Goal: Complete application form: Complete application form

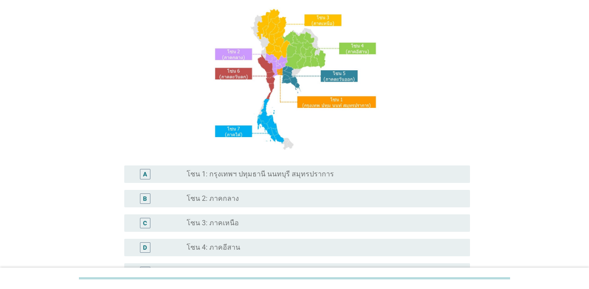
scroll to position [175, 0]
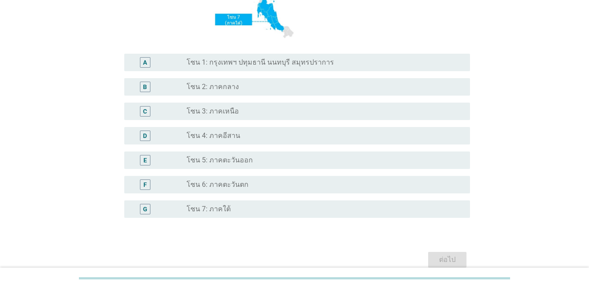
click at [144, 65] on div "A" at bounding box center [145, 62] width 4 height 9
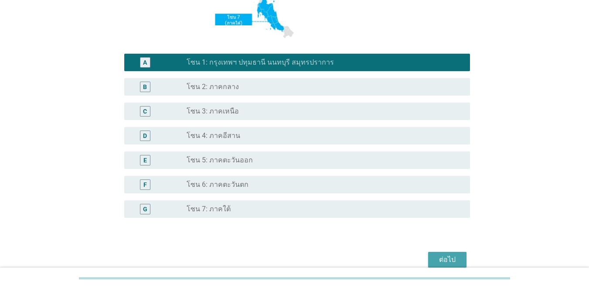
click at [429, 259] on div "ต่อไป" at bounding box center [447, 259] width 24 height 10
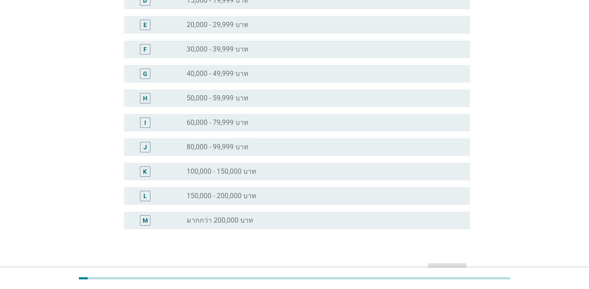
click at [146, 125] on div "I" at bounding box center [145, 122] width 2 height 9
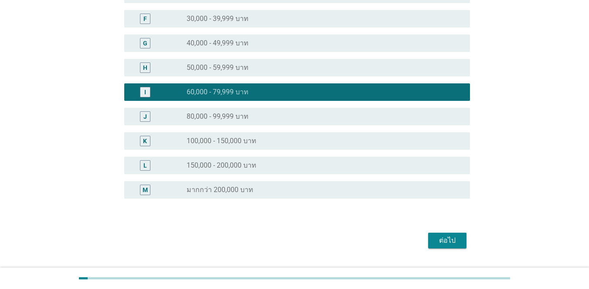
scroll to position [218, 0]
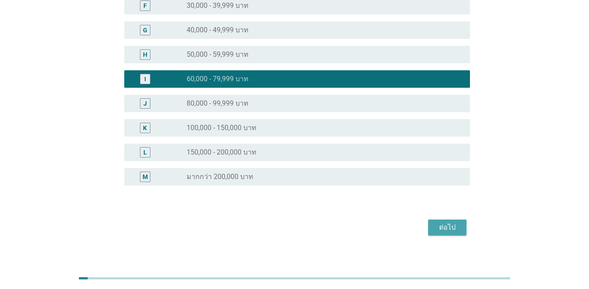
click at [429, 223] on div "ต่อไป" at bounding box center [447, 227] width 24 height 10
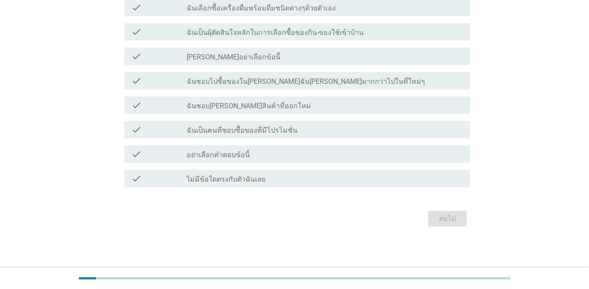
scroll to position [0, 0]
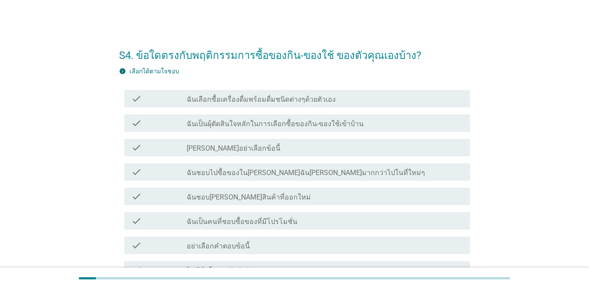
click at [190, 196] on label "ฉันชอบ[PERSON_NAME]สินค้าที่ออกใหม่" at bounding box center [249, 197] width 124 height 9
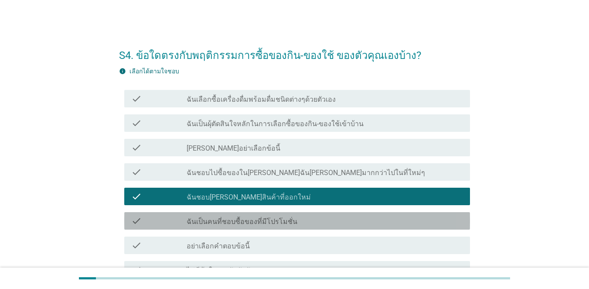
click at [196, 223] on label "ฉันเป็นคนที่ชอบซื้อของที่มีโปรโมชั่น" at bounding box center [242, 221] width 111 height 9
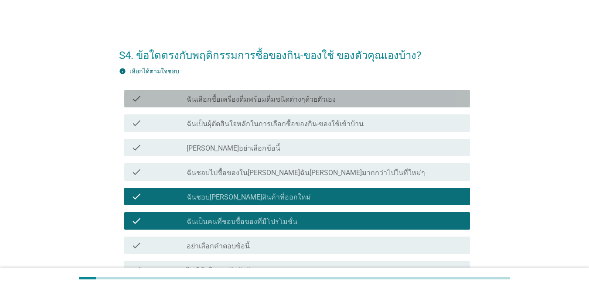
click at [197, 104] on div "check check_box_outline_blank ฉันเลือกซื้อเครื่องดื่มพร้อมดื่มชนิดต่างๆด้วยตัวเ…" at bounding box center [297, 98] width 346 height 17
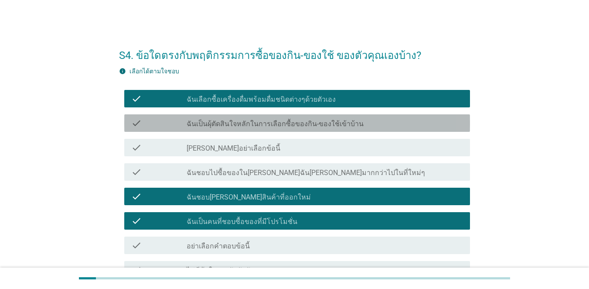
click at [199, 125] on label "ฉันเป็นผุ้ตัดสินใจหลักในการเลือกซื้อของกิน-ของใช้เข้าบ้าน" at bounding box center [275, 124] width 177 height 9
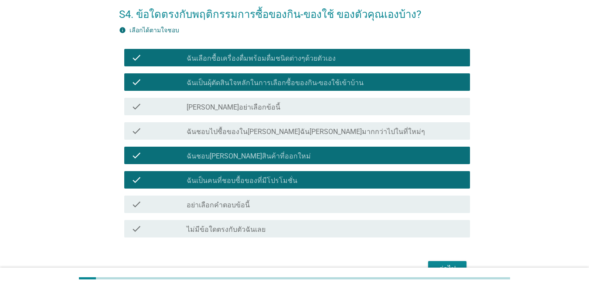
scroll to position [91, 0]
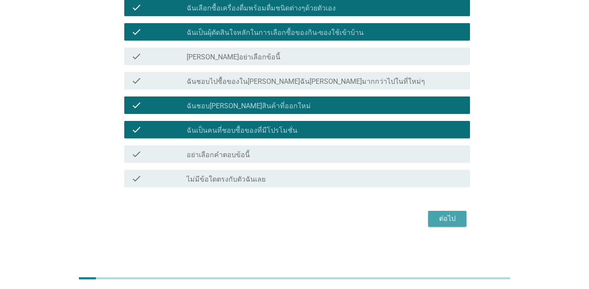
click at [429, 221] on div "ต่อไป" at bounding box center [447, 218] width 24 height 10
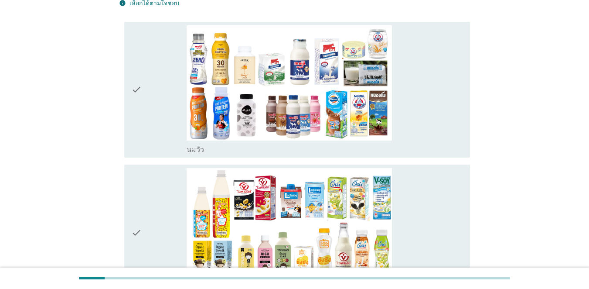
scroll to position [44, 0]
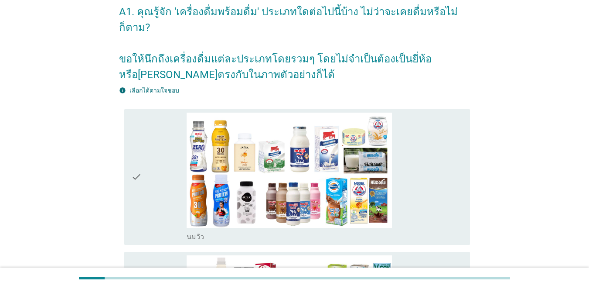
click at [123, 163] on div "check check_box_outline_blank [PERSON_NAME]" at bounding box center [294, 177] width 351 height 143
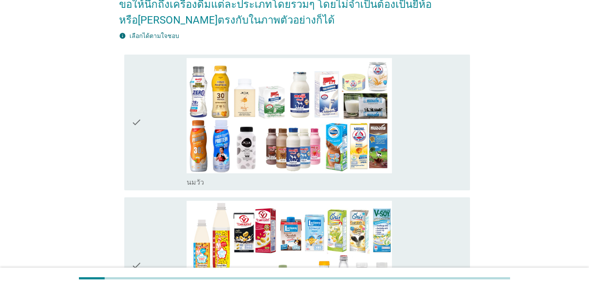
scroll to position [175, 0]
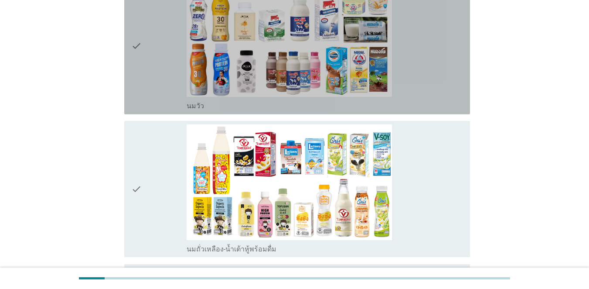
click at [124, 42] on div "check check_box_outline_blank [PERSON_NAME]" at bounding box center [297, 46] width 346 height 136
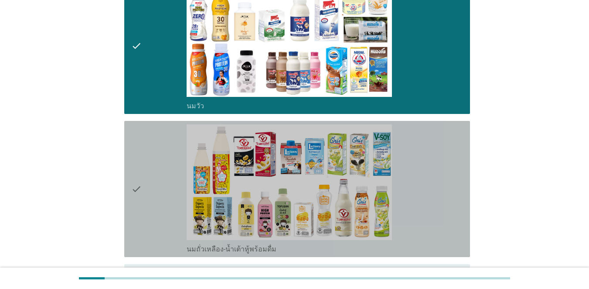
drag, startPoint x: 155, startPoint y: 170, endPoint x: 155, endPoint y: 182, distance: 12.2
click at [155, 170] on div "check" at bounding box center [158, 188] width 55 height 129
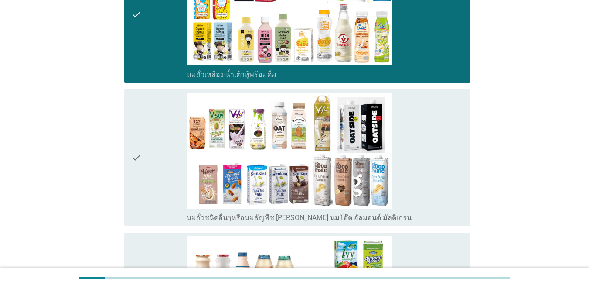
click at [153, 170] on div "check" at bounding box center [158, 157] width 55 height 129
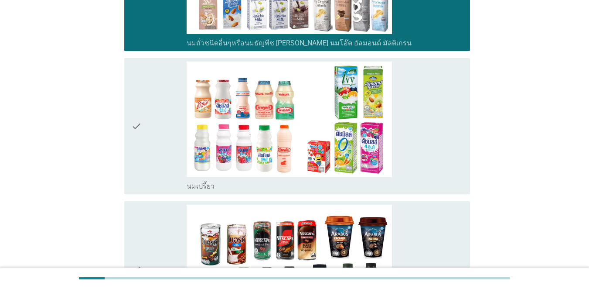
click at [147, 117] on div "check" at bounding box center [158, 126] width 55 height 129
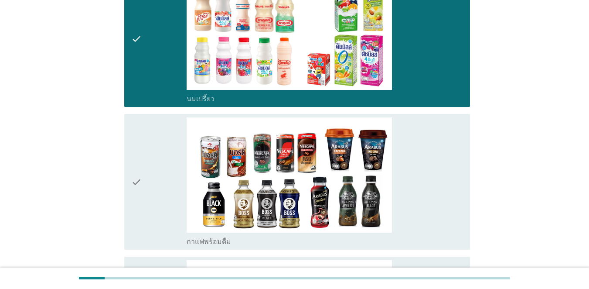
click at [144, 146] on div "check" at bounding box center [158, 181] width 55 height 129
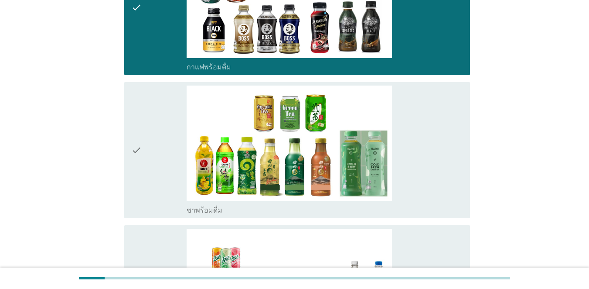
click at [144, 147] on div "check" at bounding box center [158, 150] width 55 height 129
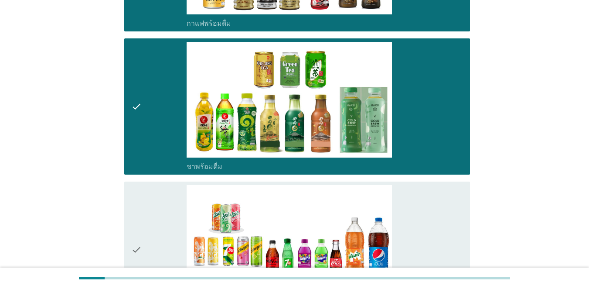
click at [158, 217] on div "check" at bounding box center [158, 249] width 55 height 129
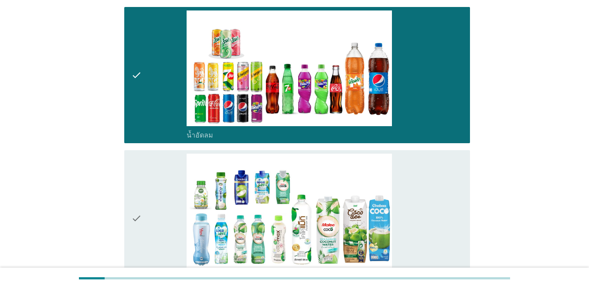
click at [161, 209] on div "check" at bounding box center [158, 218] width 55 height 129
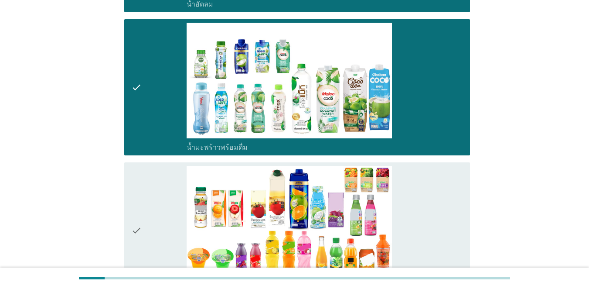
click at [159, 177] on div "check" at bounding box center [158, 230] width 55 height 129
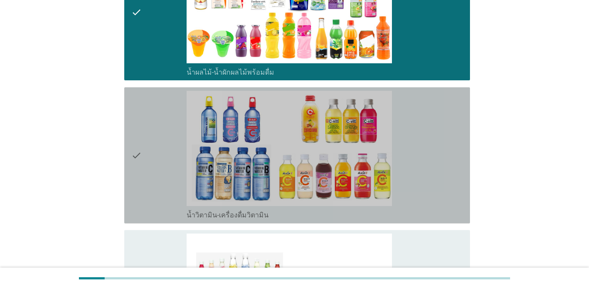
click at [152, 152] on div "check" at bounding box center [158, 155] width 55 height 129
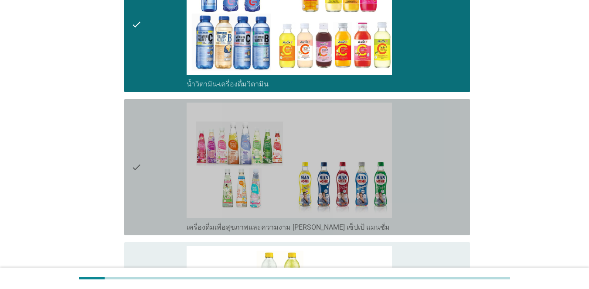
click at [161, 161] on div "check" at bounding box center [158, 167] width 55 height 129
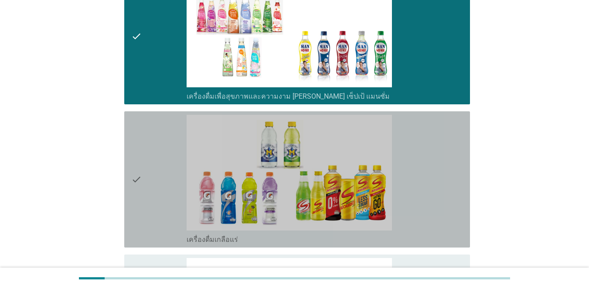
click at [149, 158] on div "check" at bounding box center [158, 179] width 55 height 129
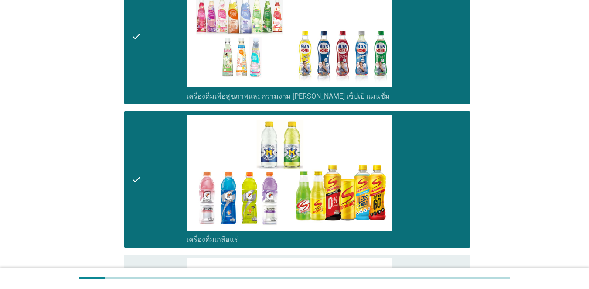
scroll to position [1832, 0]
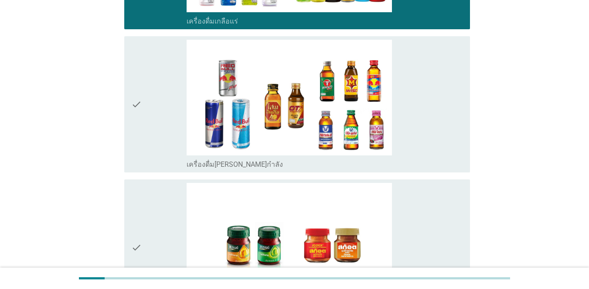
click at [149, 118] on div "check" at bounding box center [158, 104] width 55 height 129
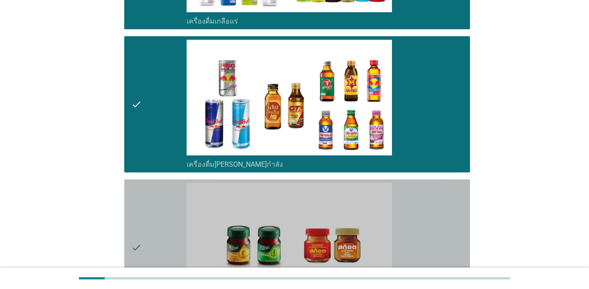
click at [153, 193] on div "check" at bounding box center [158, 247] width 55 height 129
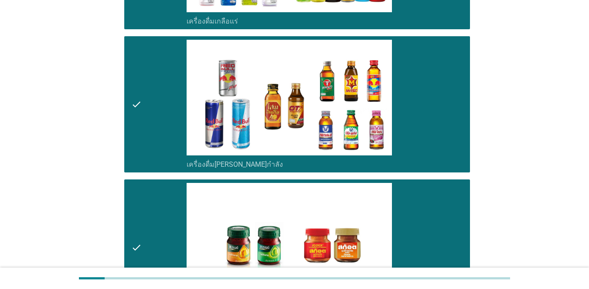
scroll to position [1963, 0]
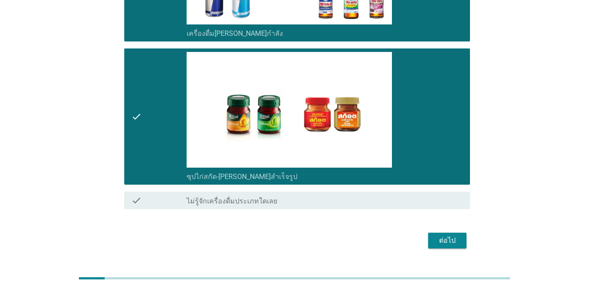
click at [429, 235] on div "ต่อไป" at bounding box center [447, 240] width 24 height 10
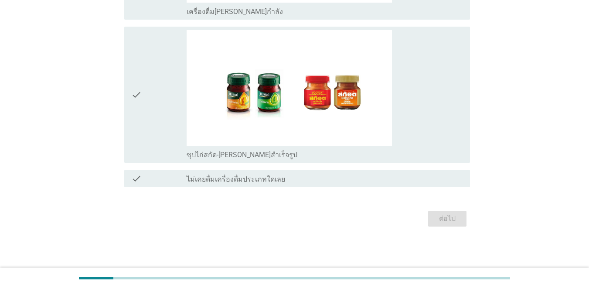
scroll to position [0, 0]
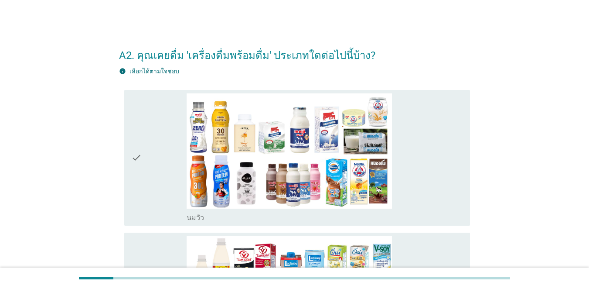
click at [161, 146] on div "check" at bounding box center [158, 157] width 55 height 129
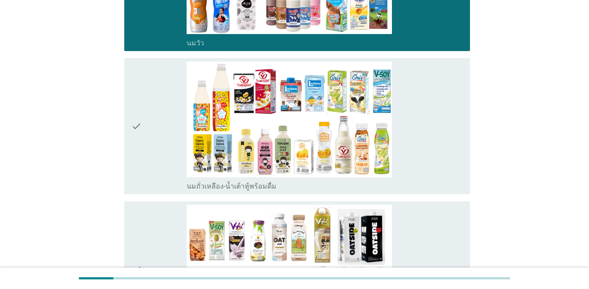
click at [154, 151] on div "check" at bounding box center [158, 126] width 55 height 129
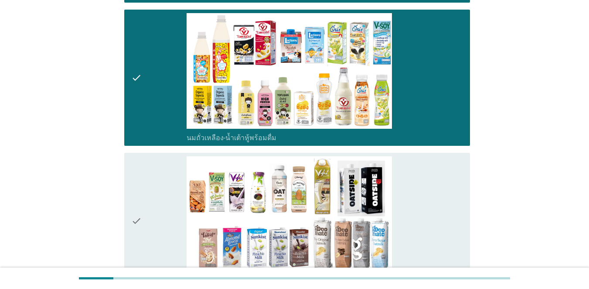
scroll to position [262, 0]
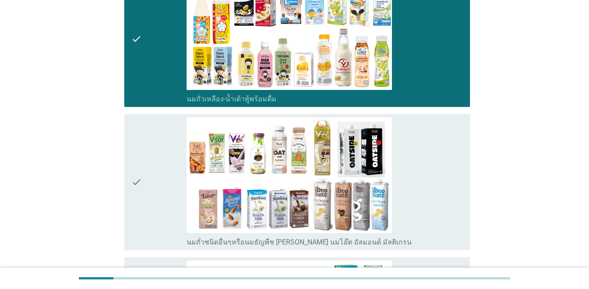
click at [155, 152] on div "check" at bounding box center [158, 181] width 55 height 129
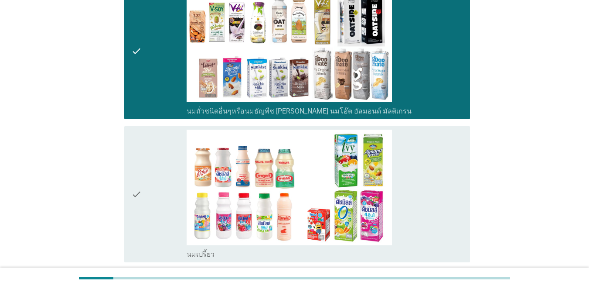
click at [169, 178] on div "check" at bounding box center [158, 194] width 55 height 129
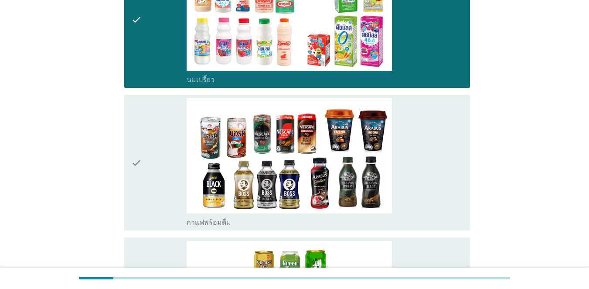
click at [169, 178] on div "check" at bounding box center [158, 162] width 55 height 129
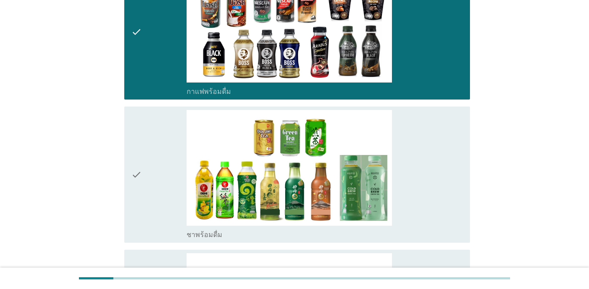
click at [170, 161] on div "check" at bounding box center [158, 174] width 55 height 129
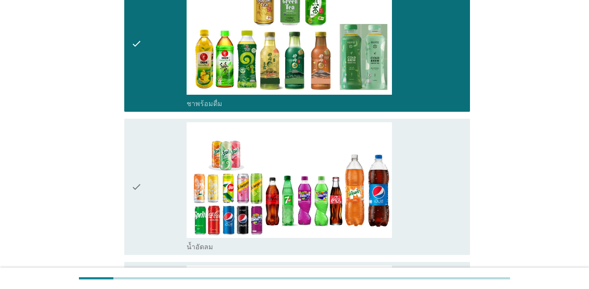
click at [171, 161] on div "check" at bounding box center [158, 186] width 55 height 129
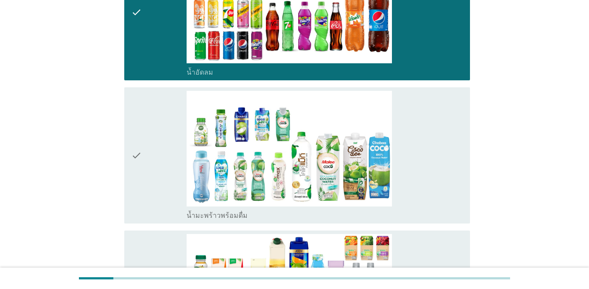
click at [171, 161] on div "check" at bounding box center [158, 155] width 55 height 129
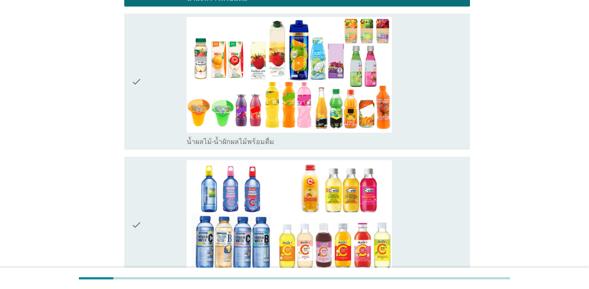
scroll to position [1222, 0]
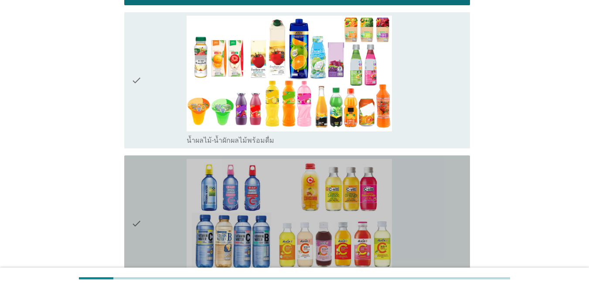
click at [171, 161] on div "check" at bounding box center [158, 223] width 55 height 129
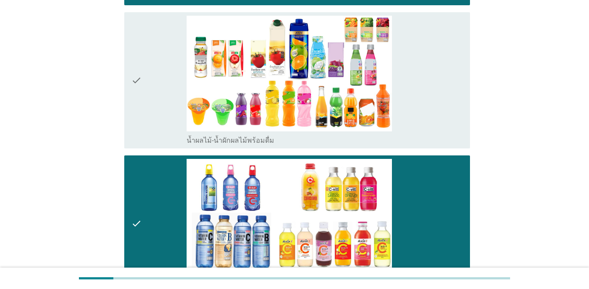
click at [173, 118] on div "check" at bounding box center [158, 80] width 55 height 129
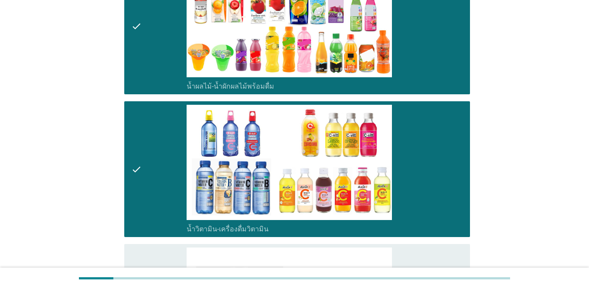
scroll to position [1352, 0]
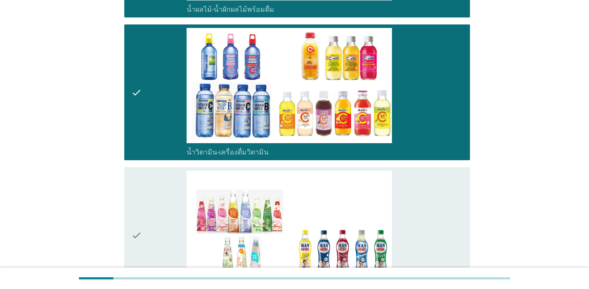
click at [174, 116] on div "check" at bounding box center [158, 92] width 55 height 129
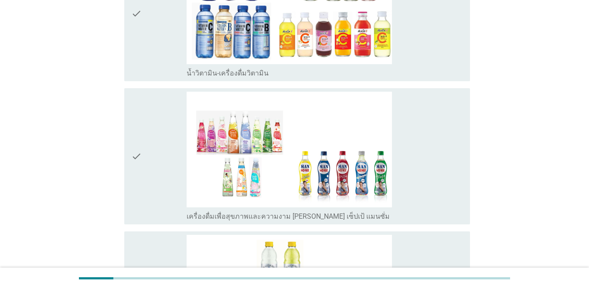
scroll to position [1483, 0]
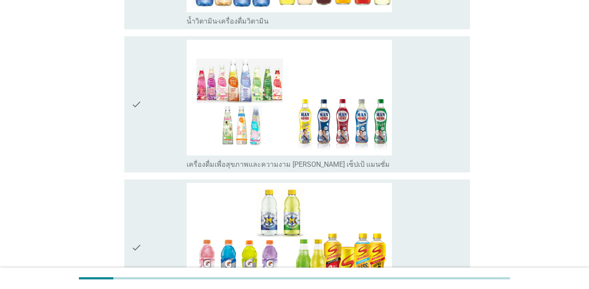
click at [162, 113] on div "check" at bounding box center [158, 104] width 55 height 129
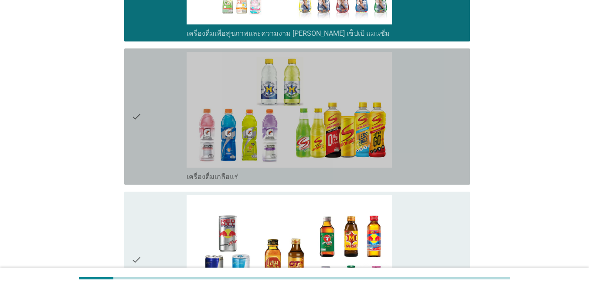
click at [162, 113] on div "check" at bounding box center [158, 116] width 55 height 129
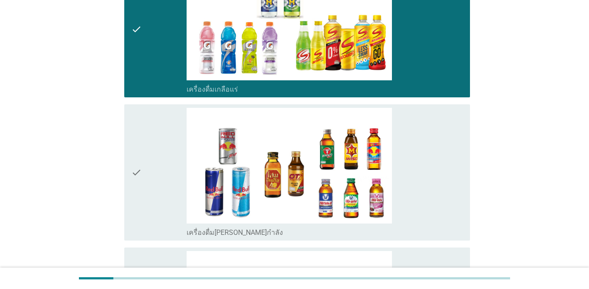
click at [164, 116] on div "check" at bounding box center [158, 172] width 55 height 129
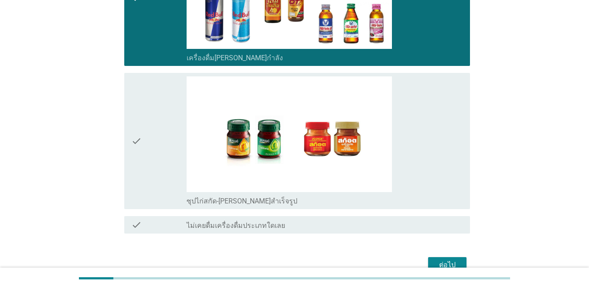
click at [164, 116] on div "check" at bounding box center [158, 140] width 55 height 129
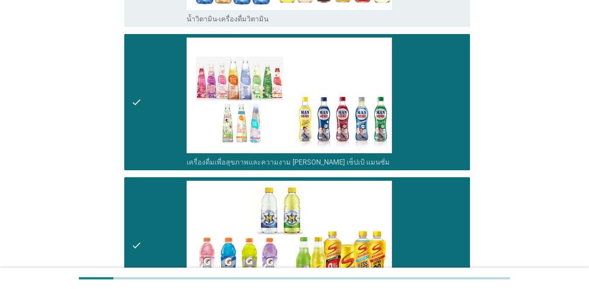
scroll to position [1352, 0]
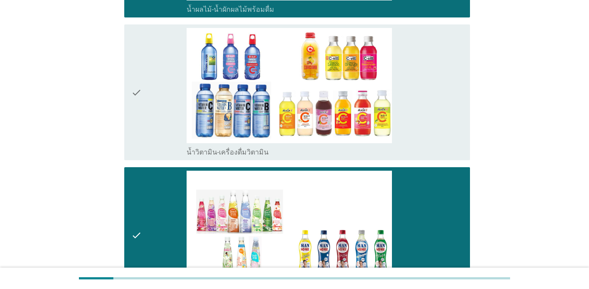
click at [174, 80] on div "check" at bounding box center [158, 92] width 55 height 129
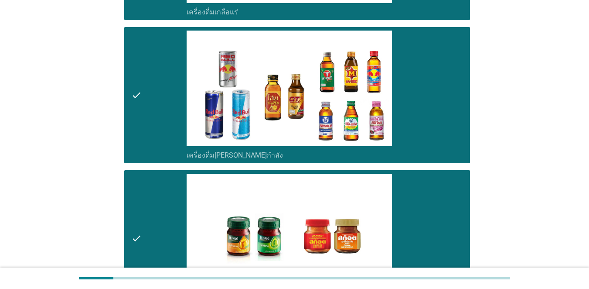
scroll to position [1876, 0]
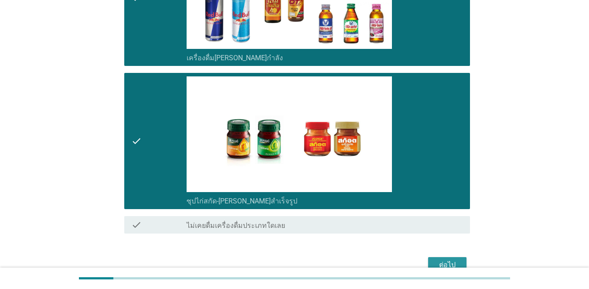
click at [429, 261] on div "ต่อไป" at bounding box center [447, 265] width 24 height 10
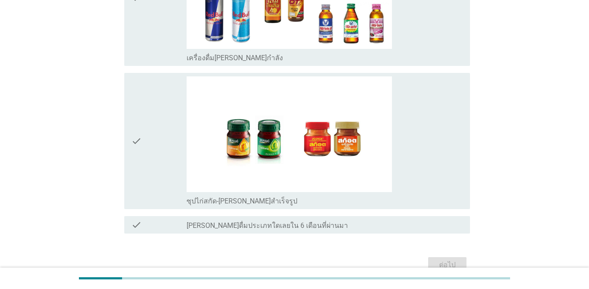
scroll to position [0, 0]
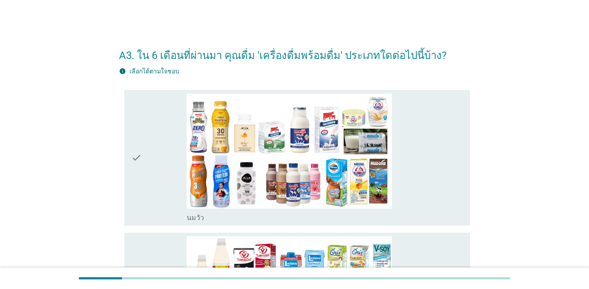
click at [123, 157] on div "check check_box_outline_blank [PERSON_NAME]" at bounding box center [294, 157] width 351 height 143
click at [172, 168] on div "check" at bounding box center [158, 157] width 55 height 129
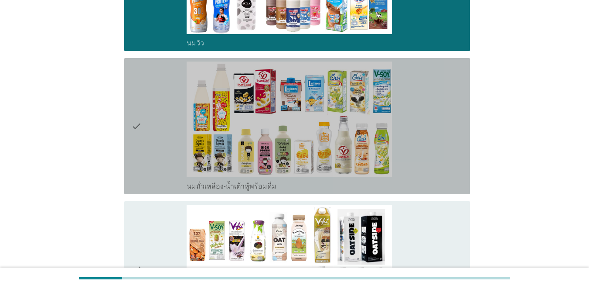
click at [166, 171] on div "check" at bounding box center [158, 126] width 55 height 129
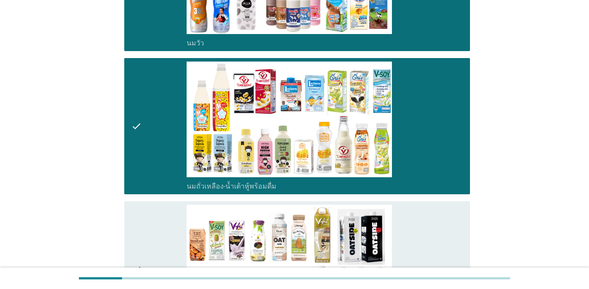
click at [169, 216] on div "check" at bounding box center [158, 269] width 55 height 129
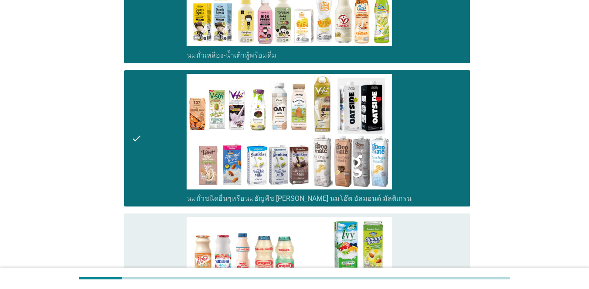
click at [173, 216] on div "check check_box_outline_blank นมเปรี้ยว" at bounding box center [297, 281] width 346 height 136
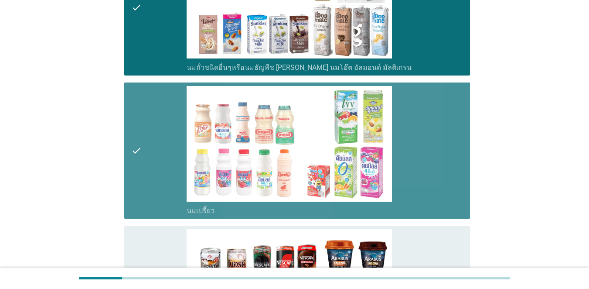
click at [173, 215] on div "check check_box_outline_blank นมเปรี้ยว" at bounding box center [297, 150] width 346 height 136
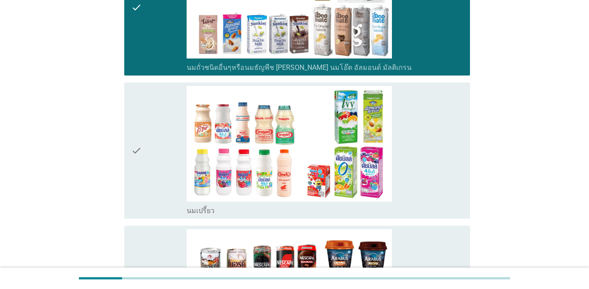
scroll to position [567, 0]
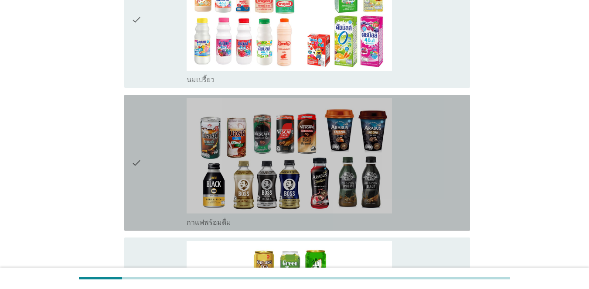
click at [173, 215] on div "check" at bounding box center [158, 162] width 55 height 129
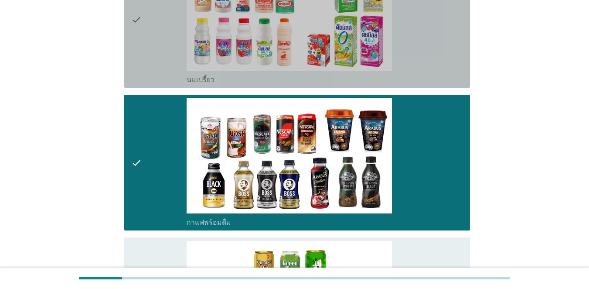
click at [144, 67] on div "check" at bounding box center [158, 19] width 55 height 129
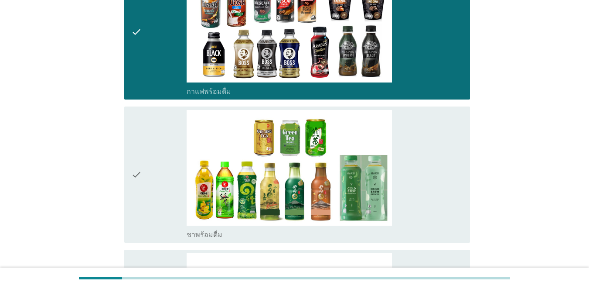
click at [172, 136] on div "check" at bounding box center [158, 174] width 55 height 129
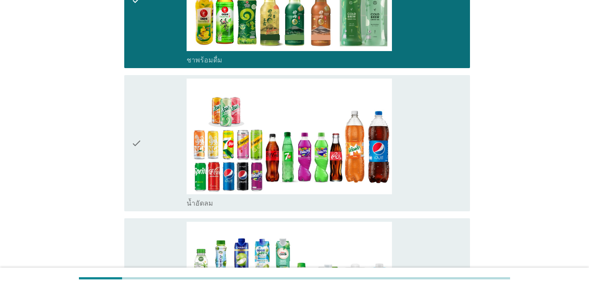
click at [173, 174] on div "check" at bounding box center [158, 143] width 55 height 129
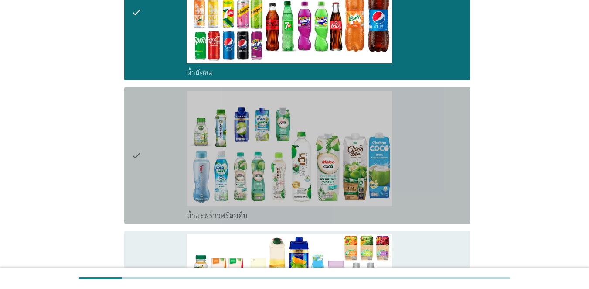
click at [172, 173] on div "check" at bounding box center [158, 155] width 55 height 129
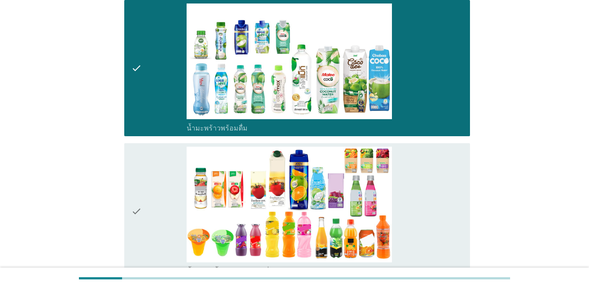
click at [172, 173] on div "check" at bounding box center [158, 211] width 55 height 129
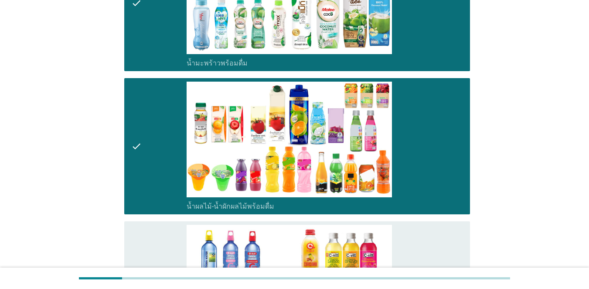
scroll to position [1265, 0]
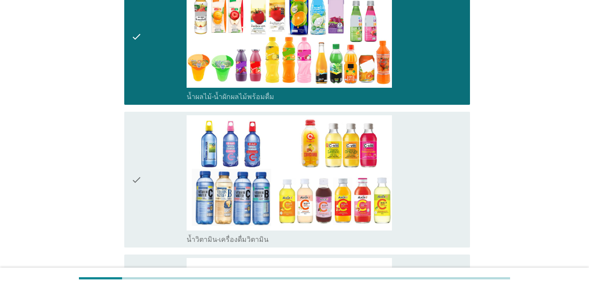
click at [172, 173] on div "check" at bounding box center [158, 179] width 55 height 129
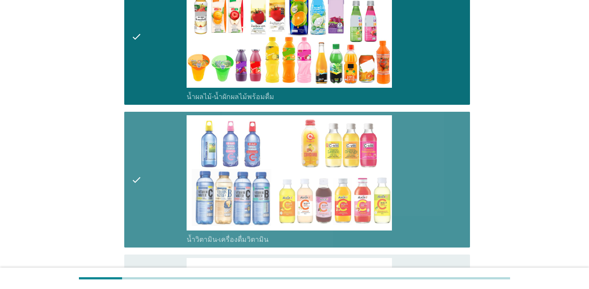
click at [172, 173] on div "check" at bounding box center [158, 179] width 55 height 129
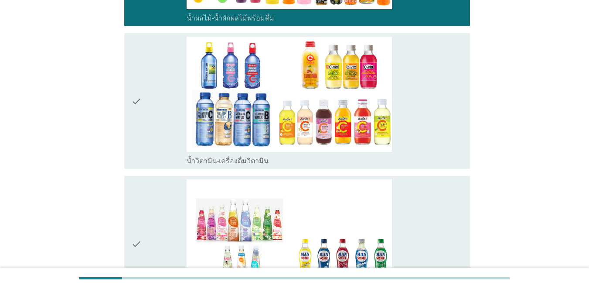
scroll to position [1440, 0]
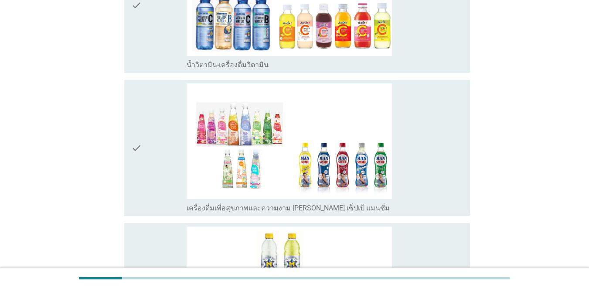
click at [171, 173] on div "check" at bounding box center [158, 147] width 55 height 129
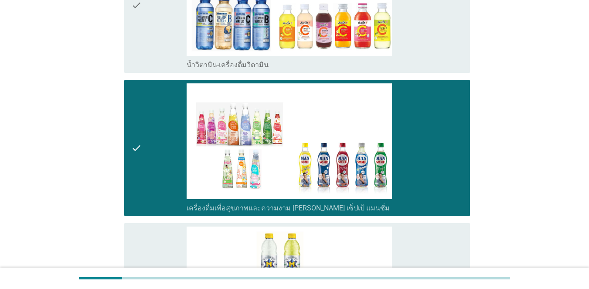
click at [171, 173] on div "check" at bounding box center [158, 147] width 55 height 129
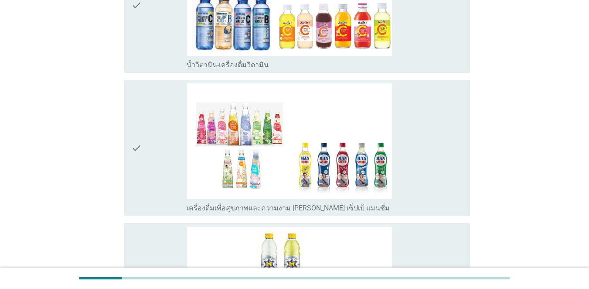
scroll to position [1527, 0]
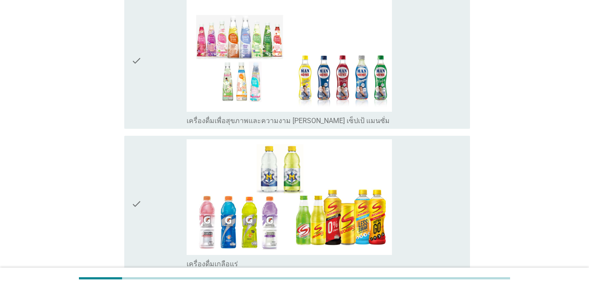
click at [171, 173] on div "check" at bounding box center [158, 203] width 55 height 129
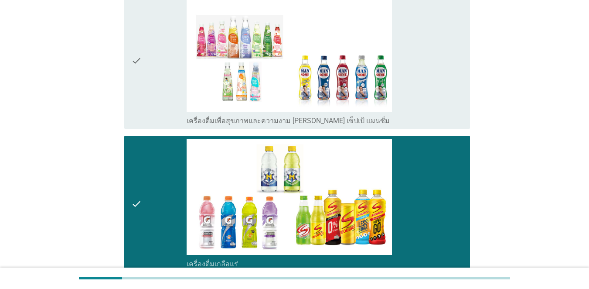
click at [152, 63] on div "check" at bounding box center [158, 60] width 55 height 129
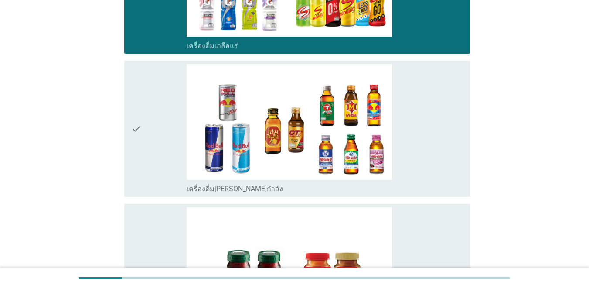
click at [159, 150] on div "check" at bounding box center [158, 128] width 55 height 129
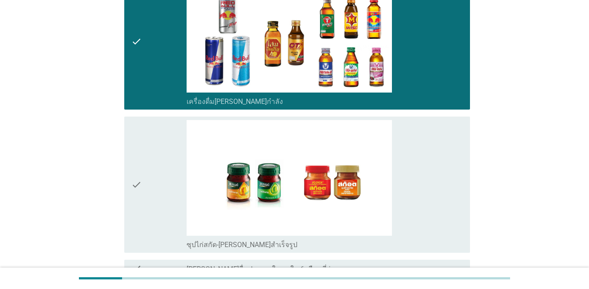
click at [166, 175] on div "check" at bounding box center [158, 184] width 55 height 129
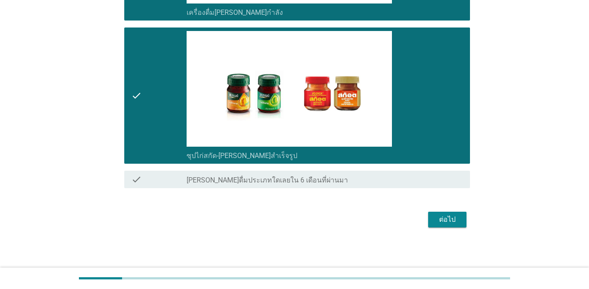
scroll to position [1922, 0]
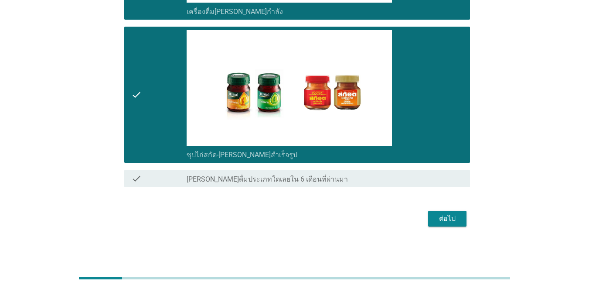
click at [429, 221] on div "ต่อไป" at bounding box center [447, 218] width 24 height 10
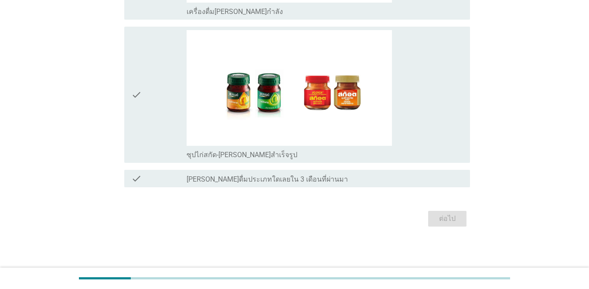
scroll to position [0, 0]
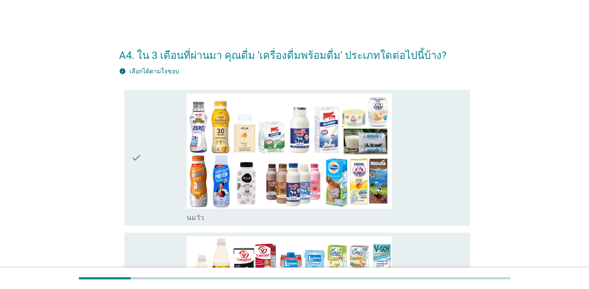
click at [137, 165] on icon "check" at bounding box center [136, 157] width 10 height 129
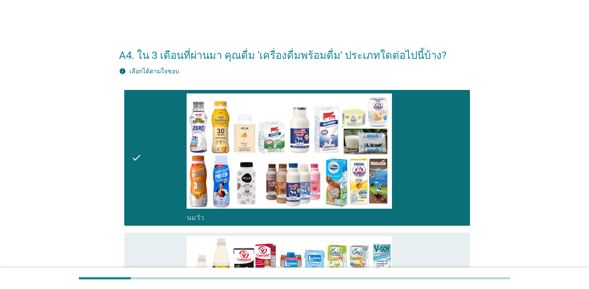
scroll to position [175, 0]
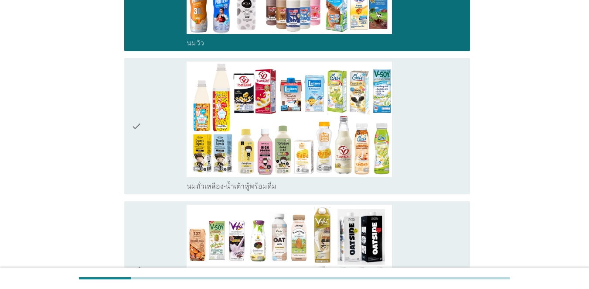
click at [137, 164] on icon "check" at bounding box center [136, 126] width 10 height 129
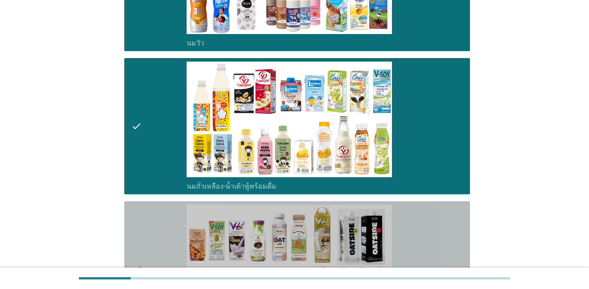
drag, startPoint x: 167, startPoint y: 248, endPoint x: 162, endPoint y: 240, distance: 9.2
click at [165, 248] on div "check" at bounding box center [158, 269] width 55 height 129
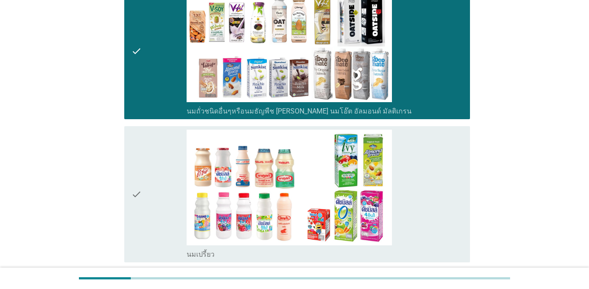
click at [155, 182] on div "check" at bounding box center [158, 194] width 55 height 129
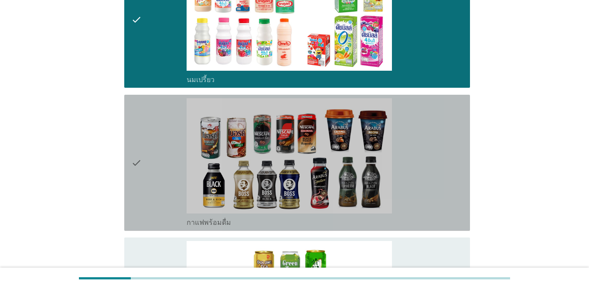
click at [155, 181] on div "check" at bounding box center [158, 162] width 55 height 129
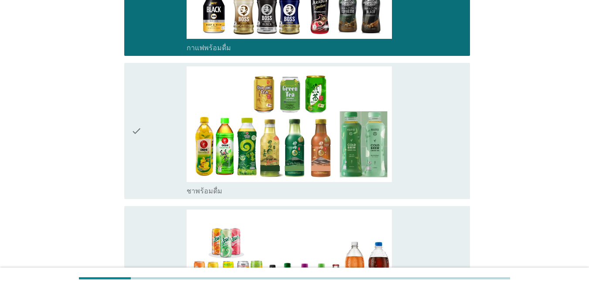
click at [155, 181] on div "check" at bounding box center [158, 130] width 55 height 129
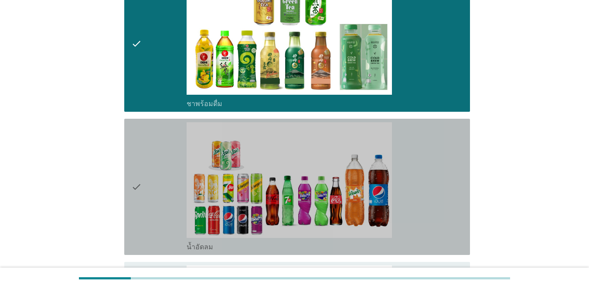
click at [155, 184] on div "check" at bounding box center [158, 186] width 55 height 129
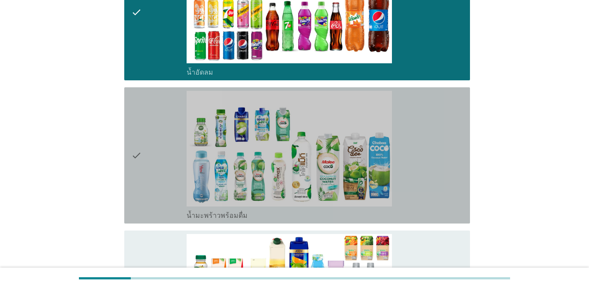
click at [155, 184] on div "check" at bounding box center [158, 155] width 55 height 129
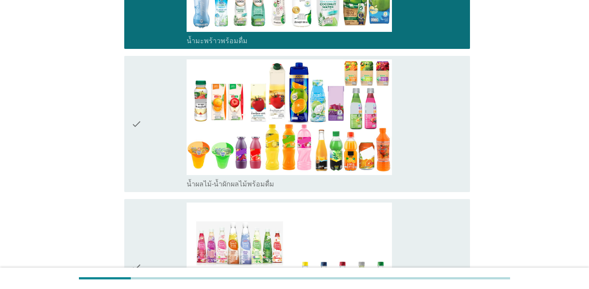
click at [155, 179] on div "check" at bounding box center [158, 123] width 55 height 129
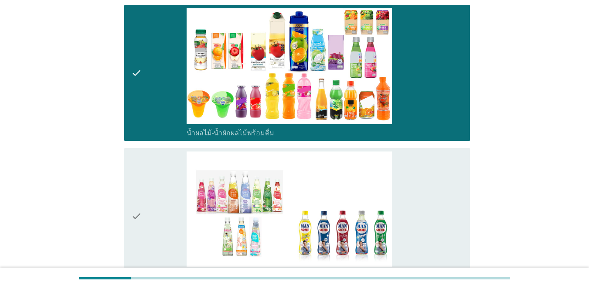
scroll to position [1309, 0]
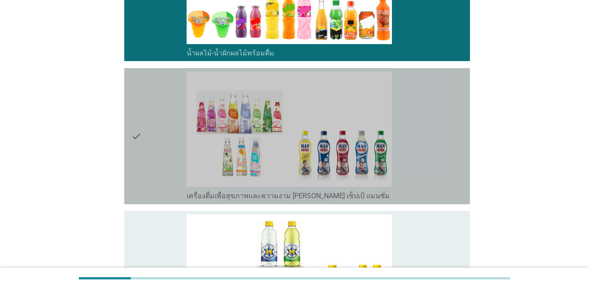
click at [155, 178] on div "check" at bounding box center [158, 136] width 55 height 129
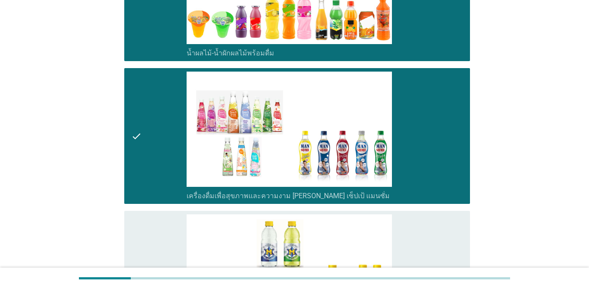
click at [155, 159] on div "check" at bounding box center [158, 136] width 55 height 129
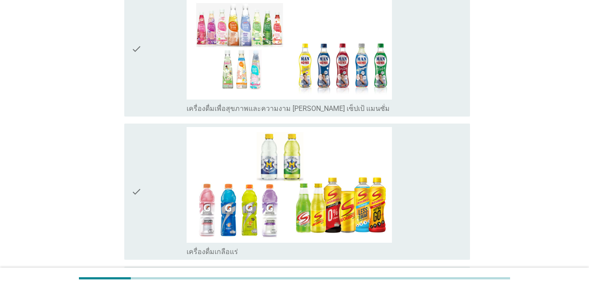
click at [151, 181] on div "check" at bounding box center [158, 191] width 55 height 129
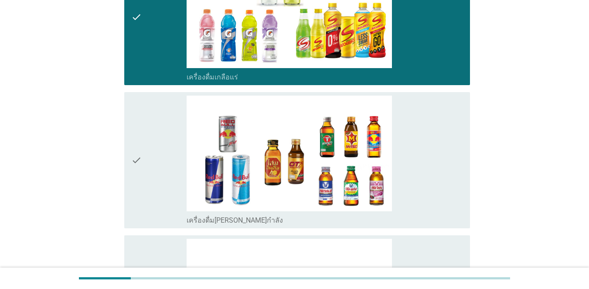
click at [151, 181] on div "check" at bounding box center [158, 160] width 55 height 129
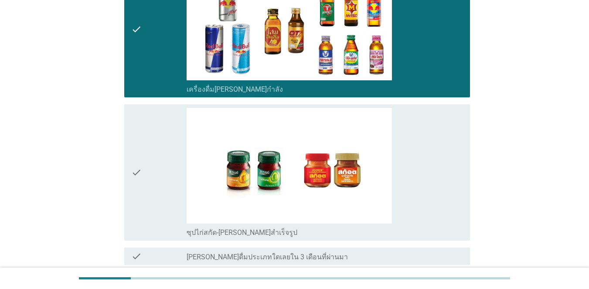
click at [152, 181] on div "check" at bounding box center [158, 172] width 55 height 129
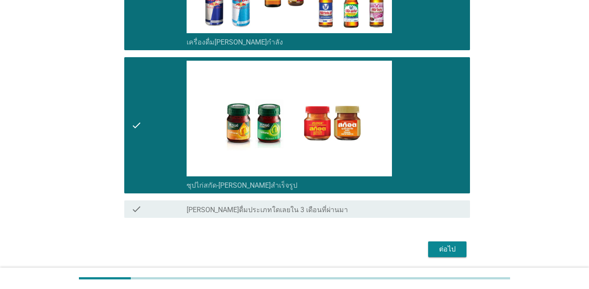
scroll to position [1779, 0]
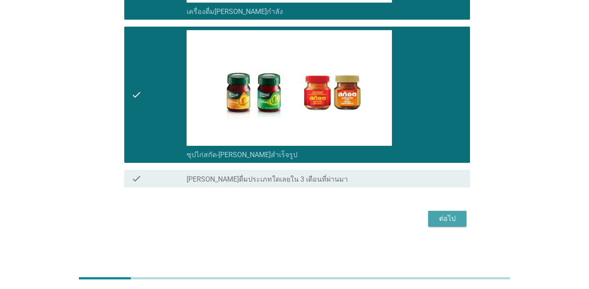
click at [429, 224] on button "ต่อไป" at bounding box center [447, 219] width 38 height 16
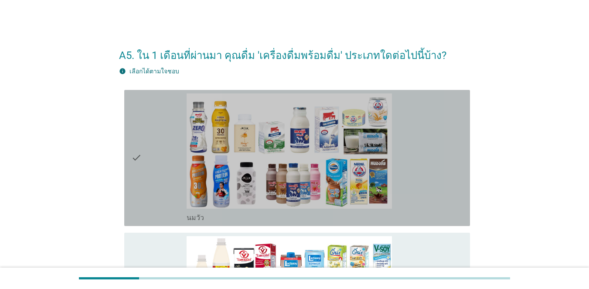
click at [160, 175] on div "check" at bounding box center [158, 157] width 55 height 129
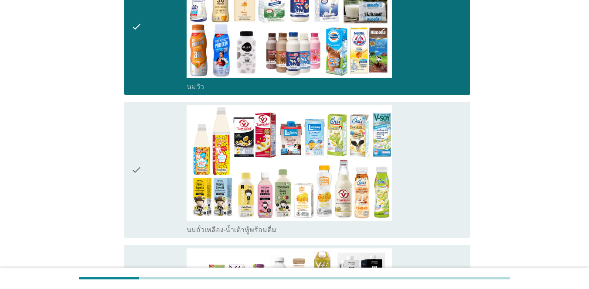
click at [160, 175] on div "check" at bounding box center [158, 169] width 55 height 129
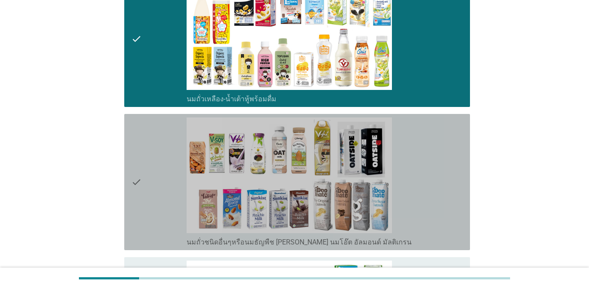
click at [160, 175] on div "check" at bounding box center [158, 181] width 55 height 129
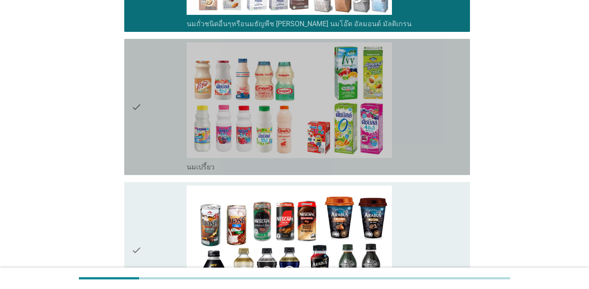
click at [161, 175] on div "check check_box_outline_blank นมเปรี้ยว" at bounding box center [297, 107] width 346 height 136
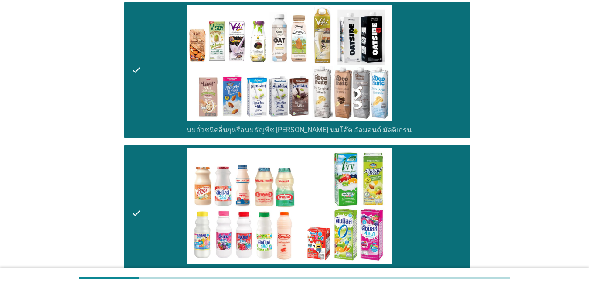
scroll to position [218, 0]
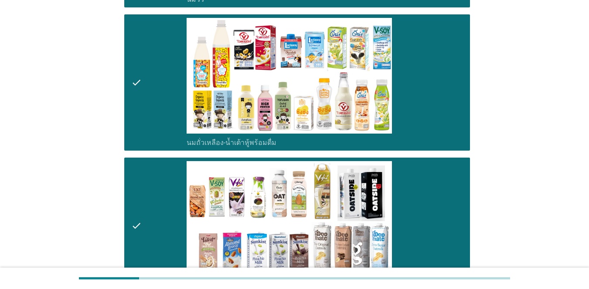
click at [161, 202] on div "check" at bounding box center [158, 225] width 55 height 129
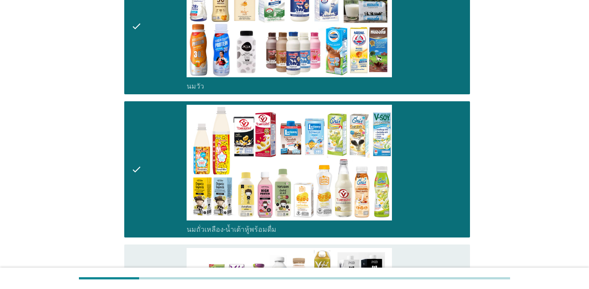
scroll to position [131, 0]
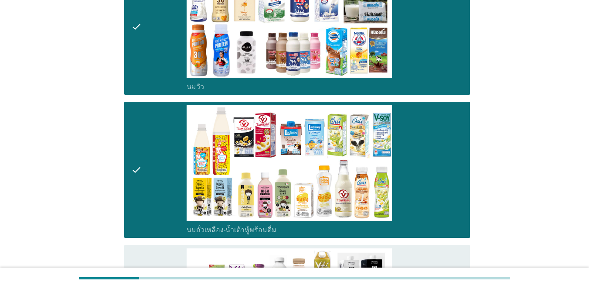
click at [161, 202] on div "check" at bounding box center [158, 169] width 55 height 129
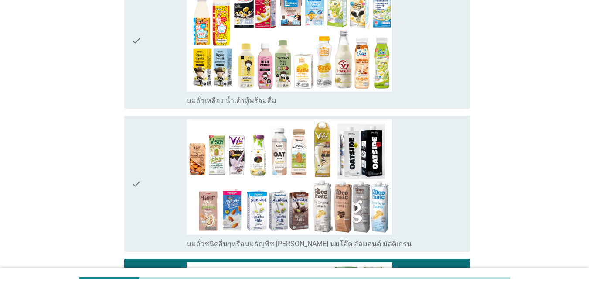
scroll to position [262, 0]
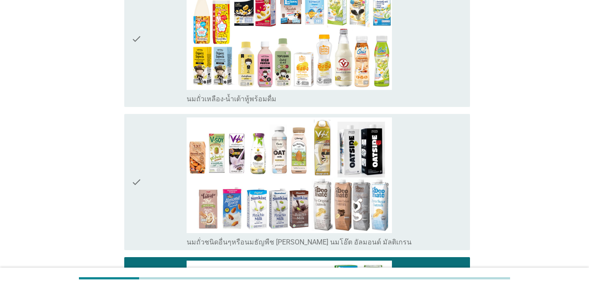
click at [169, 185] on div "check" at bounding box center [158, 181] width 55 height 129
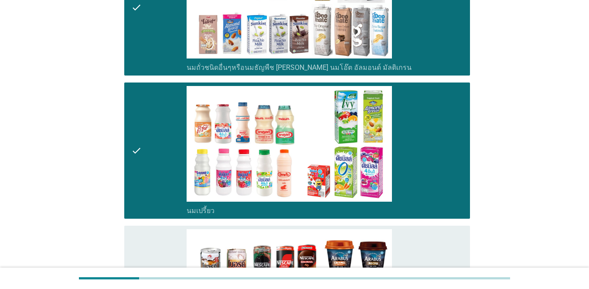
scroll to position [611, 0]
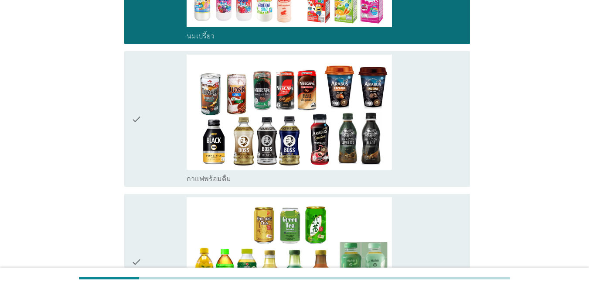
click at [178, 135] on div "check" at bounding box center [158, 119] width 55 height 129
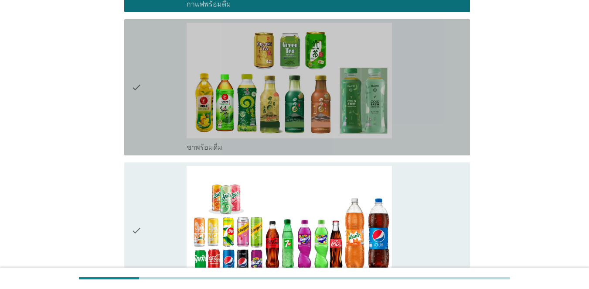
drag, startPoint x: 170, startPoint y: 124, endPoint x: 164, endPoint y: 155, distance: 31.6
click at [171, 124] on div "check" at bounding box center [158, 87] width 55 height 129
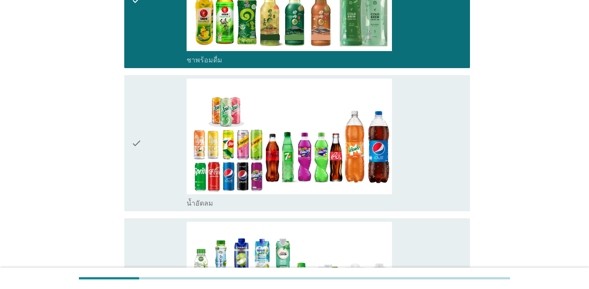
click at [166, 153] on div "check" at bounding box center [158, 143] width 55 height 129
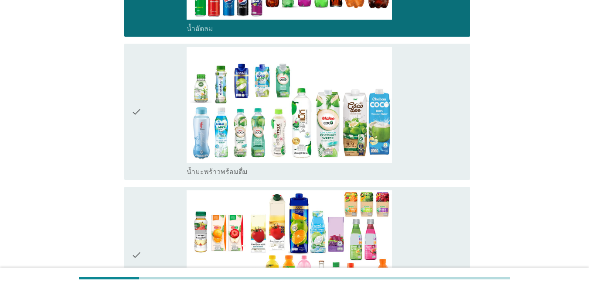
click at [167, 152] on div "check" at bounding box center [158, 111] width 55 height 129
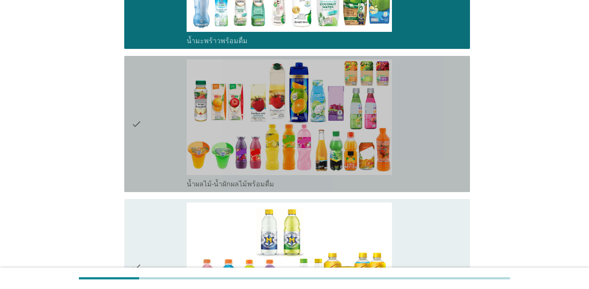
click at [170, 152] on div "check" at bounding box center [158, 123] width 55 height 129
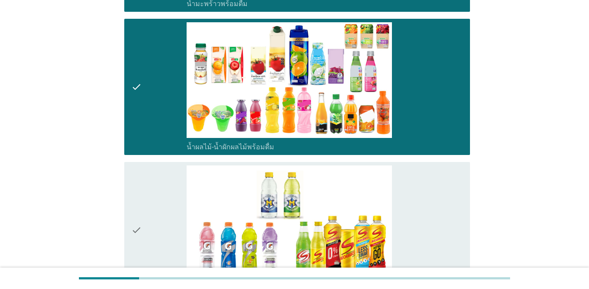
scroll to position [1309, 0]
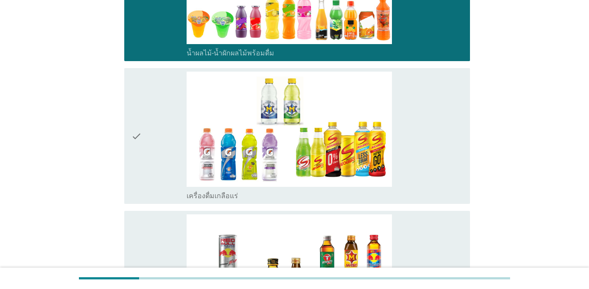
click at [172, 153] on div "check" at bounding box center [158, 136] width 55 height 129
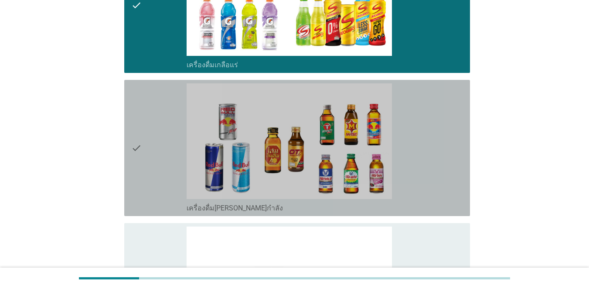
click at [172, 153] on div "check" at bounding box center [158, 147] width 55 height 129
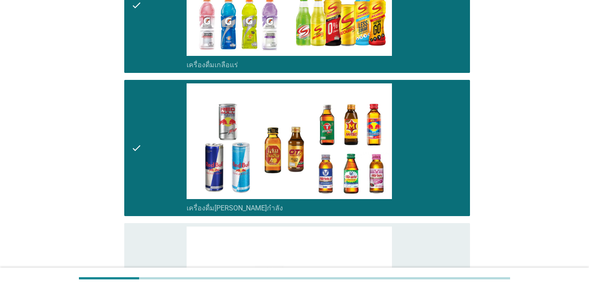
scroll to position [1614, 0]
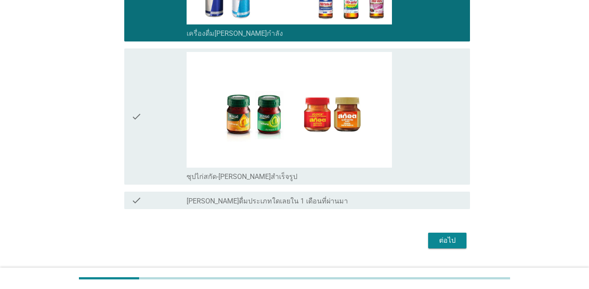
click at [429, 240] on div "ต่อไป" at bounding box center [447, 240] width 24 height 10
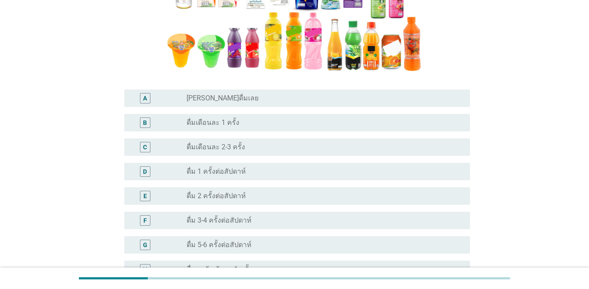
scroll to position [218, 0]
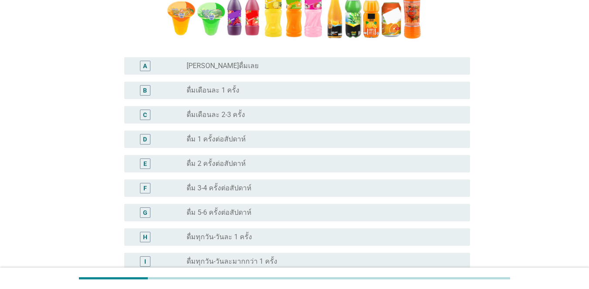
drag, startPoint x: 166, startPoint y: 191, endPoint x: 182, endPoint y: 192, distance: 16.2
click at [167, 191] on div "F" at bounding box center [158, 188] width 55 height 10
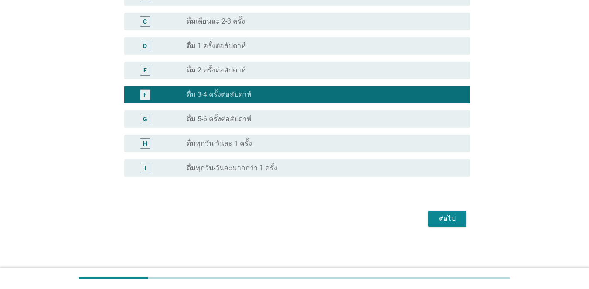
scroll to position [312, 0]
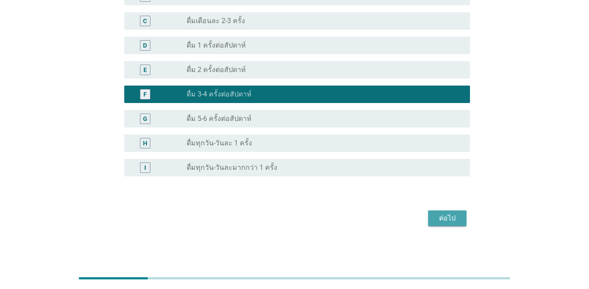
click at [429, 222] on div "ต่อไป" at bounding box center [447, 218] width 24 height 10
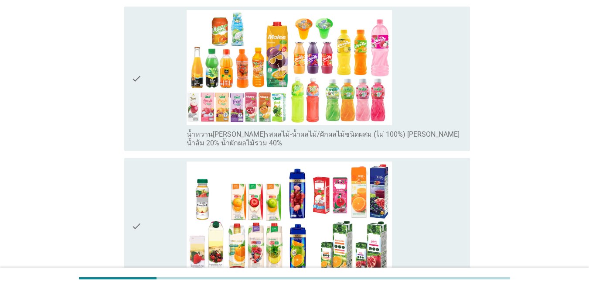
scroll to position [131, 0]
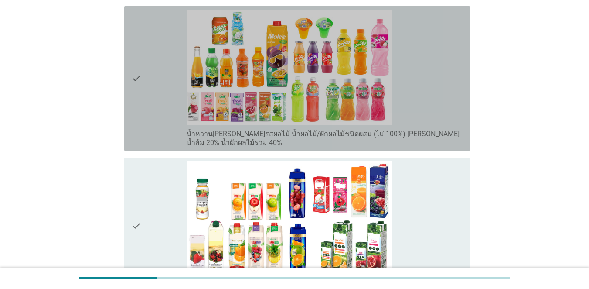
click at [140, 109] on icon "check" at bounding box center [136, 79] width 10 height 138
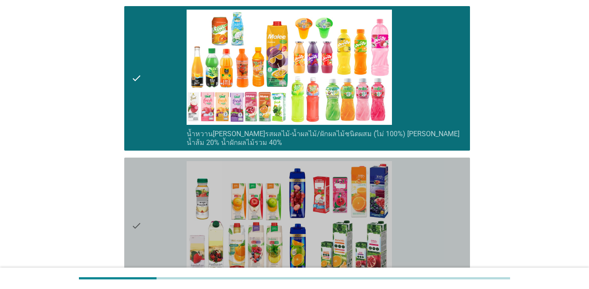
click at [171, 203] on div "check" at bounding box center [158, 225] width 55 height 129
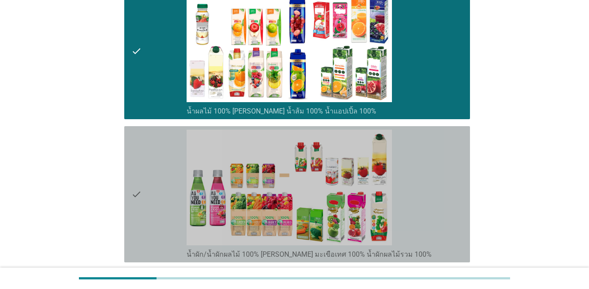
click at [172, 197] on div "check" at bounding box center [158, 194] width 55 height 129
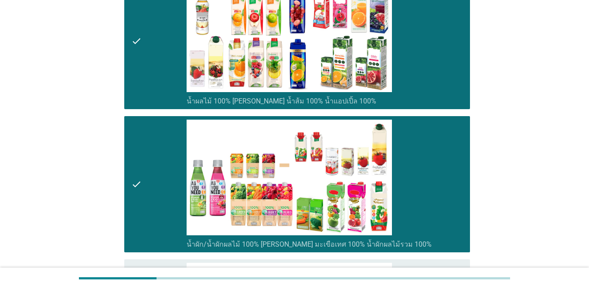
scroll to position [524, 0]
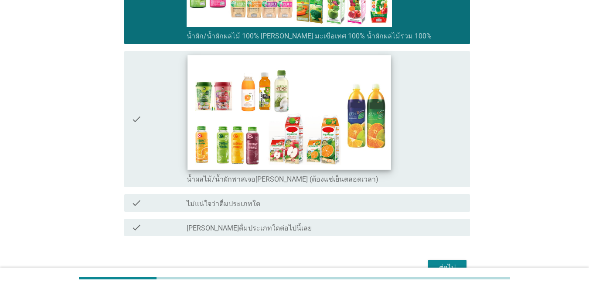
click at [188, 130] on img at bounding box center [289, 112] width 203 height 114
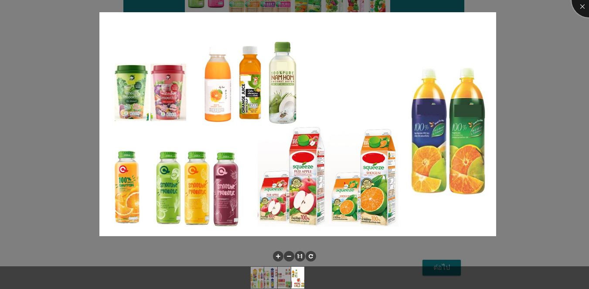
click at [429, 4] on div at bounding box center [589, 0] width 35 height 35
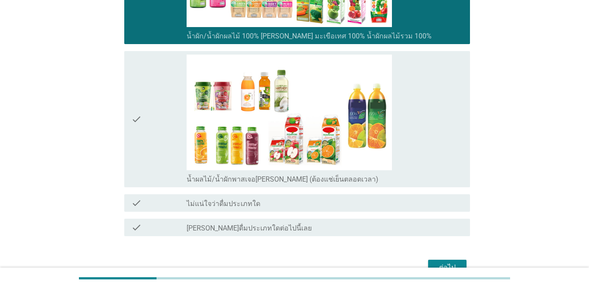
click at [154, 137] on div "check" at bounding box center [158, 119] width 55 height 129
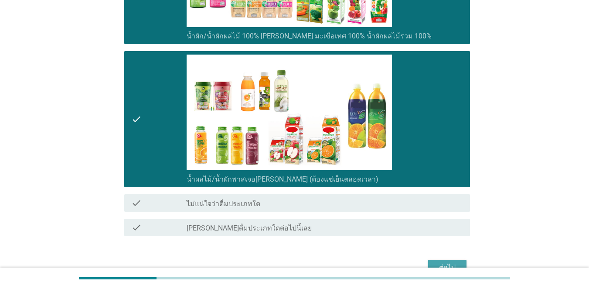
click at [429, 263] on div "ต่อไป" at bounding box center [447, 267] width 24 height 10
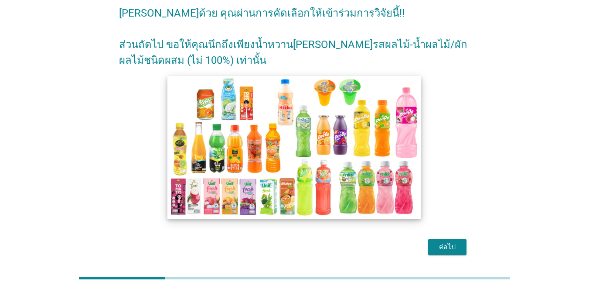
scroll to position [71, 0]
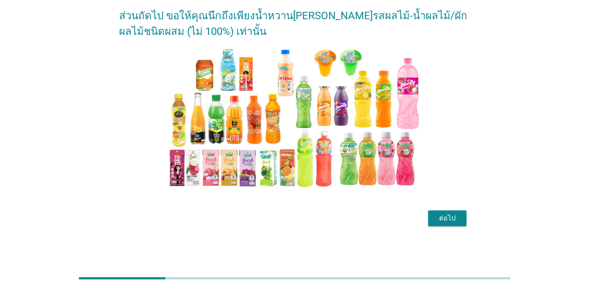
click at [429, 220] on div "ต่อไป" at bounding box center [447, 218] width 24 height 10
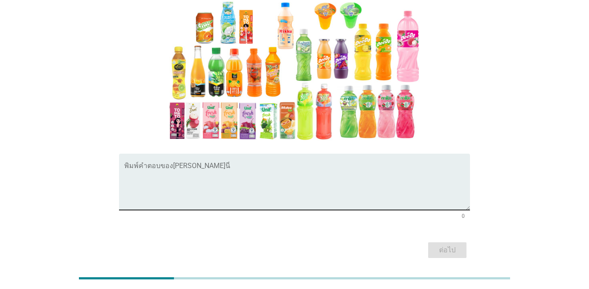
scroll to position [87, 0]
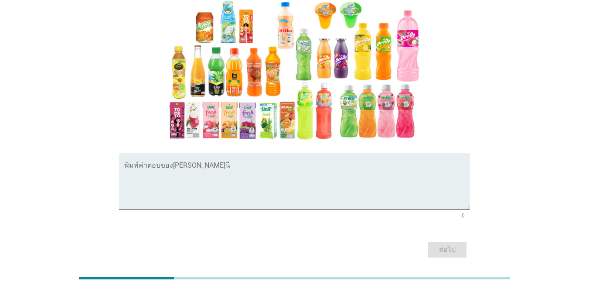
click at [168, 197] on div "พิมพ์คำตอบของ[PERSON_NAME]นี่ 0" at bounding box center [294, 187] width 351 height 68
click at [166, 174] on textarea "พิมพ์คำตอบของคุณ ที่นี่" at bounding box center [297, 187] width 346 height 46
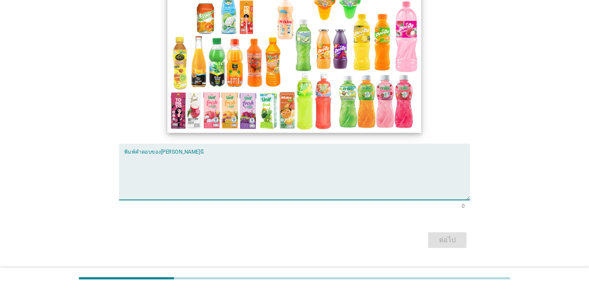
scroll to position [103, 0]
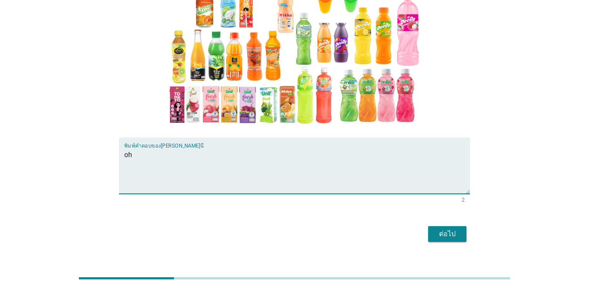
type textarea "o"
type textarea "น้ำผลไม้พร้อมดื่ม"
click at [429, 229] on div "ต่อไป" at bounding box center [447, 234] width 24 height 10
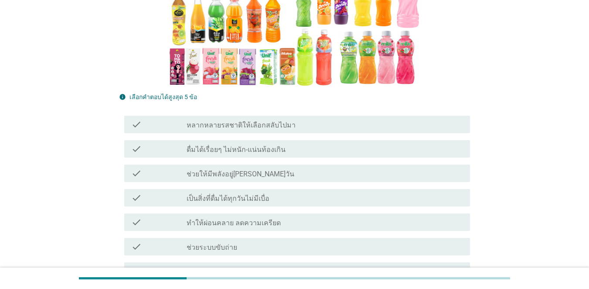
scroll to position [218, 0]
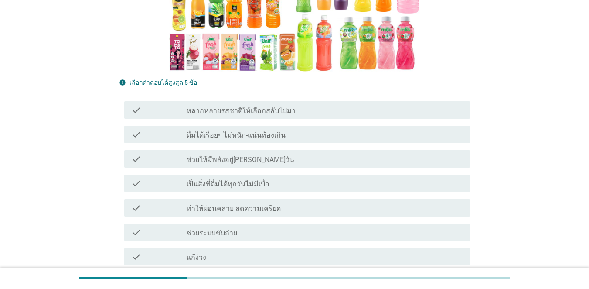
click at [215, 178] on div "check_box_outline_blank เป็นสิ่งที่ดื่มได้ทุกวันไม่มีเบื่อ" at bounding box center [325, 183] width 277 height 10
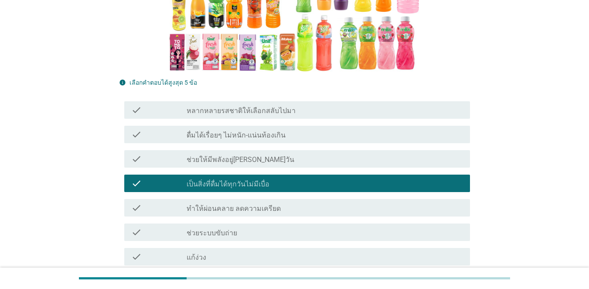
click at [214, 199] on div "check check_box_outline_blank ทำให้ผ่อนคลาย ลดความเครียด" at bounding box center [297, 207] width 346 height 17
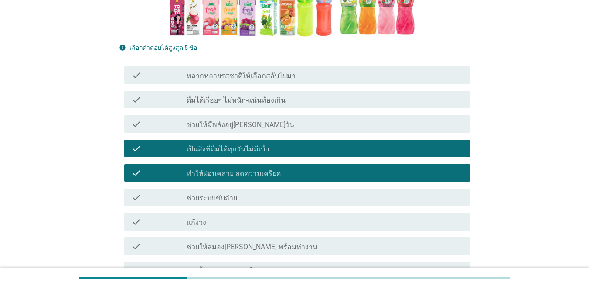
scroll to position [305, 0]
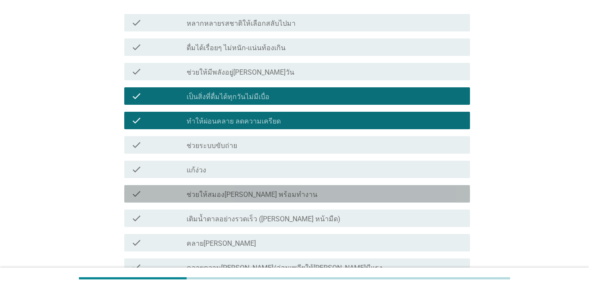
click at [236, 190] on label "ช่วยให้สมอง[PERSON_NAME] พร้อมทำงาน" at bounding box center [252, 194] width 131 height 9
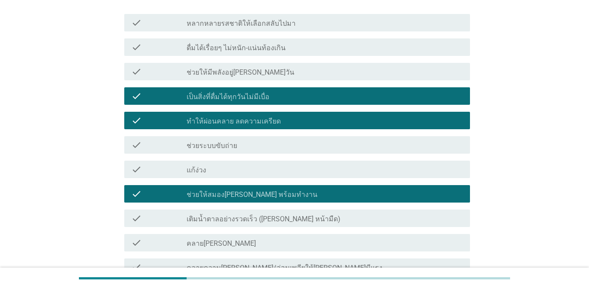
scroll to position [349, 0]
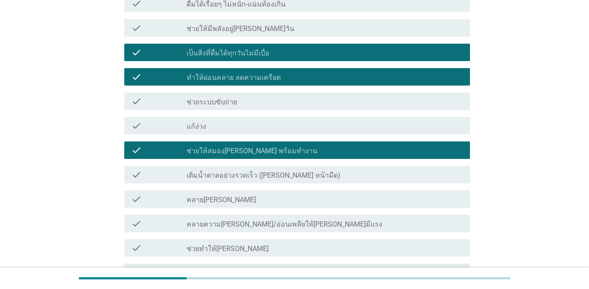
click at [246, 220] on label "คลายความ[PERSON_NAME]/อ่อนเพลียให้[PERSON_NAME]มีแรง" at bounding box center [285, 224] width 196 height 9
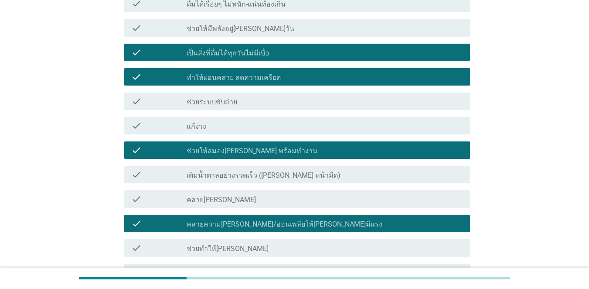
click at [246, 243] on div "check_box_outline_blank ช่วยทำให้[PERSON_NAME]" at bounding box center [325, 248] width 277 height 10
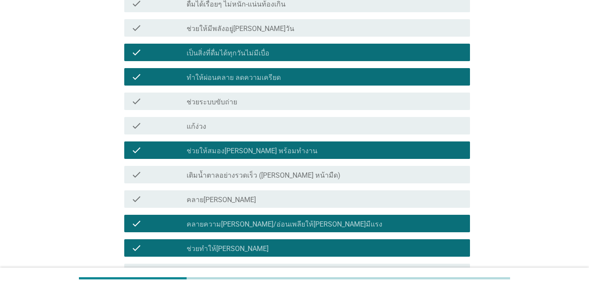
scroll to position [480, 0]
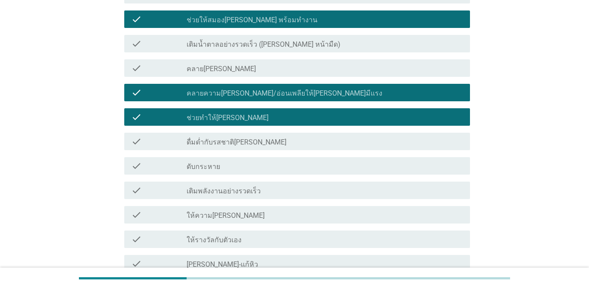
click at [259, 138] on label "ดื่มด่ำกับรสชาติ[PERSON_NAME]" at bounding box center [237, 142] width 100 height 9
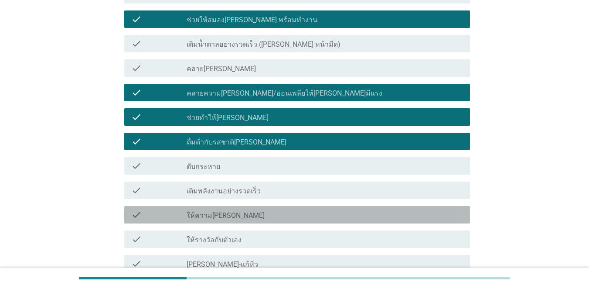
click at [241, 209] on div "check_box_outline_blank ให้ความ[PERSON_NAME]" at bounding box center [325, 214] width 277 height 10
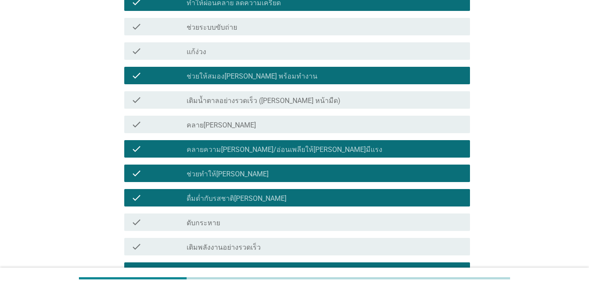
scroll to position [313, 0]
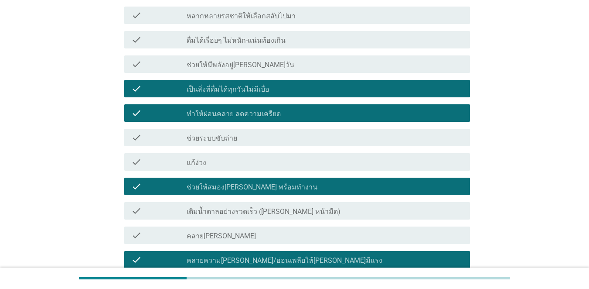
click at [191, 183] on label "ช่วยให้สมอง[PERSON_NAME] พร้อมทำงาน" at bounding box center [252, 187] width 131 height 9
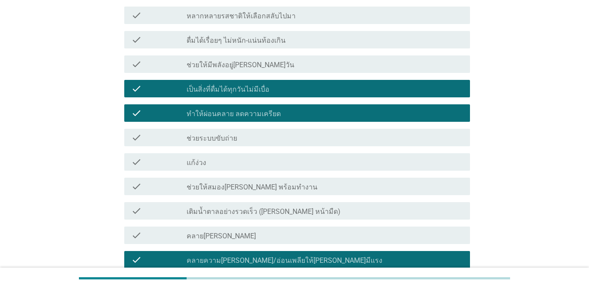
click at [253, 85] on label "เป็นสิ่งที่ดื่มได้ทุกวันไม่มีเบื่อ" at bounding box center [228, 89] width 83 height 9
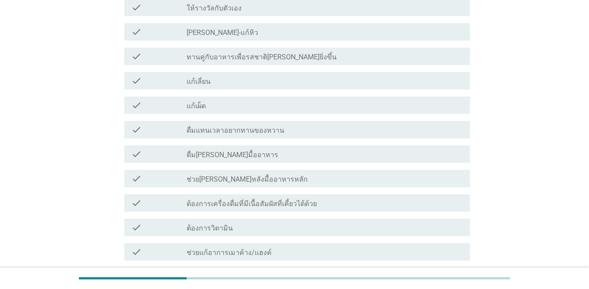
scroll to position [836, 0]
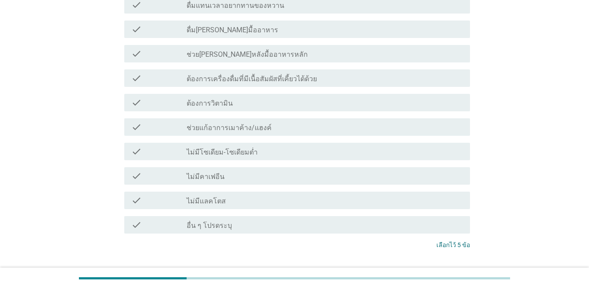
click at [429, 272] on div "ต่อไป" at bounding box center [447, 277] width 24 height 10
click at [429, 267] on div "ต่อไป" at bounding box center [294, 277] width 351 height 21
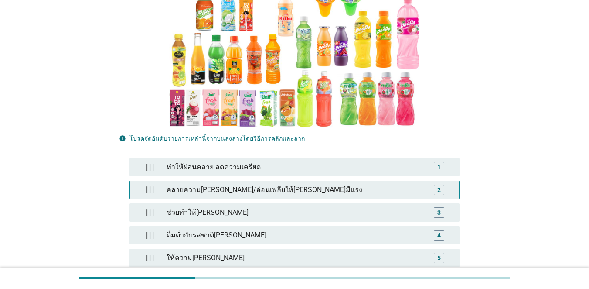
scroll to position [175, 0]
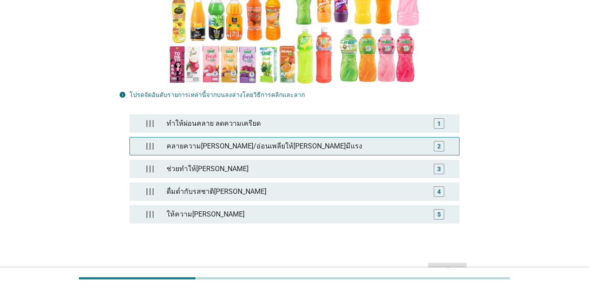
click at [314, 137] on div "คลายความ[PERSON_NAME]/อ่อนเพลียให้[PERSON_NAME]มีแรง" at bounding box center [294, 145] width 263 height 17
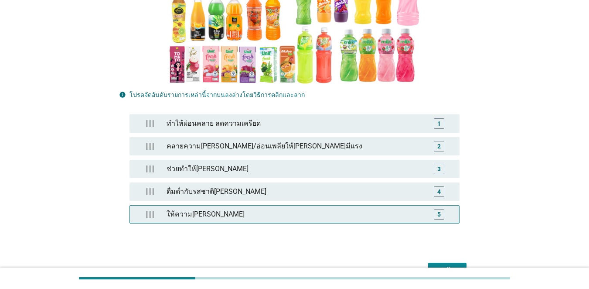
click at [301, 205] on div "ให้ความ[PERSON_NAME]" at bounding box center [294, 213] width 263 height 17
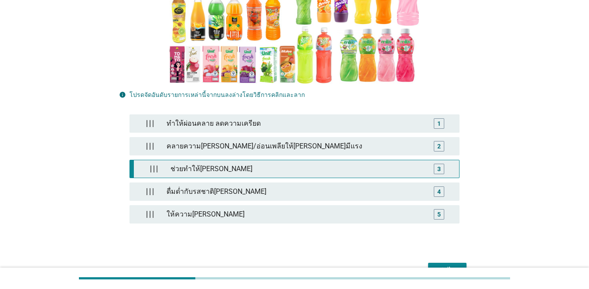
click at [277, 160] on div "ช่วยทำให้[PERSON_NAME]" at bounding box center [297, 168] width 260 height 17
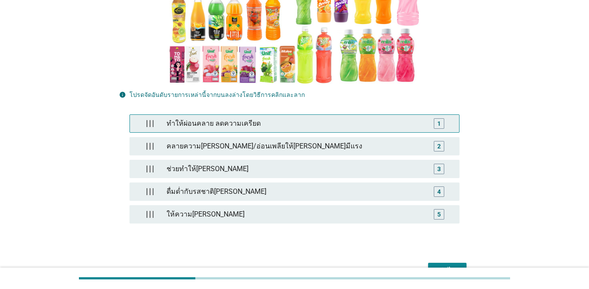
click at [264, 115] on div "ทำให้ผ่อนคลาย ลดความเครียด" at bounding box center [294, 123] width 263 height 17
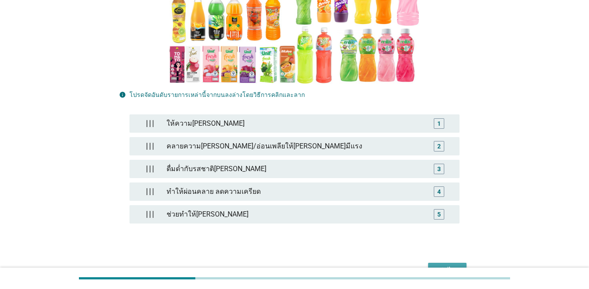
click at [429, 265] on div "ต่อไป" at bounding box center [447, 270] width 24 height 10
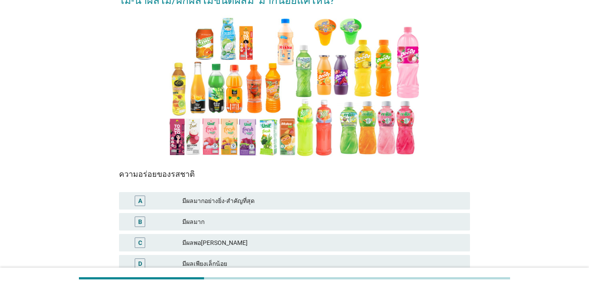
scroll to position [170, 0]
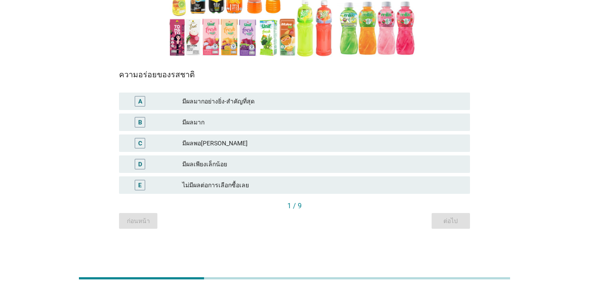
click at [196, 124] on div "มีผลมาก" at bounding box center [322, 122] width 281 height 10
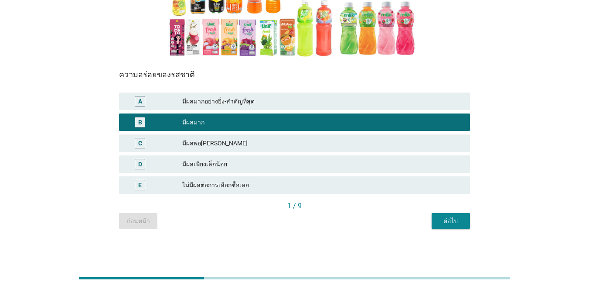
click at [429, 213] on button "ต่อไป" at bounding box center [451, 221] width 38 height 16
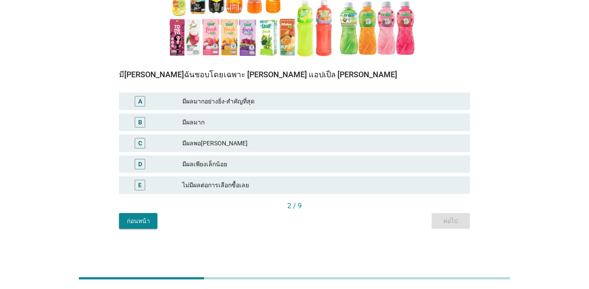
click at [202, 122] on div "มีผลมาก" at bounding box center [322, 122] width 281 height 10
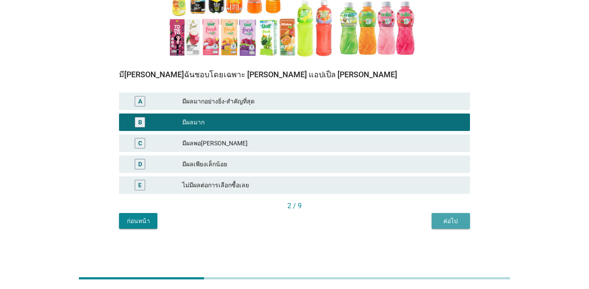
click at [429, 218] on button "ต่อไป" at bounding box center [451, 221] width 38 height 16
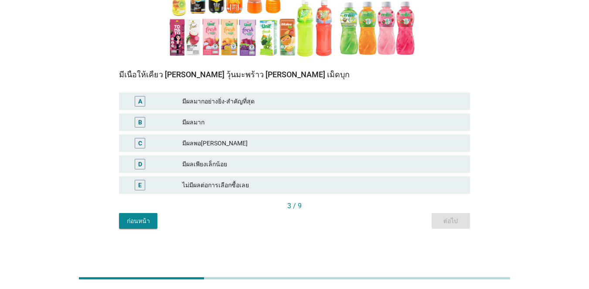
click at [217, 147] on div "มีผลพอ[PERSON_NAME]" at bounding box center [322, 143] width 281 height 10
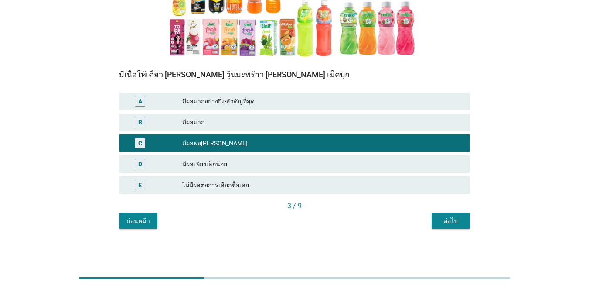
click at [342, 174] on div "D มีผลเพียงเล็กน้อย" at bounding box center [294, 164] width 355 height 21
drag, startPoint x: 368, startPoint y: 170, endPoint x: 384, endPoint y: 169, distance: 16.2
click at [368, 169] on div "D มีผลเพียงเล็กน้อย" at bounding box center [294, 163] width 351 height 17
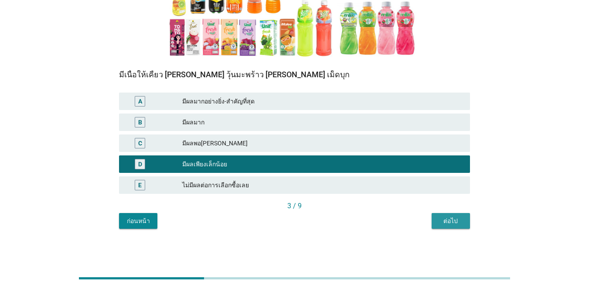
click at [429, 219] on div "ต่อไป" at bounding box center [451, 220] width 24 height 9
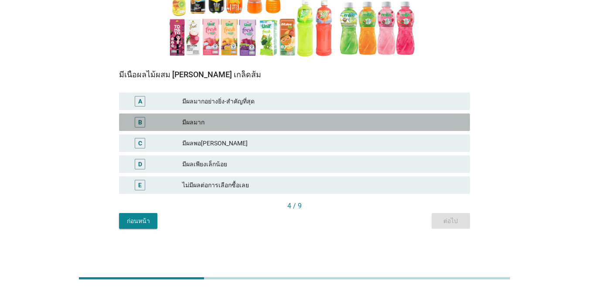
click at [214, 120] on div "มีผลมาก" at bounding box center [322, 122] width 281 height 10
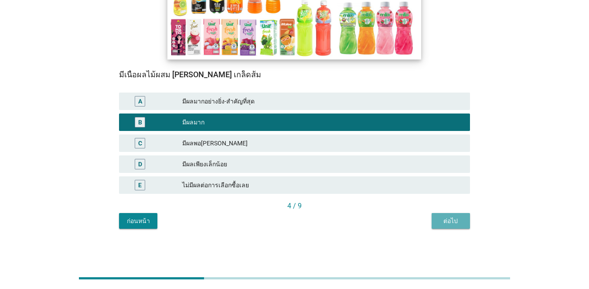
drag, startPoint x: 451, startPoint y: 220, endPoint x: 336, endPoint y: 212, distance: 115.0
click at [429, 220] on div "ต่อไป" at bounding box center [451, 220] width 24 height 9
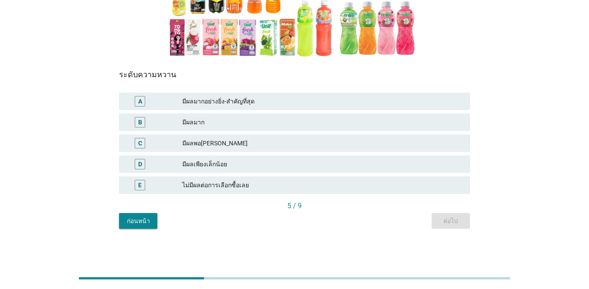
drag, startPoint x: 200, startPoint y: 144, endPoint x: 338, endPoint y: 168, distance: 140.4
click at [200, 143] on div "มีผลพอ[PERSON_NAME]" at bounding box center [322, 143] width 281 height 10
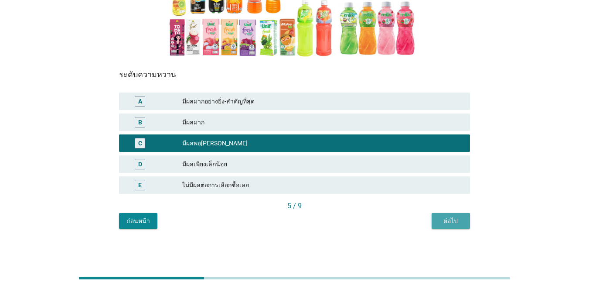
click at [429, 222] on div "ต่อไป" at bounding box center [451, 220] width 24 height 9
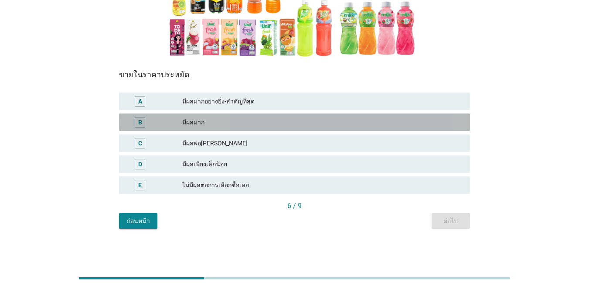
click at [213, 120] on div "มีผลมาก" at bounding box center [322, 122] width 281 height 10
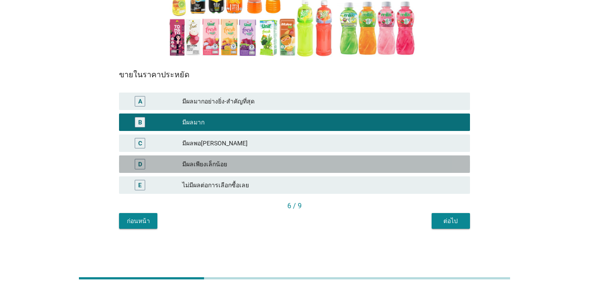
click at [246, 160] on div "มีผลเพียงเล็กน้อย" at bounding box center [322, 164] width 281 height 10
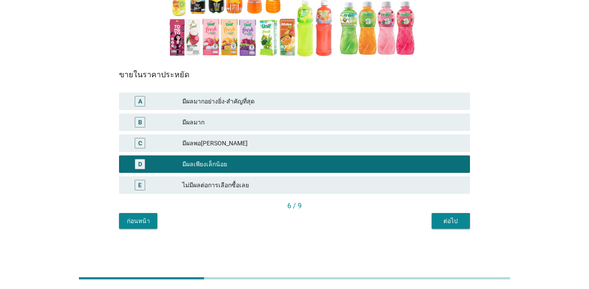
click at [429, 220] on button "ต่อไป" at bounding box center [451, 221] width 38 height 16
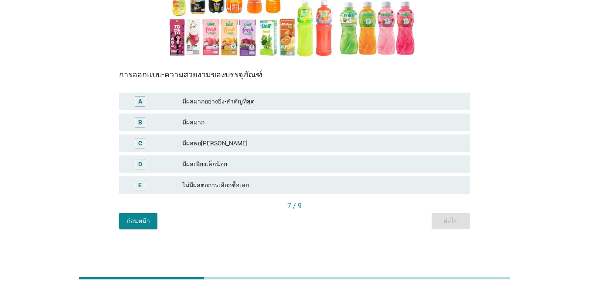
click at [222, 132] on div "B มีผลมาก" at bounding box center [294, 122] width 355 height 21
click at [225, 126] on div "มีผลมาก" at bounding box center [322, 122] width 281 height 10
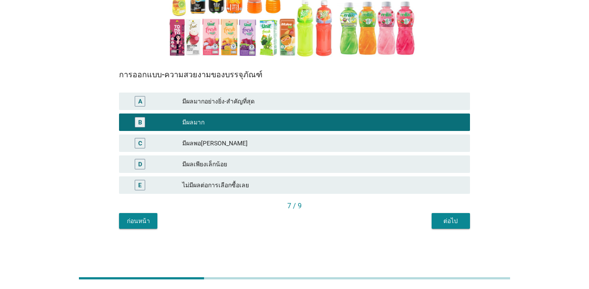
click at [264, 140] on div "มีผลพอ[PERSON_NAME]" at bounding box center [322, 143] width 281 height 10
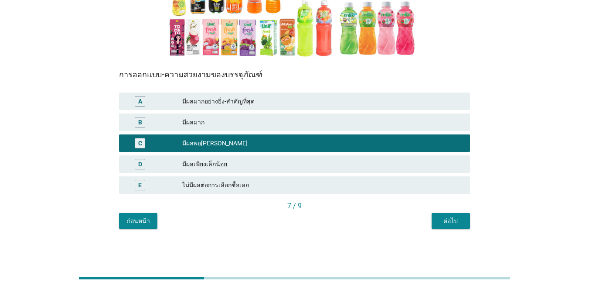
click at [429, 222] on div "ต่อไป" at bounding box center [451, 220] width 24 height 9
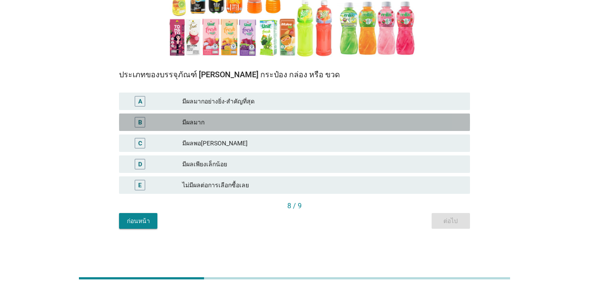
click at [183, 124] on div "มีผลมาก" at bounding box center [322, 122] width 281 height 10
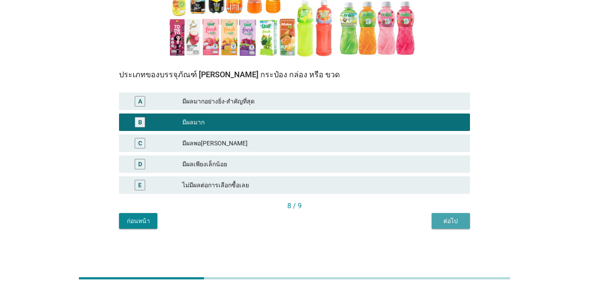
click at [429, 222] on div "ต่อไป" at bounding box center [451, 220] width 24 height 9
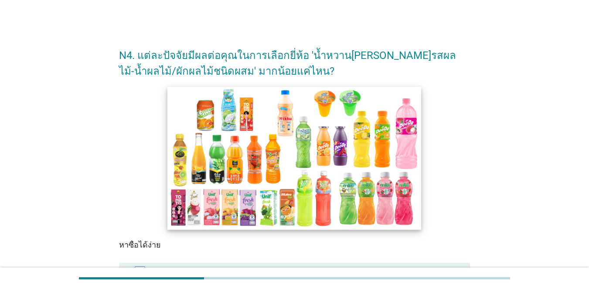
scroll to position [131, 0]
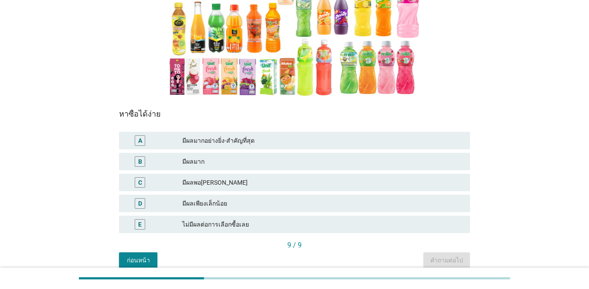
click at [233, 178] on div "มีผลพอ[PERSON_NAME]" at bounding box center [322, 182] width 281 height 10
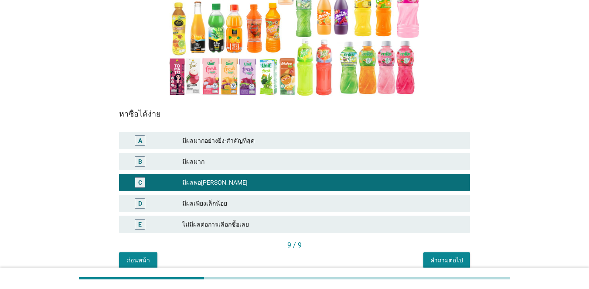
click at [429, 259] on div "คำถามต่อไป" at bounding box center [447, 260] width 33 height 9
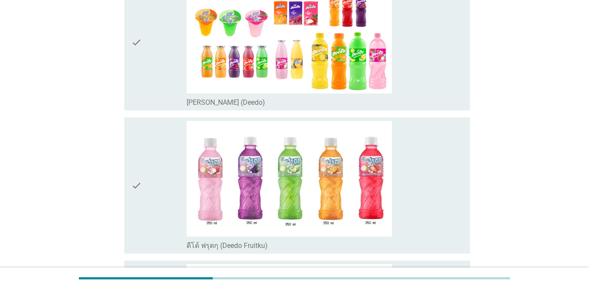
scroll to position [0, 0]
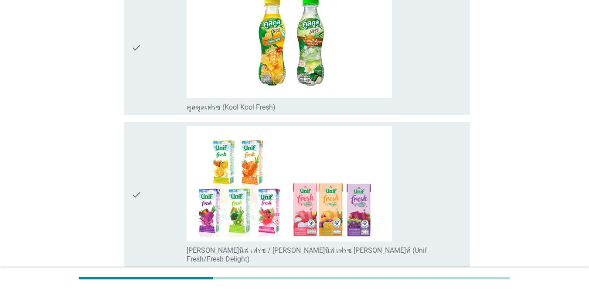
click at [185, 151] on div "check" at bounding box center [158, 195] width 55 height 138
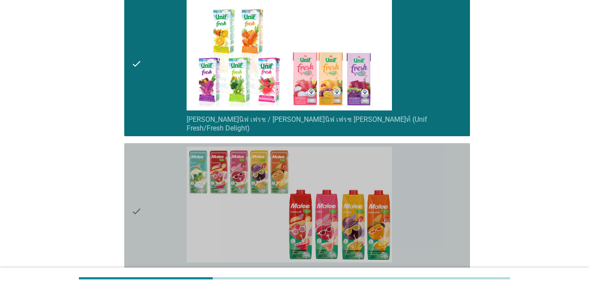
click at [185, 151] on div "check" at bounding box center [158, 211] width 55 height 129
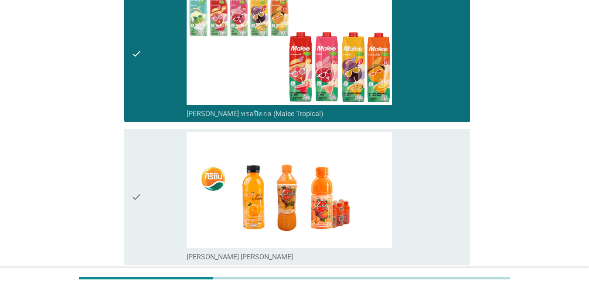
scroll to position [1003, 0]
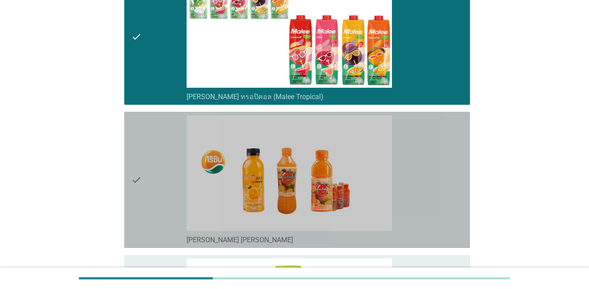
click at [185, 150] on div "check" at bounding box center [158, 179] width 55 height 129
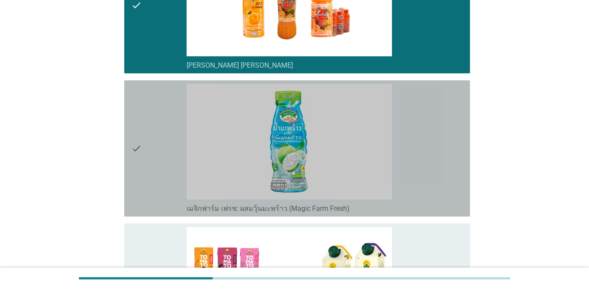
click at [184, 149] on div "check" at bounding box center [158, 148] width 55 height 129
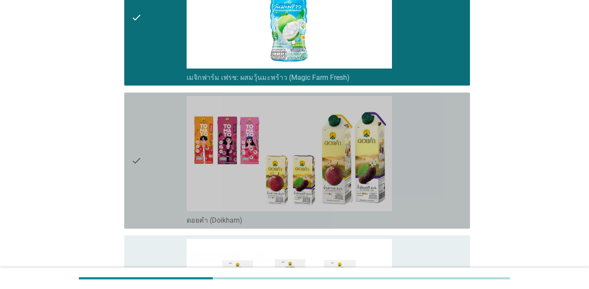
click at [184, 149] on div "check" at bounding box center [158, 160] width 55 height 129
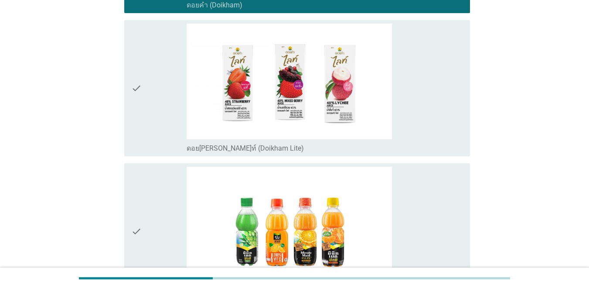
scroll to position [1527, 0]
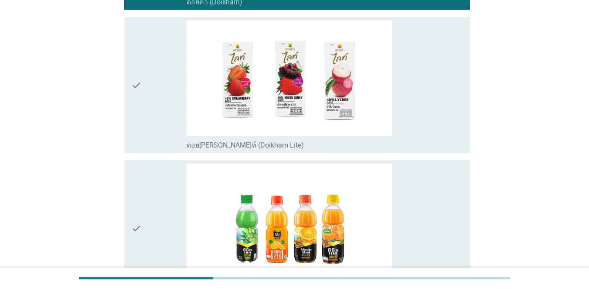
click at [184, 164] on div "check" at bounding box center [158, 228] width 55 height 129
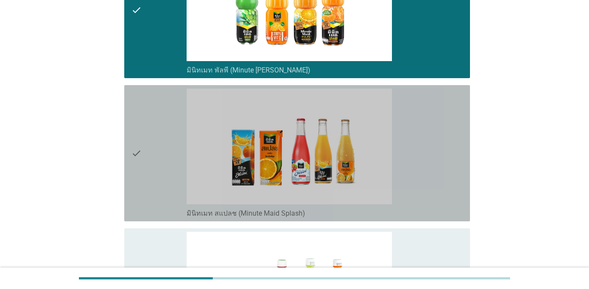
click at [184, 148] on div "check" at bounding box center [158, 153] width 55 height 129
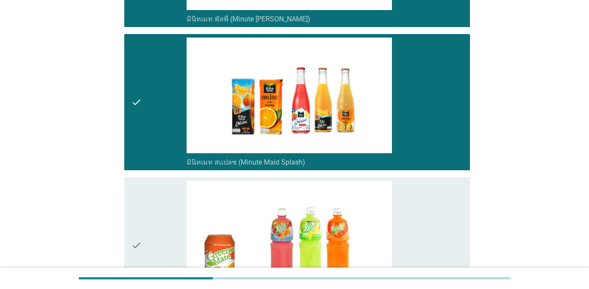
scroll to position [1876, 0]
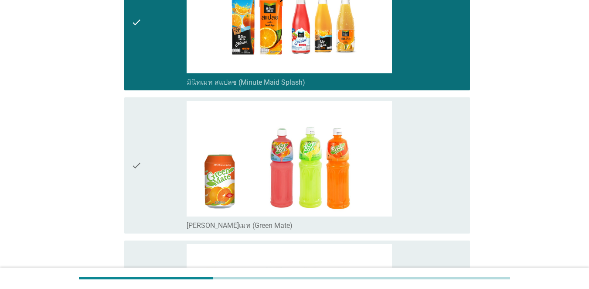
click at [184, 148] on div "check" at bounding box center [158, 165] width 55 height 129
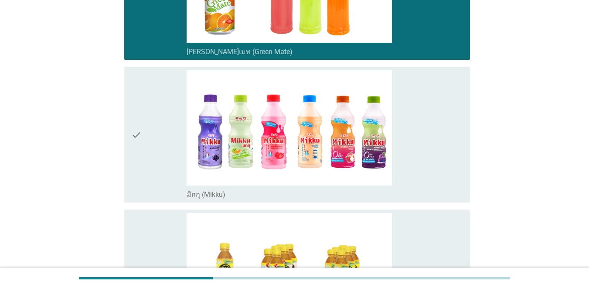
scroll to position [2050, 0]
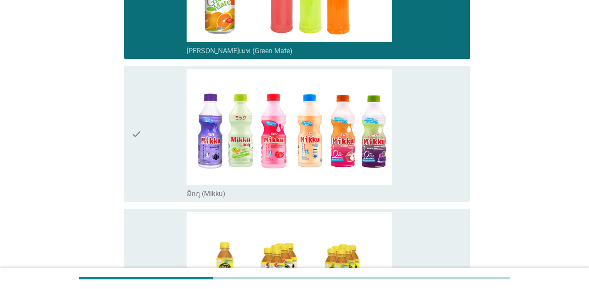
click at [184, 148] on div "check" at bounding box center [158, 133] width 55 height 129
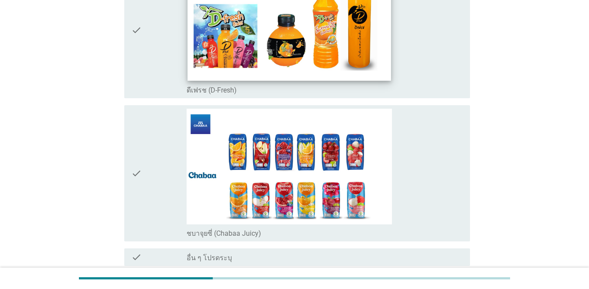
scroll to position [2443, 0]
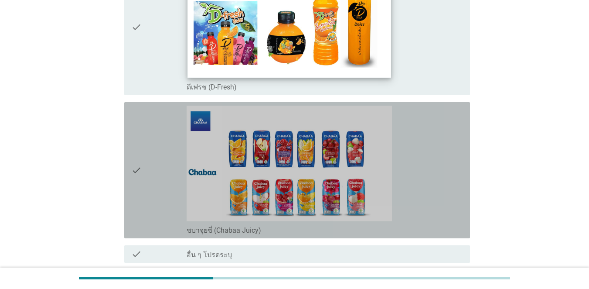
click at [187, 141] on div "check_box_outline_blank ชบาจุยซี่ (Chabaa Juicy)" at bounding box center [325, 170] width 277 height 129
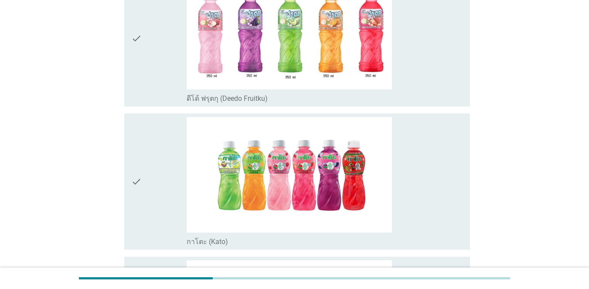
scroll to position [87, 0]
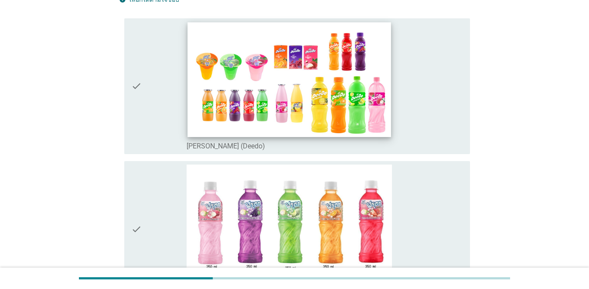
click at [204, 117] on img at bounding box center [289, 79] width 203 height 114
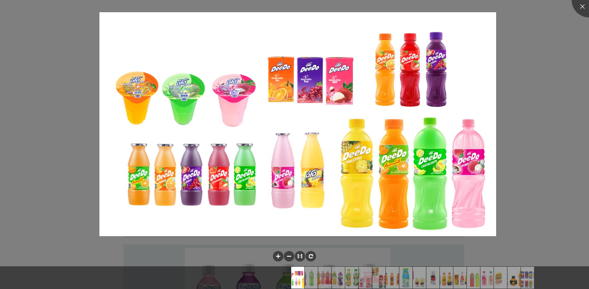
scroll to position [0, 0]
click at [429, 10] on div at bounding box center [589, 0] width 35 height 35
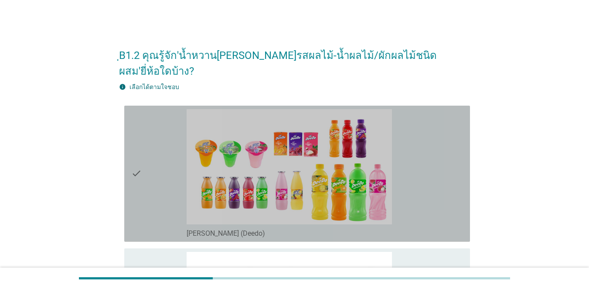
click at [157, 157] on div "check" at bounding box center [158, 173] width 55 height 129
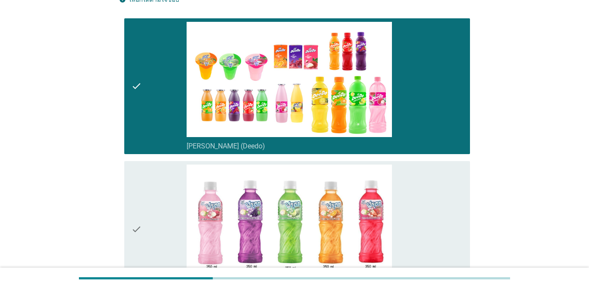
scroll to position [218, 0]
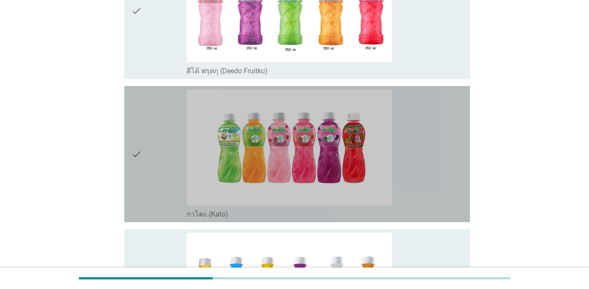
click at [158, 157] on div "check" at bounding box center [158, 153] width 55 height 129
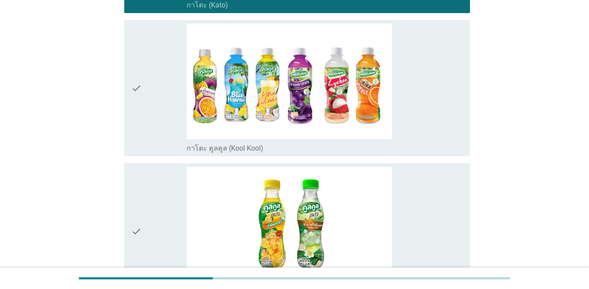
scroll to position [567, 0]
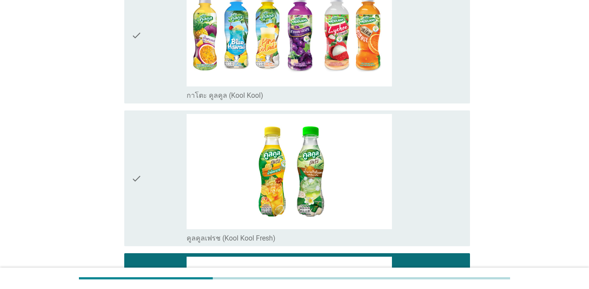
click at [158, 159] on div "check" at bounding box center [158, 178] width 55 height 129
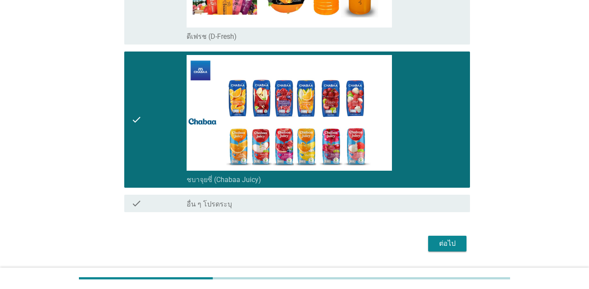
scroll to position [2494, 0]
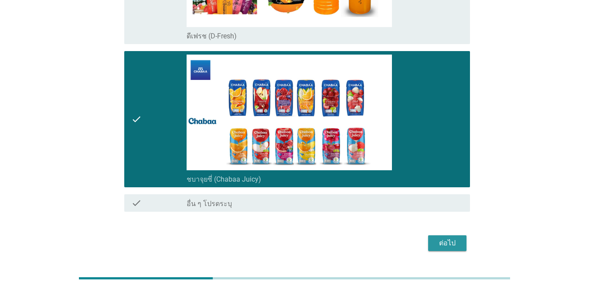
click at [429, 238] on div "ต่อไป" at bounding box center [447, 243] width 24 height 10
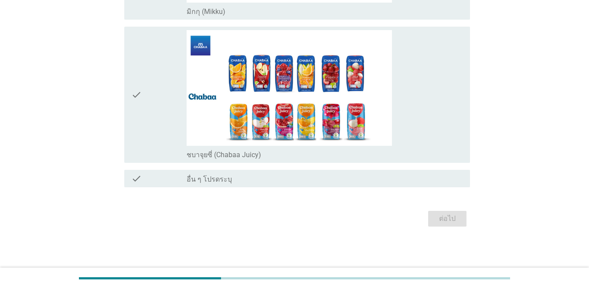
scroll to position [0, 0]
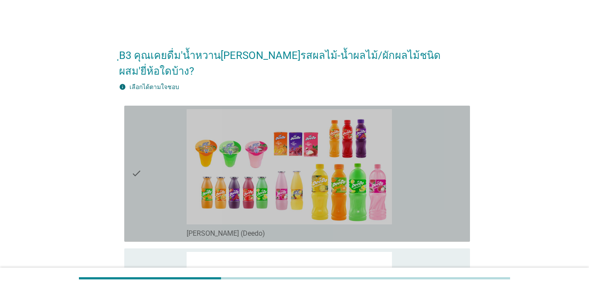
click at [145, 169] on div "check" at bounding box center [158, 173] width 55 height 129
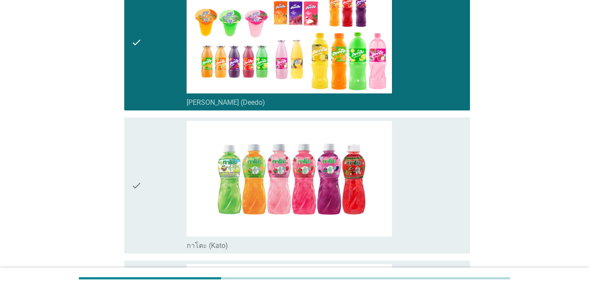
click at [147, 168] on div "check" at bounding box center [158, 185] width 55 height 129
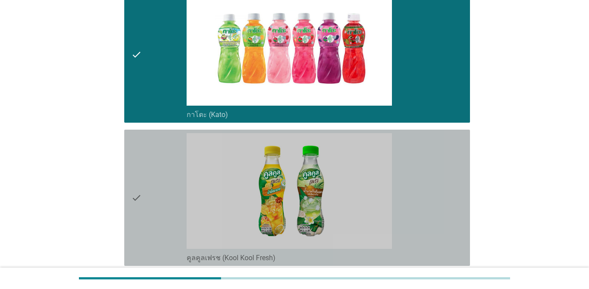
click at [147, 168] on div "check" at bounding box center [158, 197] width 55 height 129
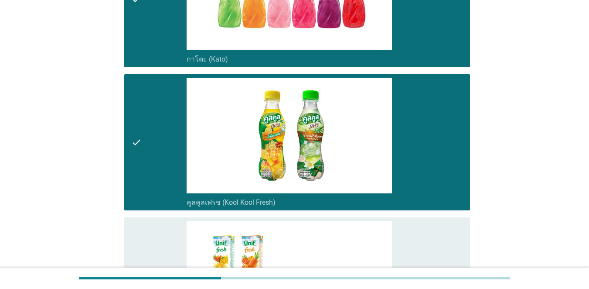
scroll to position [393, 0]
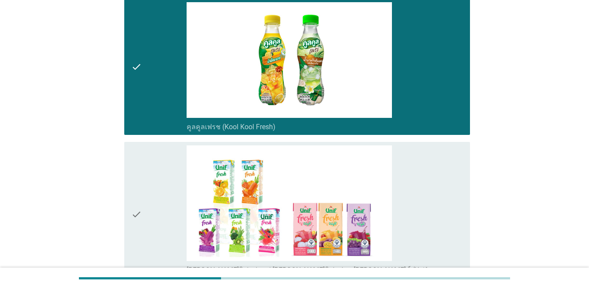
click at [160, 74] on div "check" at bounding box center [158, 66] width 55 height 129
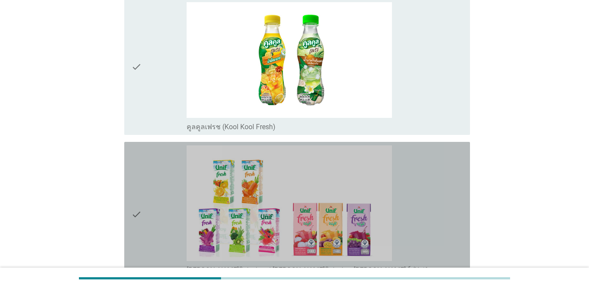
click at [161, 173] on div "check" at bounding box center [158, 214] width 55 height 138
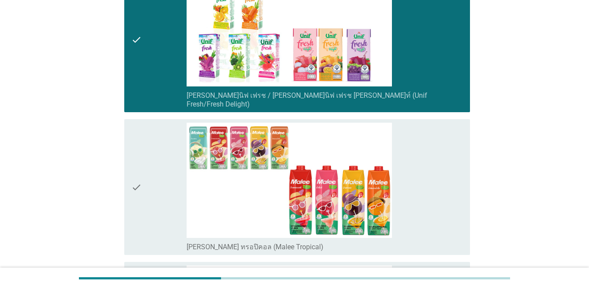
click at [160, 173] on div "check" at bounding box center [158, 187] width 55 height 129
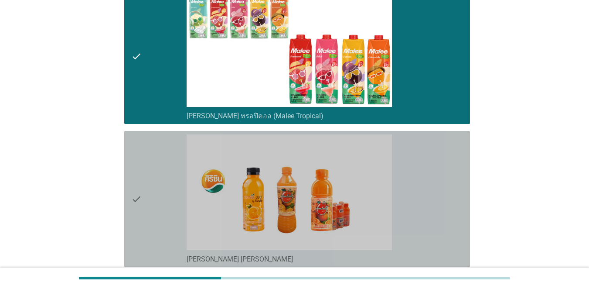
click at [160, 173] on div "check" at bounding box center [158, 198] width 55 height 129
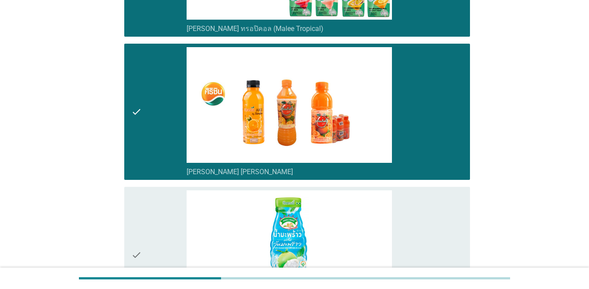
click at [160, 190] on div "check" at bounding box center [158, 254] width 55 height 129
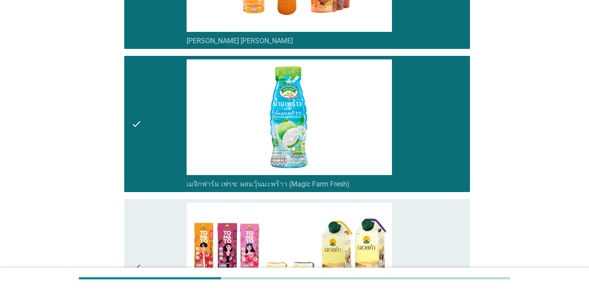
click at [160, 195] on div "check check_box_outline_blank ดอยคำ (Doikham)" at bounding box center [294, 266] width 351 height 143
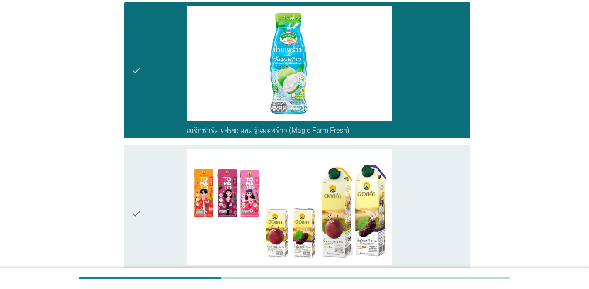
scroll to position [1047, 0]
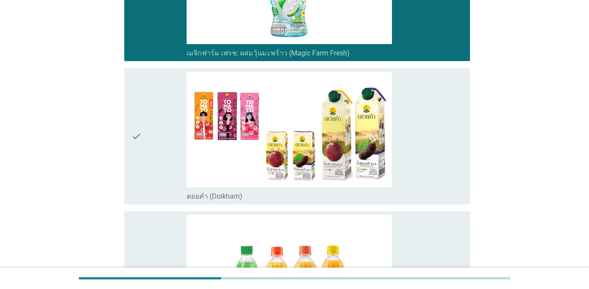
click at [160, 159] on div "check" at bounding box center [158, 136] width 55 height 129
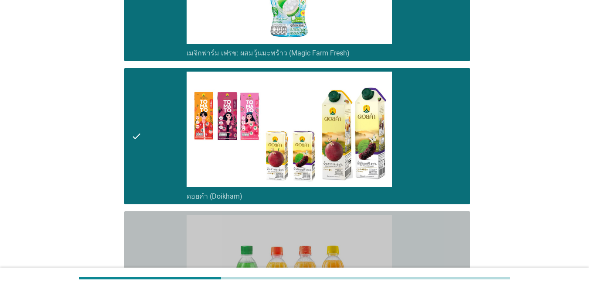
click at [168, 232] on div "check" at bounding box center [158, 279] width 55 height 129
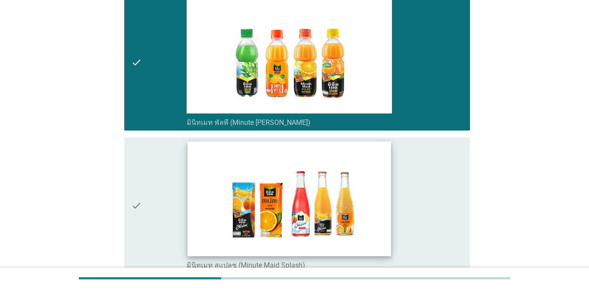
scroll to position [1265, 0]
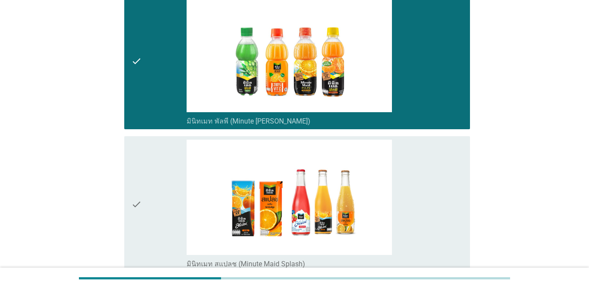
click at [163, 170] on div "check" at bounding box center [158, 204] width 55 height 129
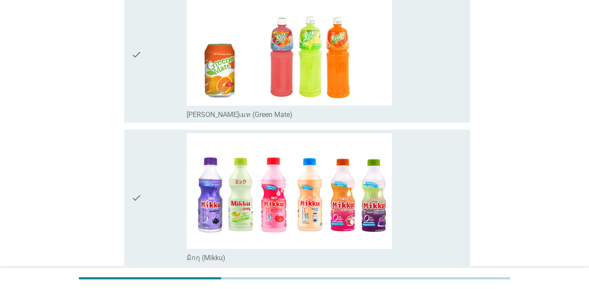
scroll to position [1571, 0]
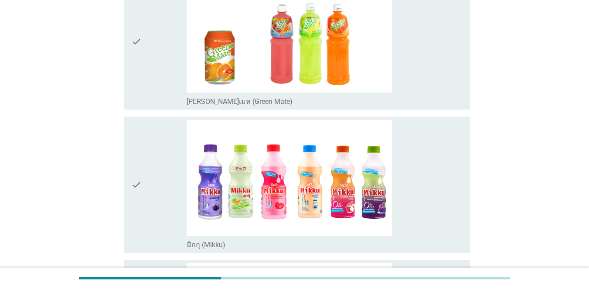
click at [152, 148] on div "check" at bounding box center [158, 184] width 55 height 129
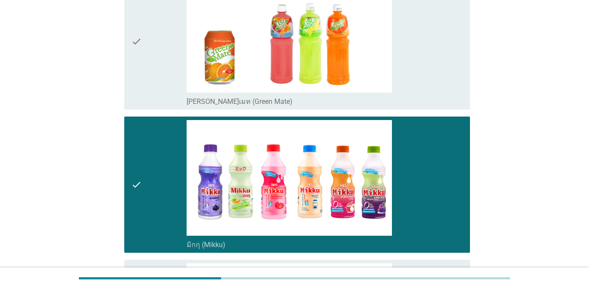
click at [152, 71] on div "check" at bounding box center [158, 41] width 55 height 129
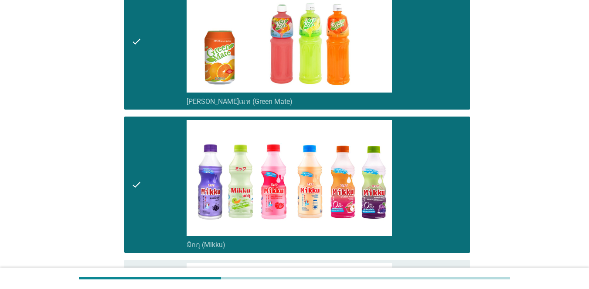
click at [147, 154] on div "check" at bounding box center [158, 184] width 55 height 129
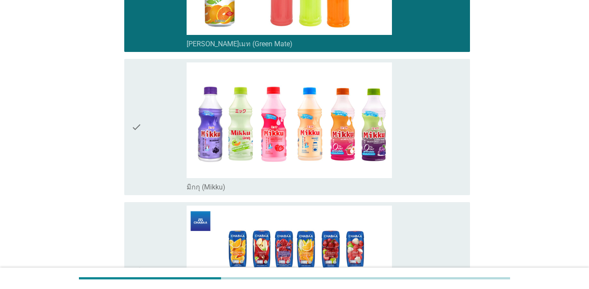
scroll to position [1701, 0]
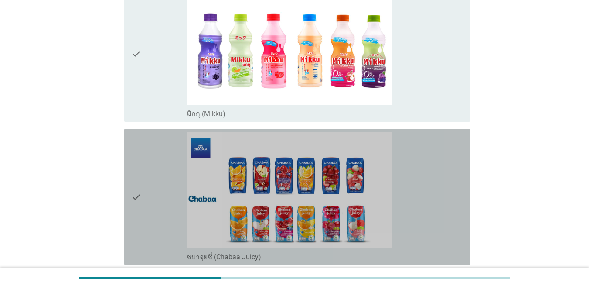
click at [147, 151] on div "check" at bounding box center [158, 196] width 55 height 129
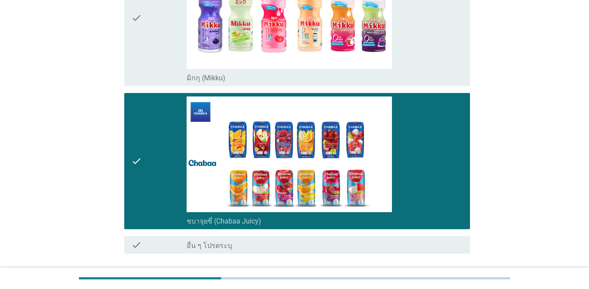
scroll to position [1779, 0]
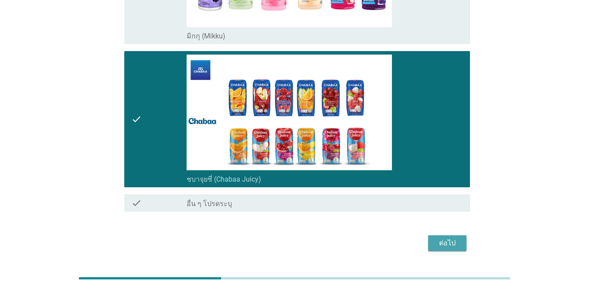
click at [429, 238] on div "ต่อไป" at bounding box center [447, 243] width 24 height 10
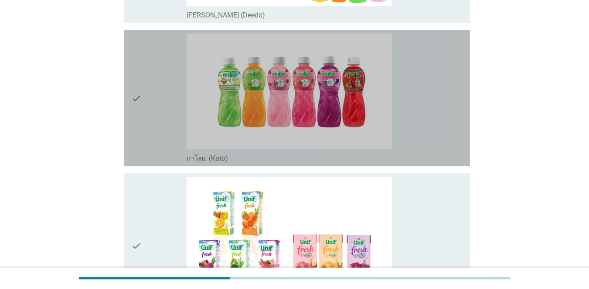
click at [154, 120] on div "check" at bounding box center [158, 98] width 55 height 129
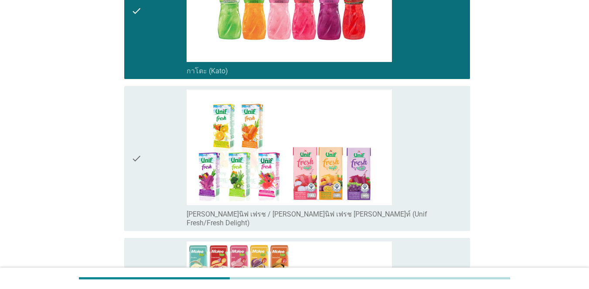
click at [133, 178] on icon "check" at bounding box center [136, 158] width 10 height 138
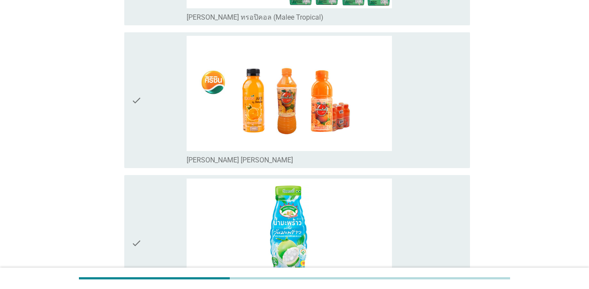
scroll to position [654, 0]
click at [146, 125] on div "check" at bounding box center [158, 99] width 55 height 129
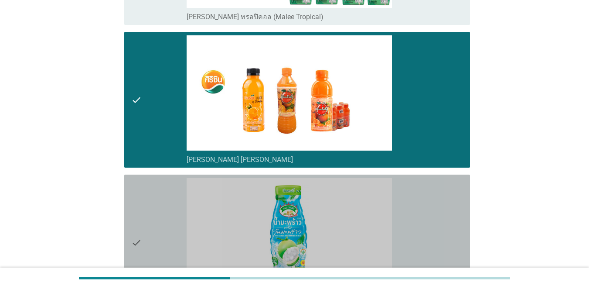
click at [178, 193] on div "check" at bounding box center [158, 242] width 55 height 129
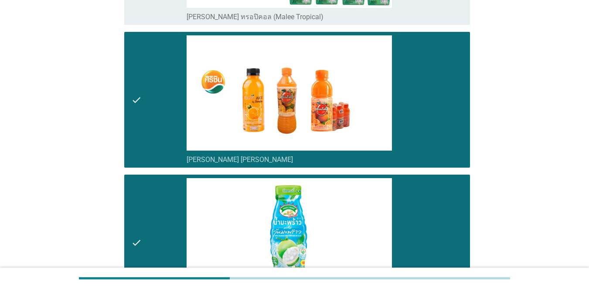
scroll to position [785, 0]
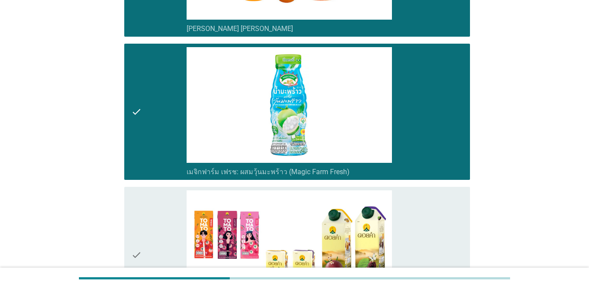
click at [176, 191] on div "check" at bounding box center [158, 254] width 55 height 129
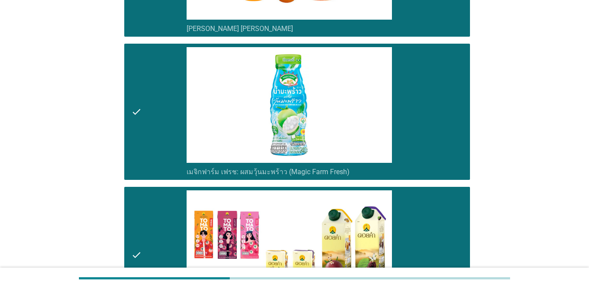
scroll to position [960, 0]
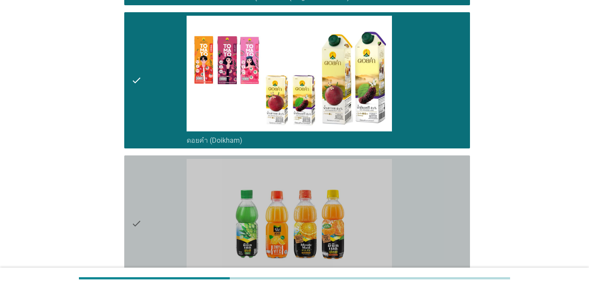
click at [176, 191] on div "check" at bounding box center [158, 223] width 55 height 129
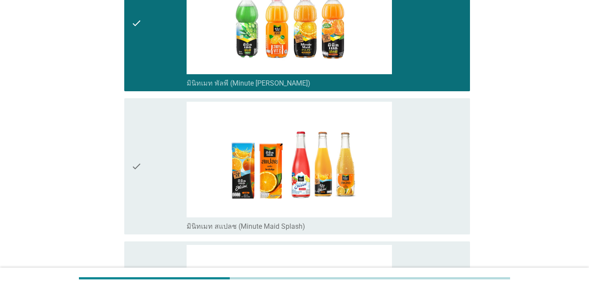
scroll to position [1178, 0]
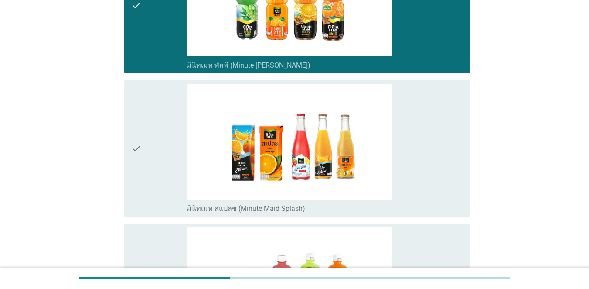
click at [168, 162] on div "check" at bounding box center [158, 148] width 55 height 129
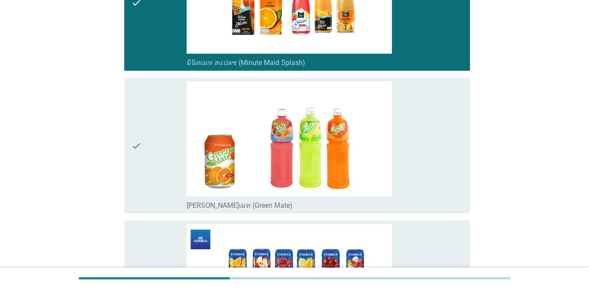
scroll to position [1440, 0]
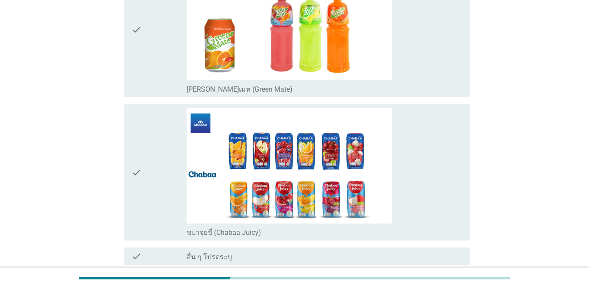
click at [164, 191] on div "check" at bounding box center [158, 172] width 55 height 129
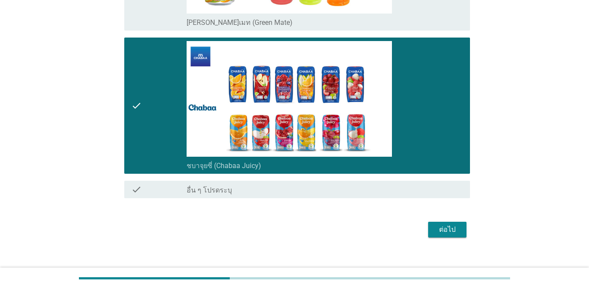
scroll to position [1509, 0]
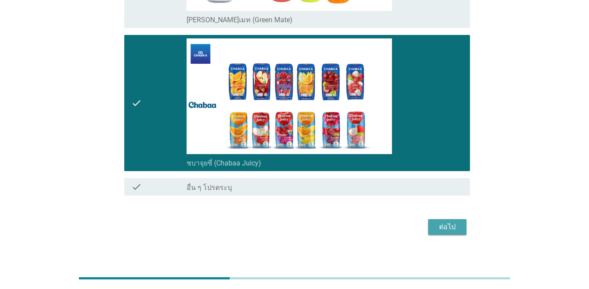
click at [429, 219] on button "ต่อไป" at bounding box center [447, 227] width 38 height 16
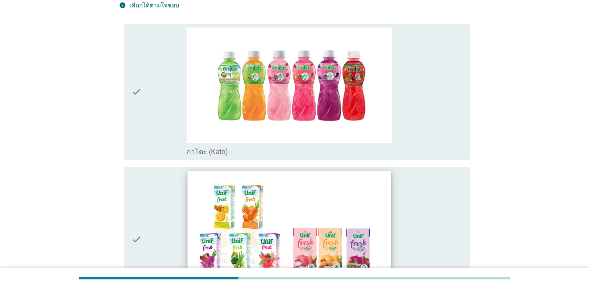
scroll to position [131, 0]
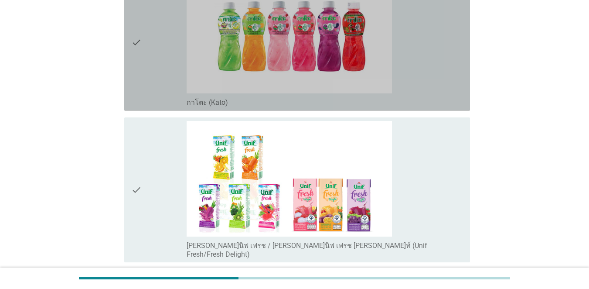
click at [167, 82] on div "check" at bounding box center [158, 42] width 55 height 129
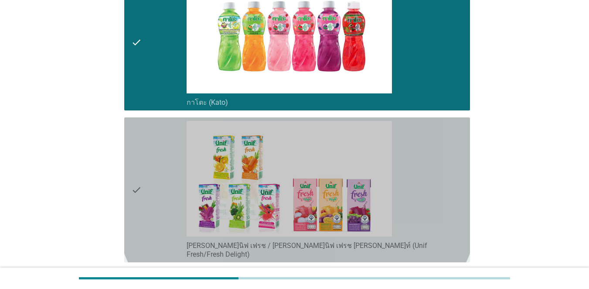
click at [159, 162] on div "check" at bounding box center [158, 190] width 55 height 138
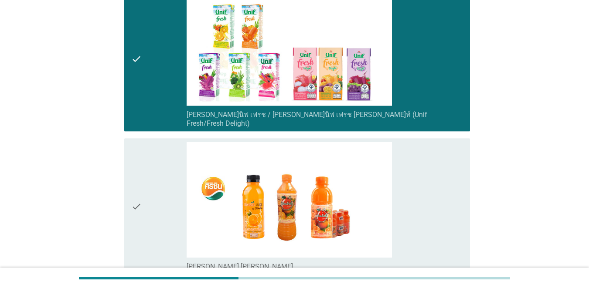
click at [158, 162] on div "check" at bounding box center [158, 206] width 55 height 129
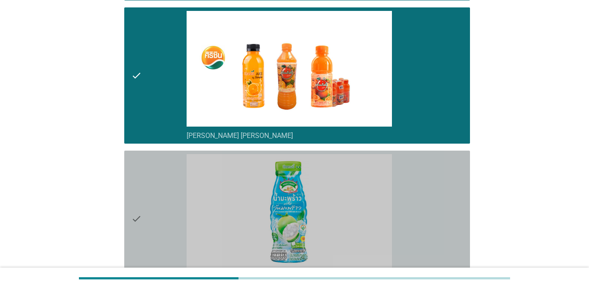
click at [158, 162] on div "check" at bounding box center [158, 218] width 55 height 129
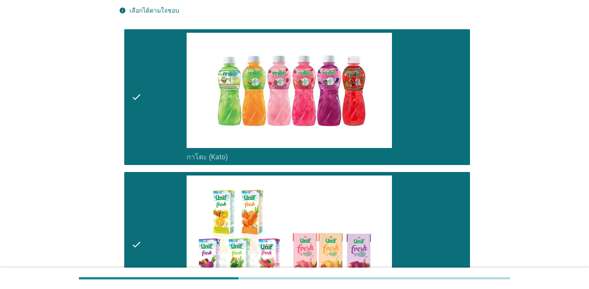
scroll to position [0, 0]
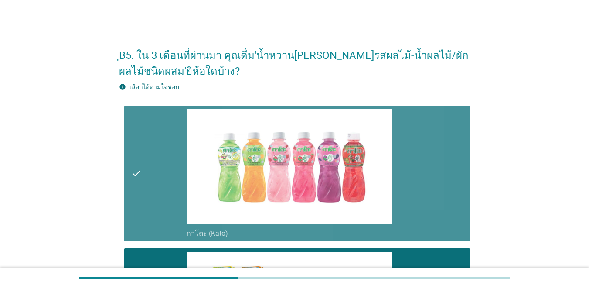
click at [158, 154] on div "check" at bounding box center [158, 173] width 55 height 129
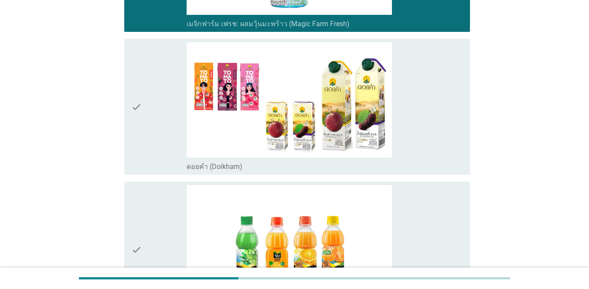
scroll to position [654, 0]
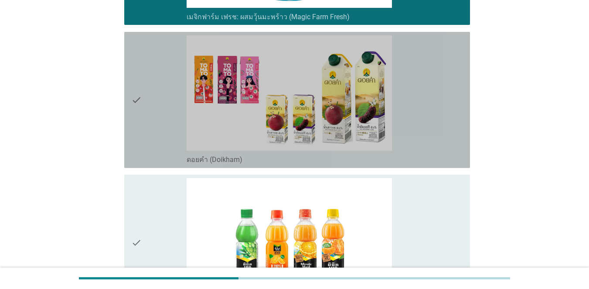
click at [156, 129] on div "check" at bounding box center [158, 99] width 55 height 129
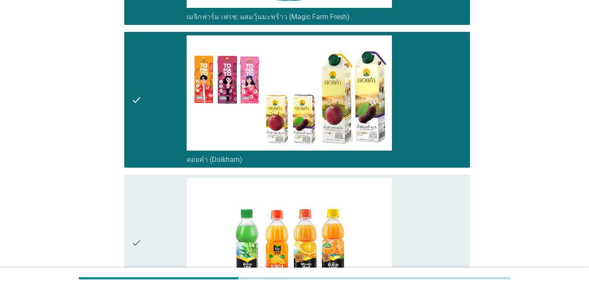
click at [166, 187] on div "check" at bounding box center [158, 242] width 55 height 129
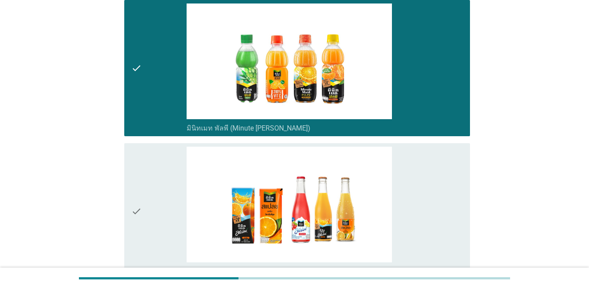
click at [169, 166] on div "check" at bounding box center [158, 211] width 55 height 129
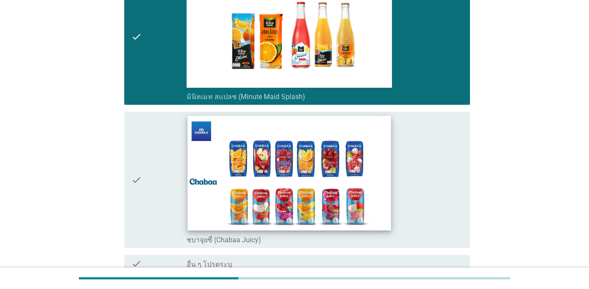
click at [196, 180] on img at bounding box center [289, 173] width 203 height 114
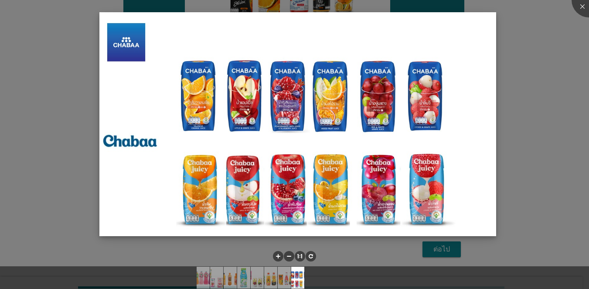
scroll to position [1058, 0]
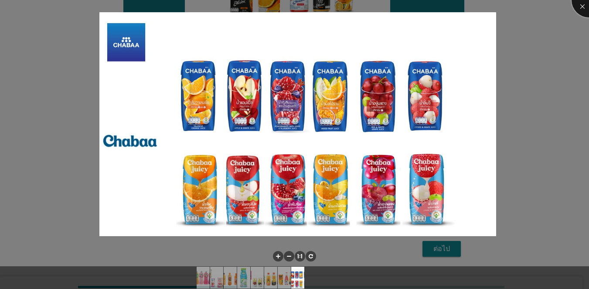
click at [429, 10] on div at bounding box center [589, 0] width 35 height 35
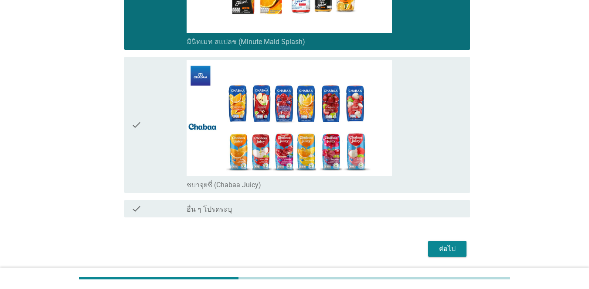
click at [137, 101] on icon "check" at bounding box center [136, 124] width 10 height 129
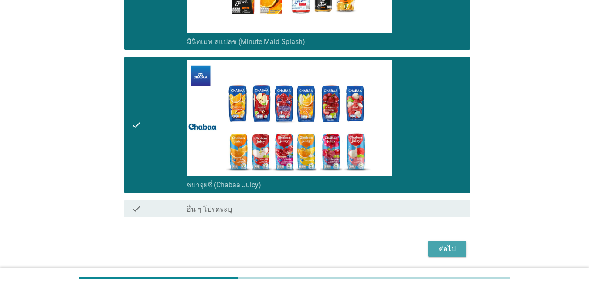
click at [429, 243] on div "ต่อไป" at bounding box center [447, 248] width 24 height 10
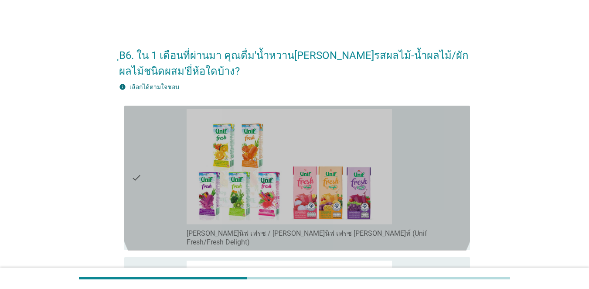
click at [166, 174] on div "check" at bounding box center [158, 178] width 55 height 138
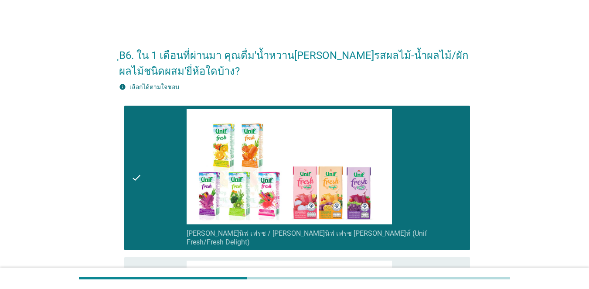
scroll to position [131, 0]
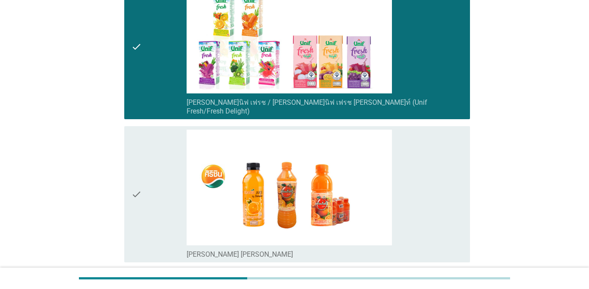
click at [158, 177] on div "check" at bounding box center [158, 194] width 55 height 129
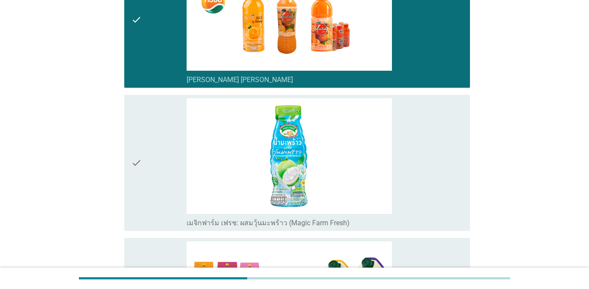
click at [158, 177] on div "check" at bounding box center [158, 162] width 55 height 129
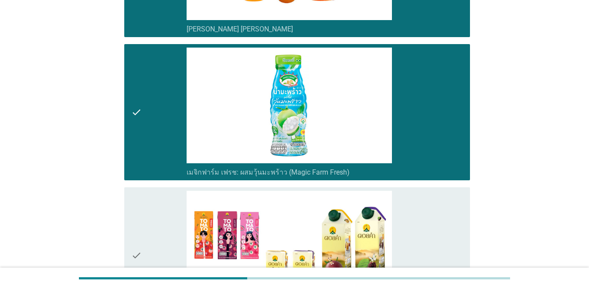
scroll to position [436, 0]
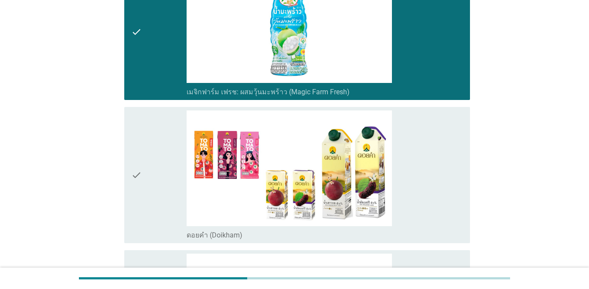
click at [157, 176] on div "check" at bounding box center [158, 174] width 55 height 129
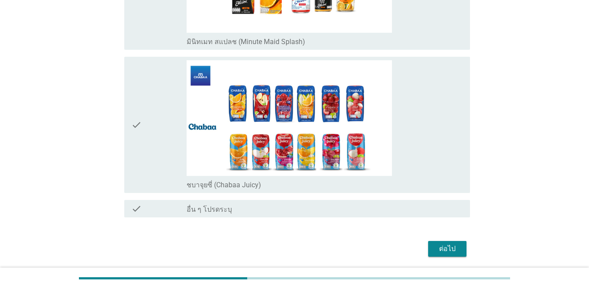
scroll to position [916, 0]
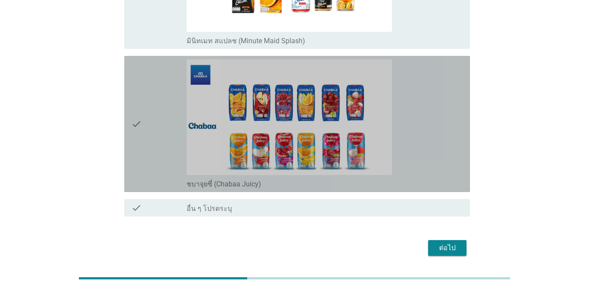
click at [157, 109] on div "check" at bounding box center [158, 123] width 55 height 129
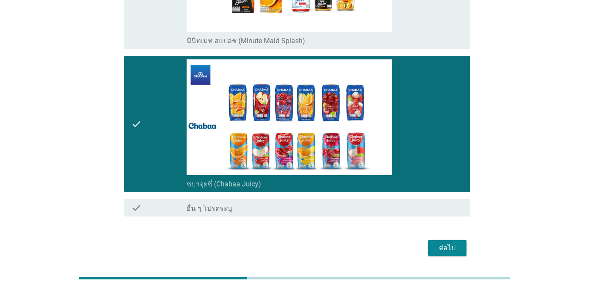
click at [429, 240] on button "ต่อไป" at bounding box center [447, 248] width 38 height 16
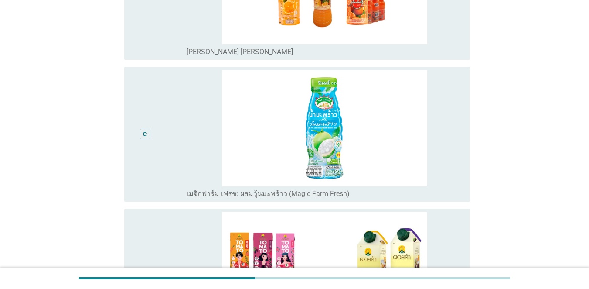
scroll to position [393, 0]
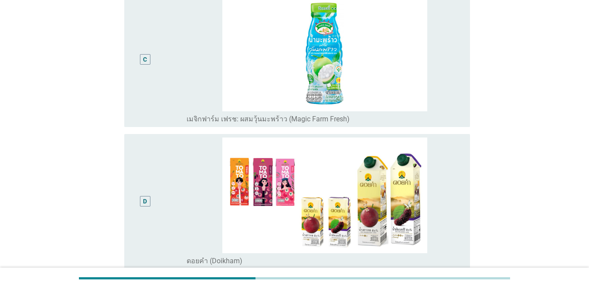
click at [154, 163] on div "D" at bounding box center [144, 201] width 27 height 128
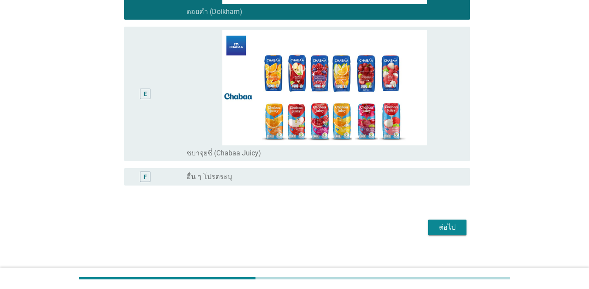
scroll to position [642, 0]
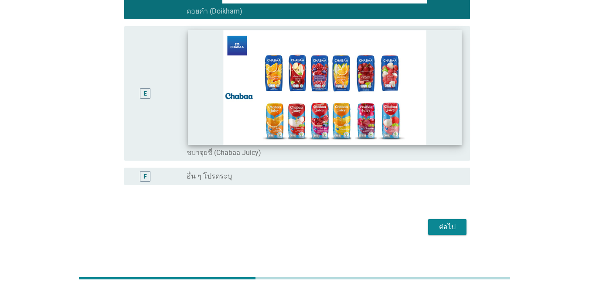
click at [234, 87] on img at bounding box center [325, 87] width 274 height 114
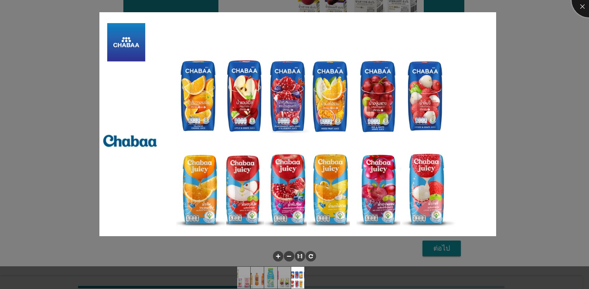
click at [429, 3] on div at bounding box center [589, 0] width 35 height 35
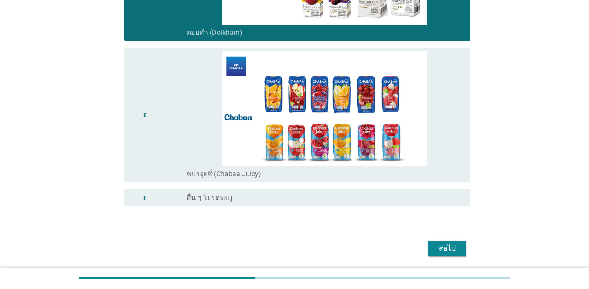
click at [148, 92] on div "E" at bounding box center [144, 115] width 27 height 128
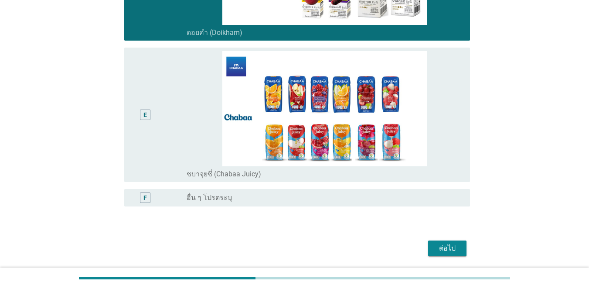
click at [429, 243] on div "ต่อไป" at bounding box center [447, 248] width 24 height 10
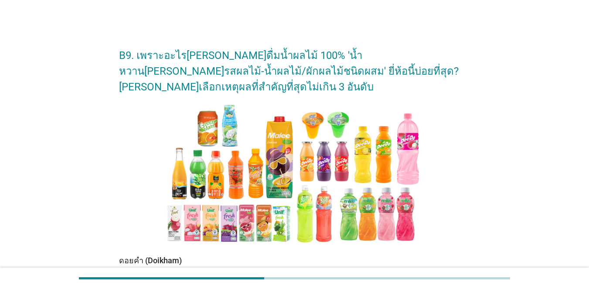
scroll to position [131, 0]
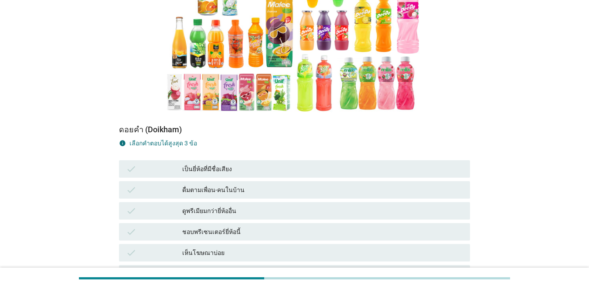
click at [228, 164] on div "เป็นยี่ห้อที่มีชื่อเสียง" at bounding box center [322, 169] width 281 height 10
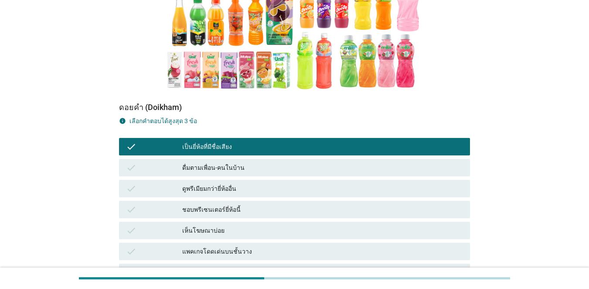
scroll to position [175, 0]
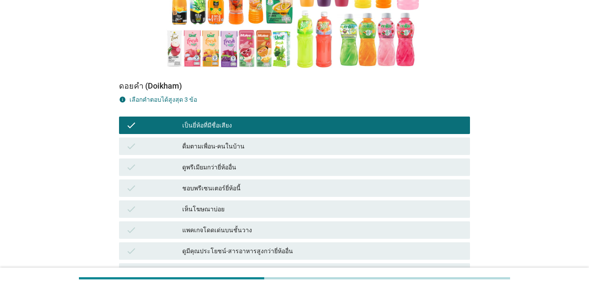
click at [229, 242] on div "check ดูมีคุณประโยชน์-สารอาหารสูงกว่ายี่ห้ออื่น" at bounding box center [294, 250] width 351 height 17
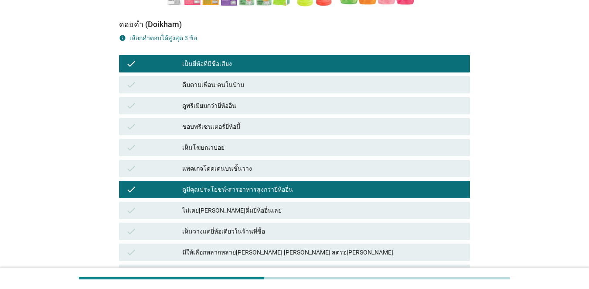
scroll to position [305, 0]
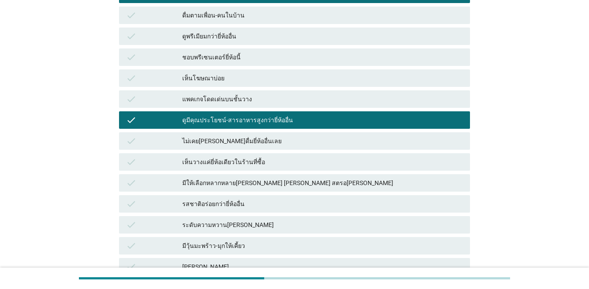
click at [230, 198] on div "รสชาติอร่อยกว่ายี่ห้ออื่น" at bounding box center [322, 203] width 281 height 10
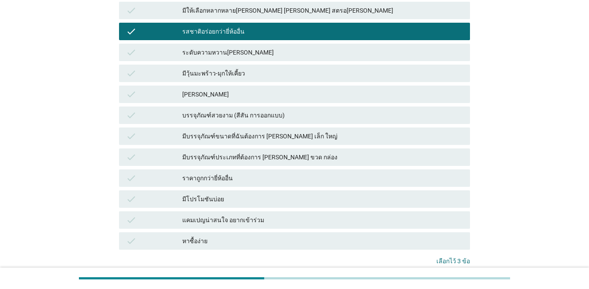
scroll to position [524, 0]
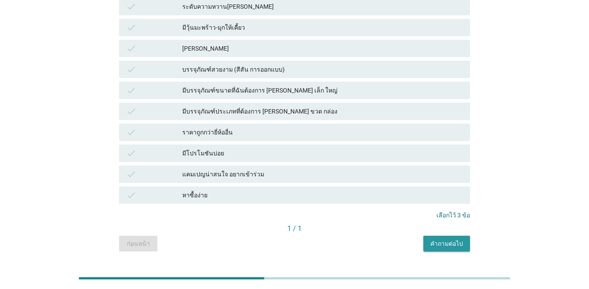
click at [429, 236] on button "คำถามต่อไป" at bounding box center [447, 244] width 47 height 16
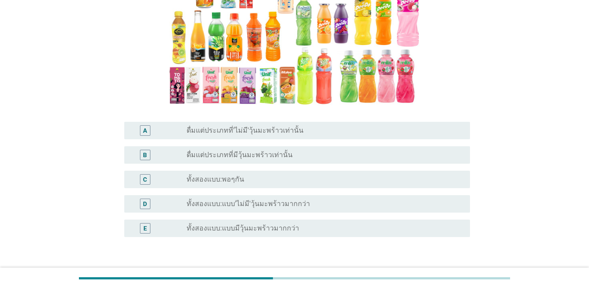
scroll to position [131, 0]
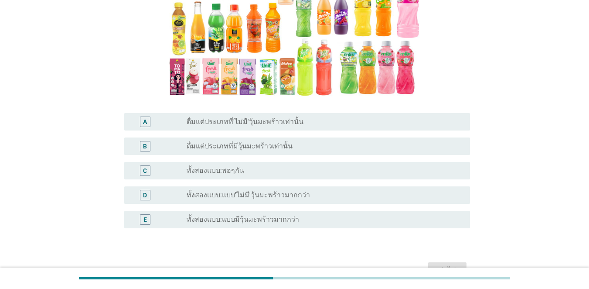
click at [165, 205] on div "D radio_button_unchecked ทั้งสองแบบ:แบบ'ไม่มี'วุ้นมะพร้าวมากกว่า" at bounding box center [294, 195] width 351 height 24
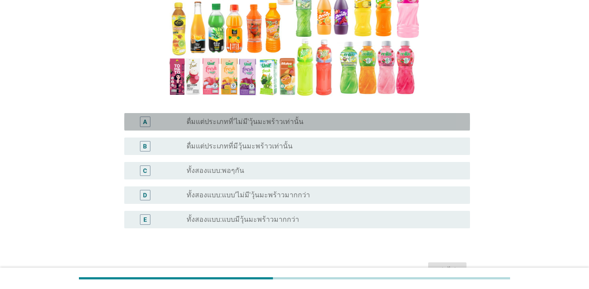
click at [151, 113] on div "A radio_button_unchecked ดื่มแต่ประเภทที่'ไม่มี'วุ้นมะพร้าวเท่านั้น" at bounding box center [297, 121] width 346 height 17
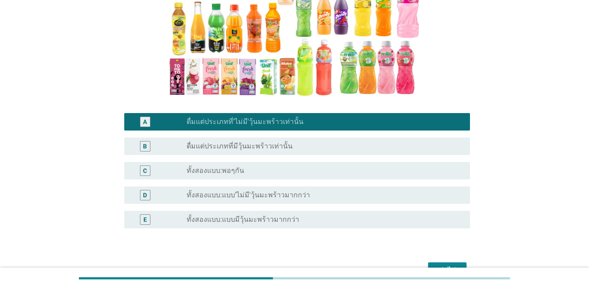
click at [188, 191] on label "ทั้งสองแบบ:แบบ'ไม่มี'วุ้นมะพร้าวมากกว่า" at bounding box center [248, 195] width 123 height 9
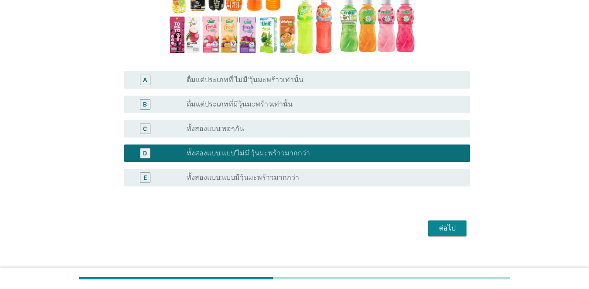
scroll to position [175, 0]
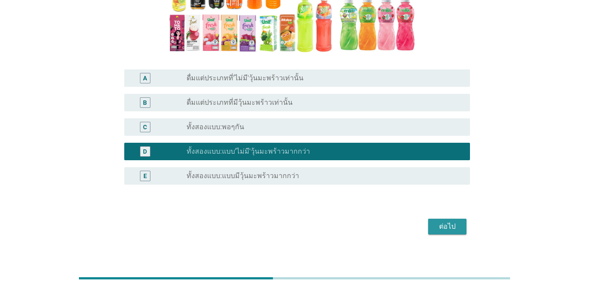
click at [429, 224] on div "ต่อไป" at bounding box center [447, 226] width 24 height 10
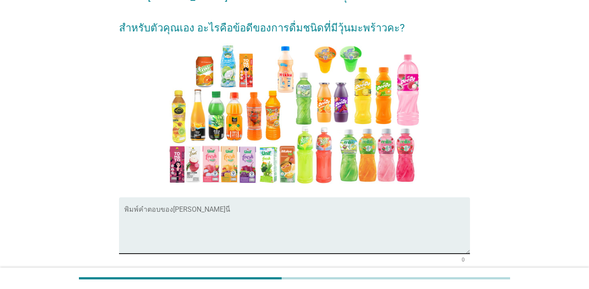
scroll to position [134, 0]
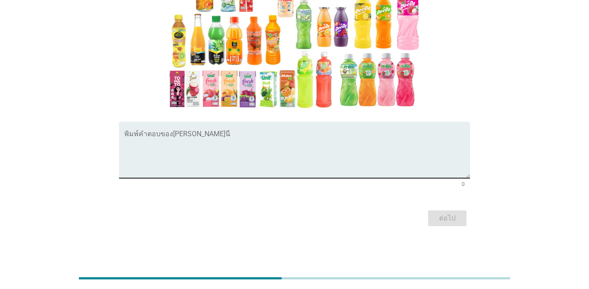
click at [253, 154] on textarea "พิมพ์คำตอบของคุณ ที่นี่" at bounding box center [297, 155] width 346 height 46
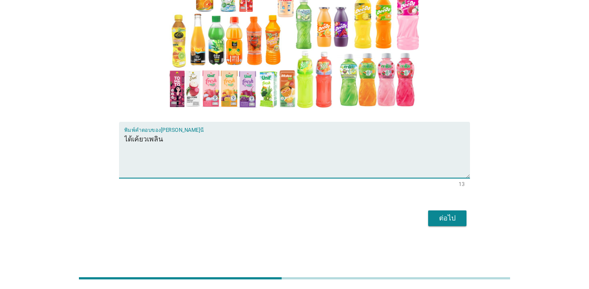
click at [137, 137] on textarea "ได้เค้ยวเพลิน" at bounding box center [297, 155] width 346 height 46
type textarea "ได้เคี้ยวเพลิน"
click at [429, 214] on div "ต่อไป" at bounding box center [447, 218] width 24 height 10
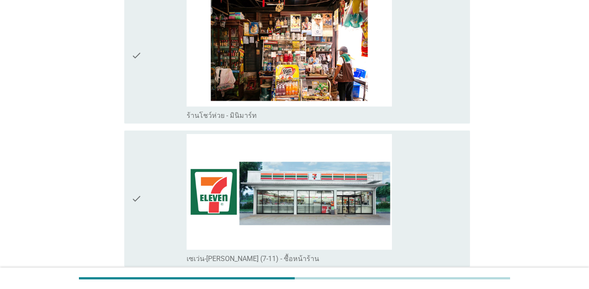
scroll to position [1745, 0]
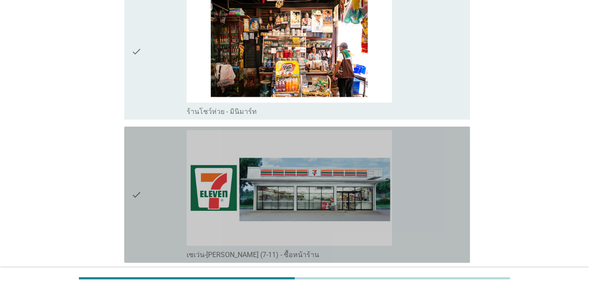
click at [147, 148] on div "check" at bounding box center [158, 194] width 55 height 129
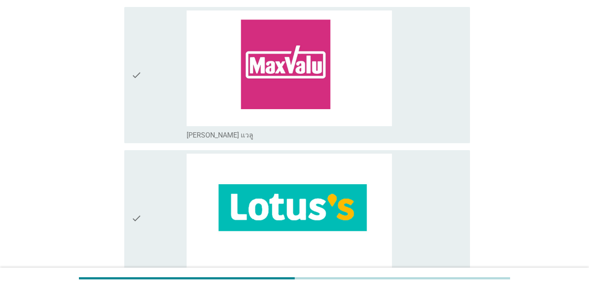
click at [166, 203] on div "check" at bounding box center [158, 218] width 55 height 129
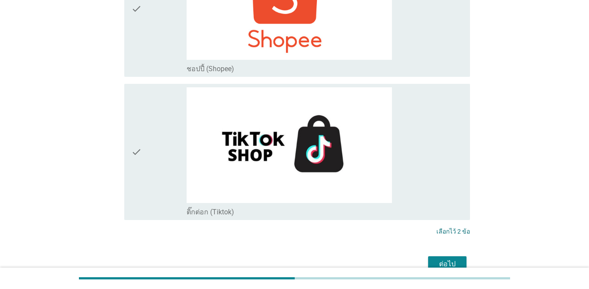
scroll to position [2683, 0]
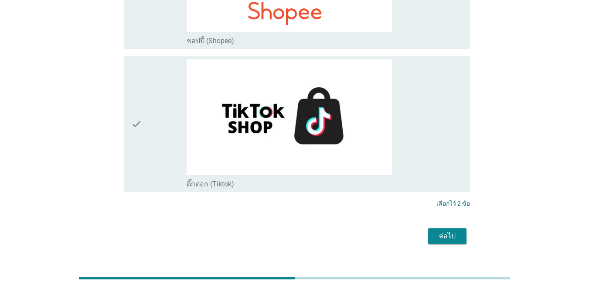
click at [429, 231] on div "ต่อไป" at bounding box center [447, 236] width 24 height 10
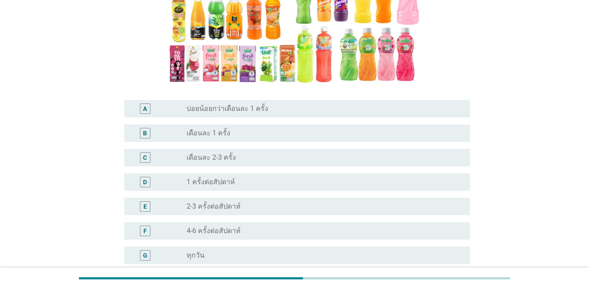
scroll to position [144, 0]
click at [139, 183] on div "D" at bounding box center [144, 181] width 27 height 10
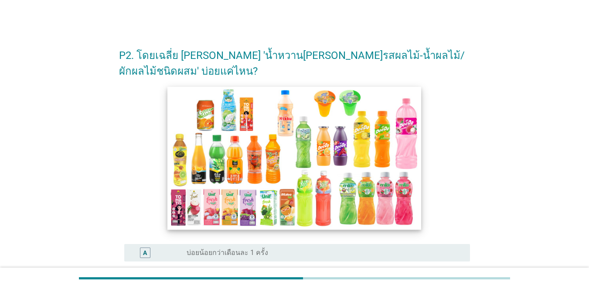
scroll to position [175, 0]
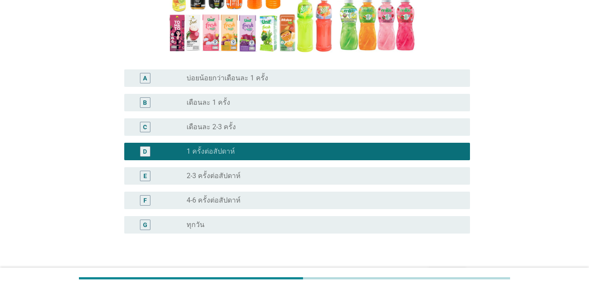
click at [329, 172] on div "radio_button_unchecked 2-3 ครั้งต่อสัปดาห์" at bounding box center [322, 175] width 270 height 9
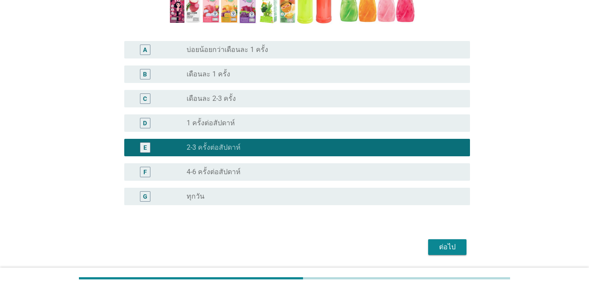
scroll to position [218, 0]
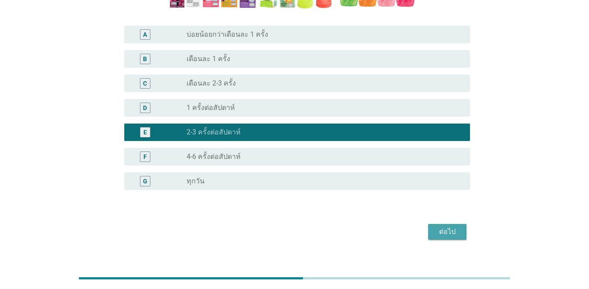
click at [429, 230] on button "ต่อไป" at bounding box center [447, 232] width 38 height 16
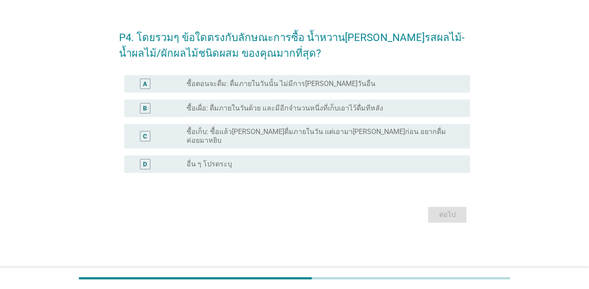
scroll to position [0, 0]
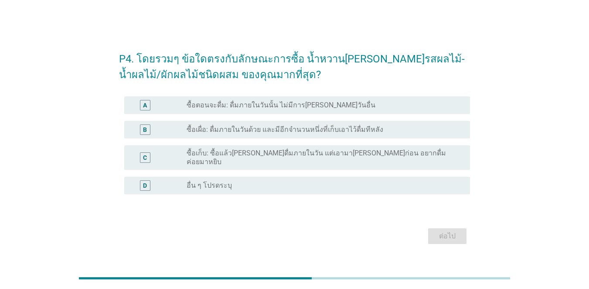
click at [202, 108] on label "ซื้อตอนจะดื่ม: ดื่มภายในวันนั้น ไม่มีการ[PERSON_NAME]วันอื่น" at bounding box center [281, 105] width 189 height 9
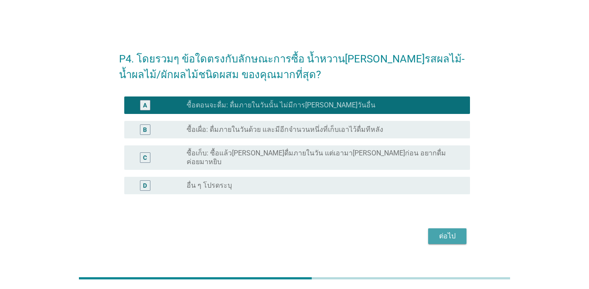
click at [429, 231] on div "ต่อไป" at bounding box center [447, 236] width 24 height 10
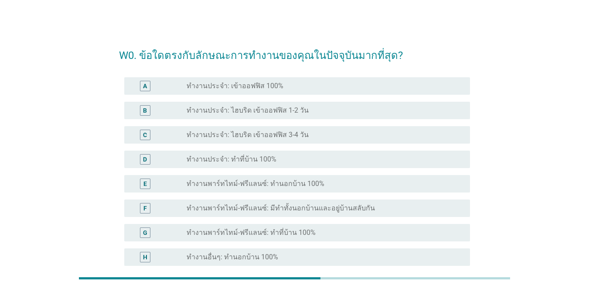
click at [160, 163] on div "D" at bounding box center [158, 159] width 55 height 10
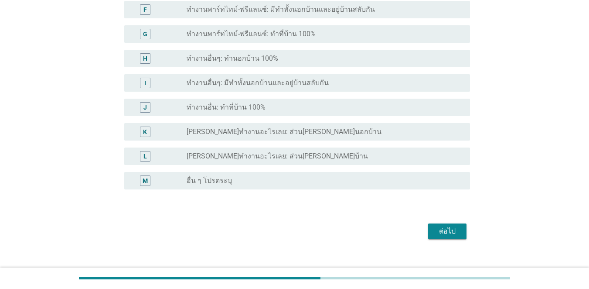
scroll to position [211, 0]
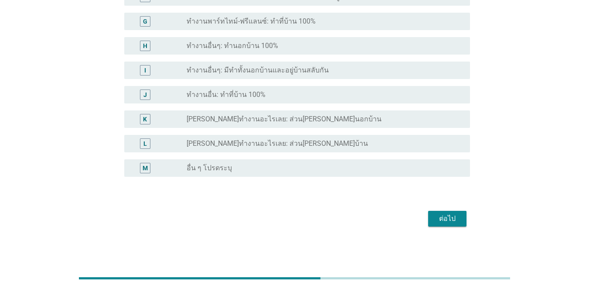
click at [429, 221] on div "ต่อไป" at bounding box center [447, 218] width 24 height 10
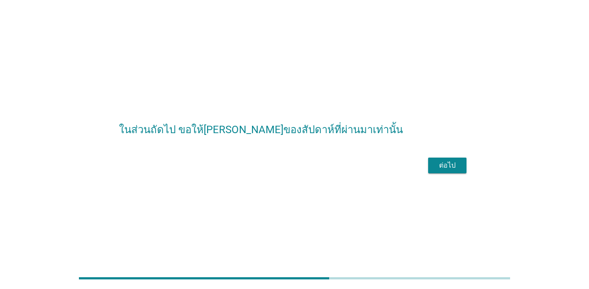
click at [429, 171] on div "ต่อไป" at bounding box center [447, 165] width 24 height 10
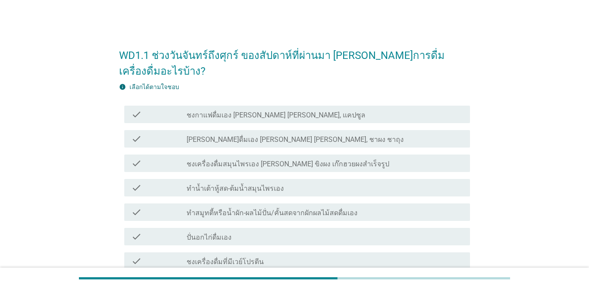
click at [182, 109] on div "check" at bounding box center [158, 114] width 55 height 10
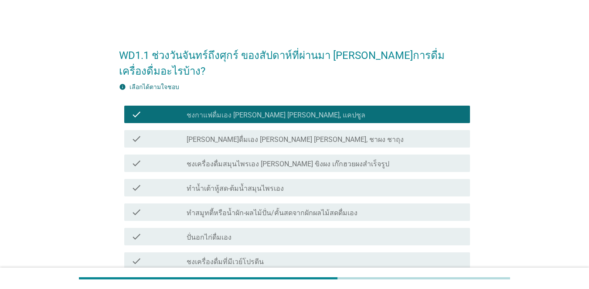
click at [188, 154] on div "check check_box_outline_blank ชงเครื่องดื่มสมุนไพรเอง [PERSON_NAME] ขิงผง เก๊กฮ…" at bounding box center [297, 162] width 346 height 17
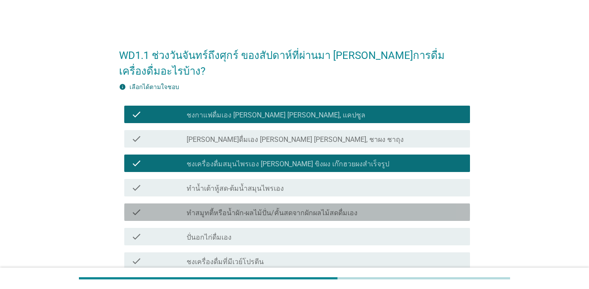
click at [196, 209] on label "ทำสมูทตี้หรือน้ำผัก-ผลไม้ปั่น/คั้นสดจากผักผลไม้สดดื่มเอง" at bounding box center [272, 213] width 171 height 9
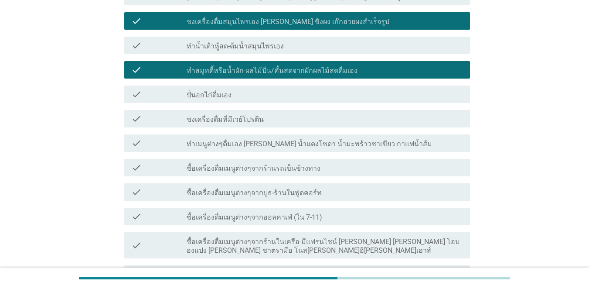
scroll to position [218, 0]
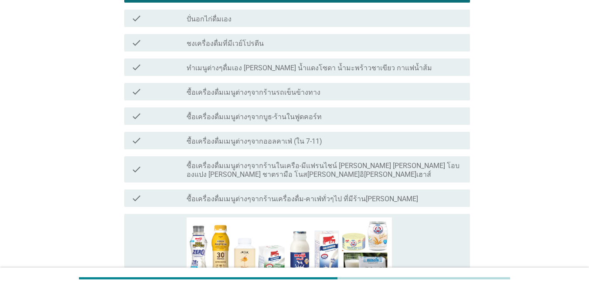
click at [208, 135] on div "check_box_outline_blank ซื้อเครื่องดื่มเมนูต่างๆจากออลคาเฟ่ (ใน 7-11)" at bounding box center [325, 140] width 277 height 10
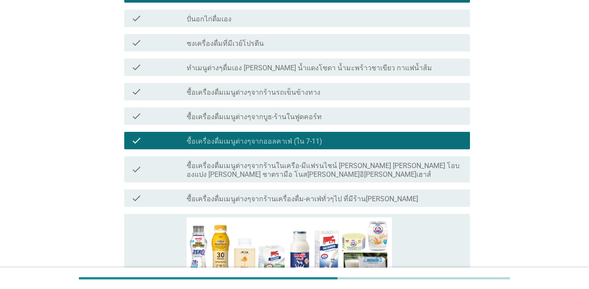
scroll to position [175, 0]
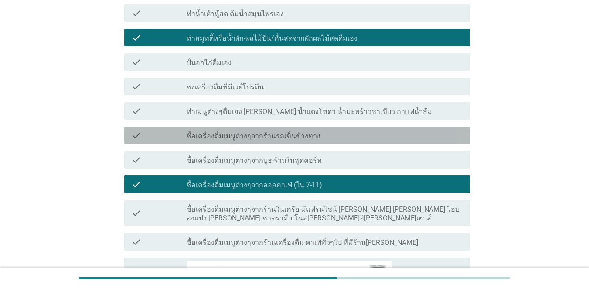
click at [209, 132] on label "ซื้อเครื่องดื่มเมนูต่างๆจากร้านรถเข็นข้างทาง" at bounding box center [254, 136] width 134 height 9
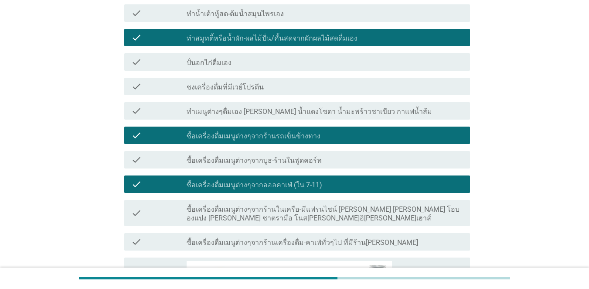
click at [209, 107] on label "ทำเมนูต่างๆดื่มเอง [PERSON_NAME] น้ำแดงโซดา น้ำมะพร้าวชาเขียว กาแฟน้ำส้ม" at bounding box center [310, 111] width 246 height 9
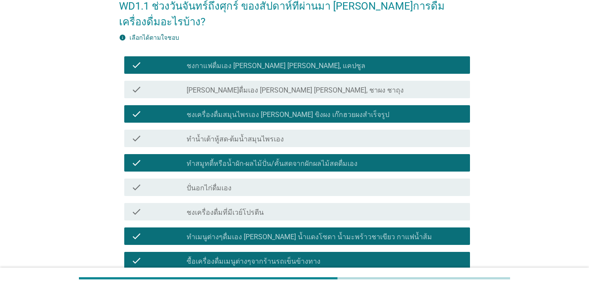
scroll to position [44, 0]
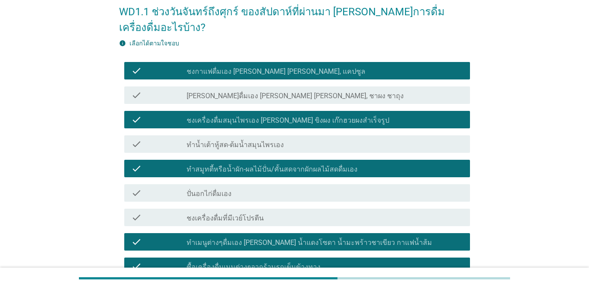
click at [212, 116] on label "ชงเครื่องดื่มสมุนไพรเอง [PERSON_NAME] ขิงผง เก๊กฮวยผงสำเร็จรูป" at bounding box center [288, 120] width 203 height 9
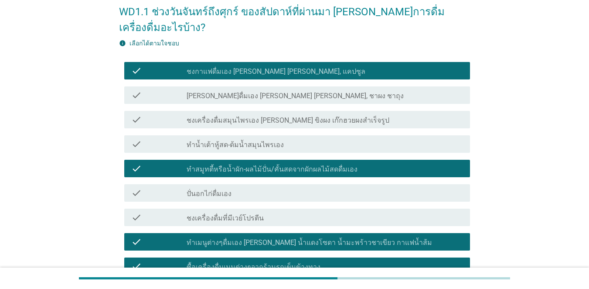
click at [209, 165] on label "ทำสมูทตี้หรือน้ำผัก-ผลไม้ปั่น/คั้นสดจากผักผลไม้สดดื่มเอง" at bounding box center [272, 169] width 171 height 9
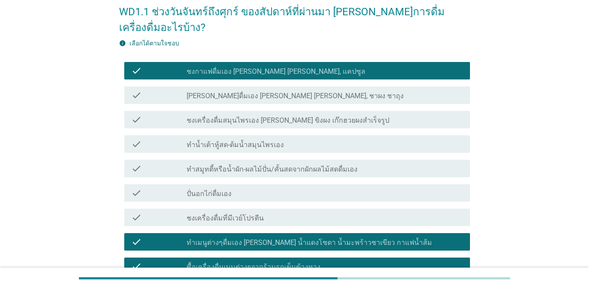
scroll to position [218, 0]
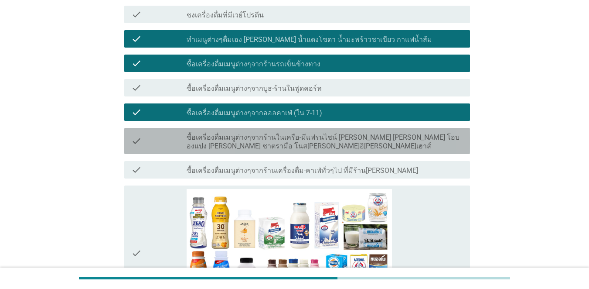
scroll to position [262, 0]
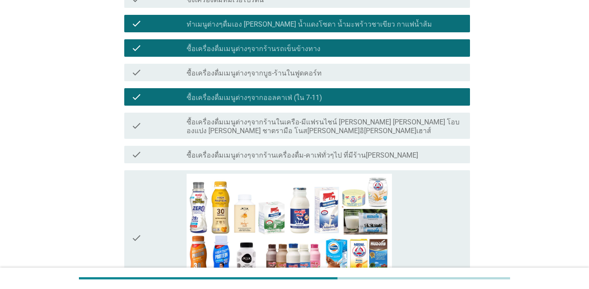
click at [207, 118] on label "ซื้อเครื่องดื่มเมนูต่างๆจากร้านในเครือ-มีแฟรนไชน์ [PERSON_NAME] [PERSON_NAME] โ…" at bounding box center [325, 126] width 277 height 17
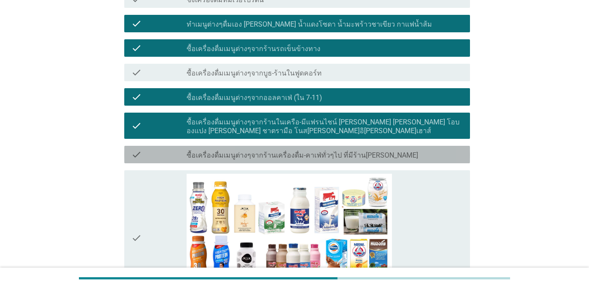
click at [213, 151] on label "ซื้อเครื่องดื่มเมนูต่างๆจากร้านเครื่องดื่ม-คาเฟ่ทั่วๆไป ที่มีร้าน[PERSON_NAME]" at bounding box center [303, 155] width 232 height 9
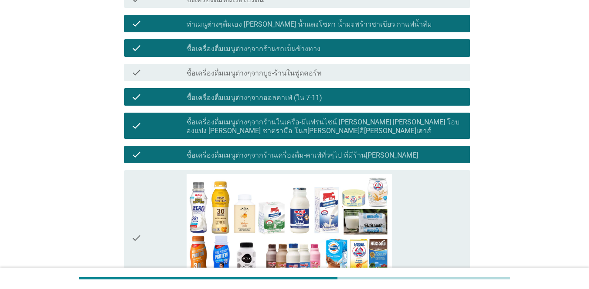
click at [222, 64] on div "check check_box_outline_blank ซื้อเครื่องดื่มเมนูต่างๆจากบูธ-ร้านในฟูดคอร์ท" at bounding box center [297, 72] width 346 height 17
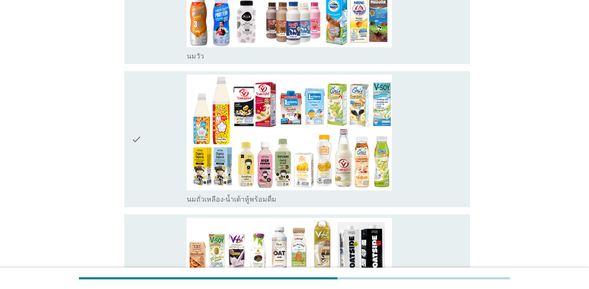
scroll to position [567, 0]
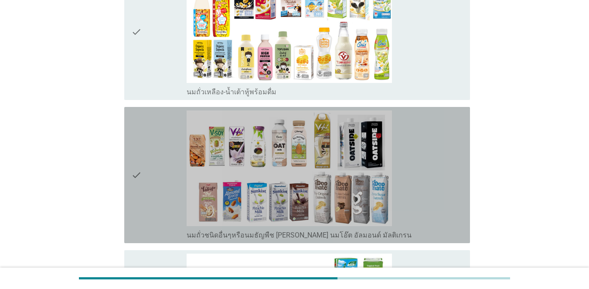
click at [150, 132] on div "check" at bounding box center [158, 174] width 55 height 129
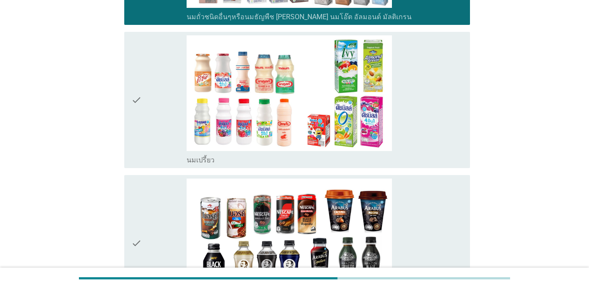
click at [160, 104] on div "check" at bounding box center [158, 99] width 55 height 129
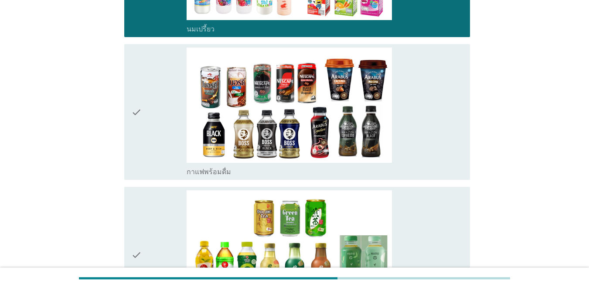
click at [166, 101] on div "check" at bounding box center [158, 112] width 55 height 129
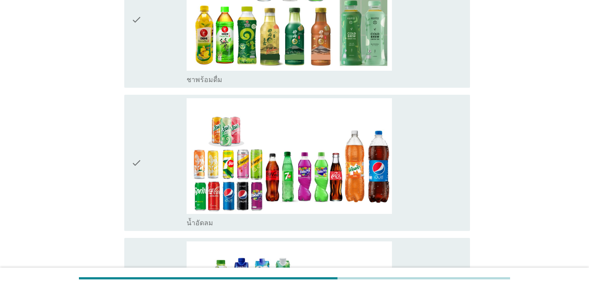
scroll to position [1265, 0]
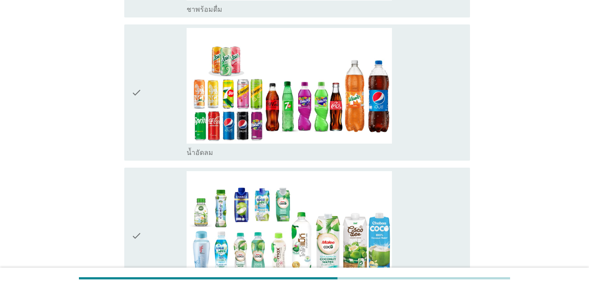
drag, startPoint x: 163, startPoint y: 177, endPoint x: 162, endPoint y: 169, distance: 7.5
click at [163, 177] on div "check" at bounding box center [158, 235] width 55 height 129
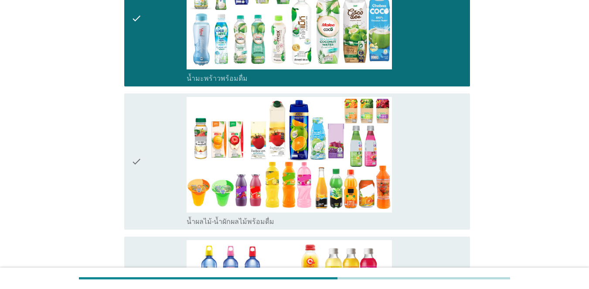
scroll to position [1614, 0]
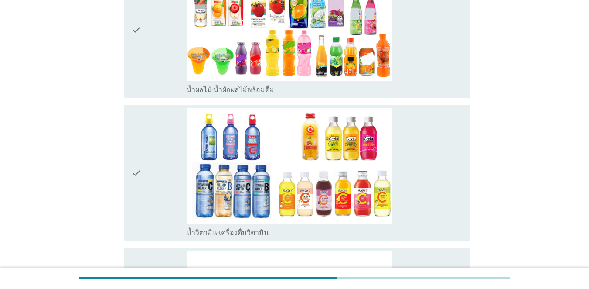
click at [165, 55] on div "check" at bounding box center [158, 29] width 55 height 129
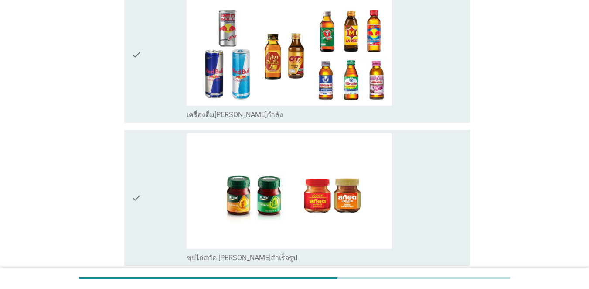
scroll to position [2249, 0]
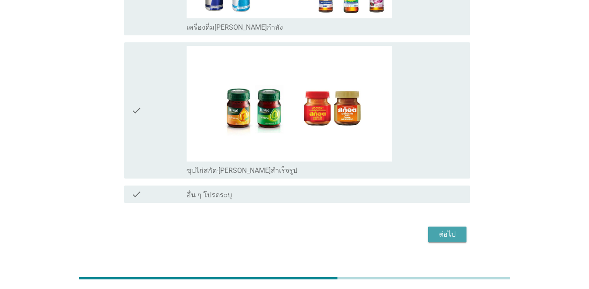
click at [429, 229] on div "ต่อไป" at bounding box center [447, 234] width 24 height 10
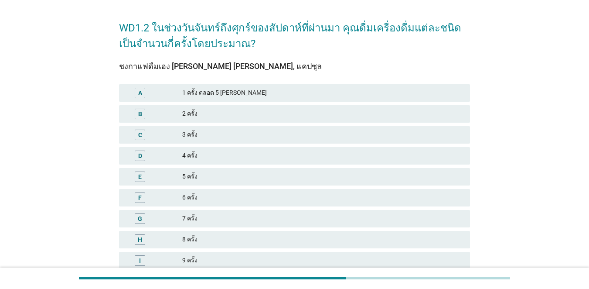
scroll to position [44, 0]
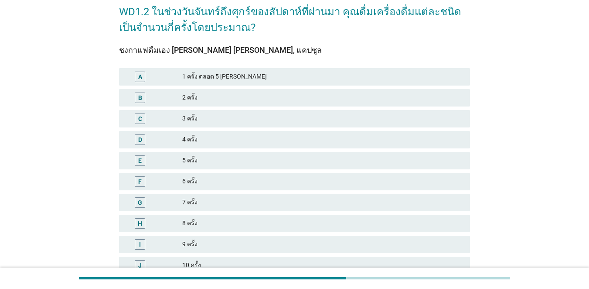
click at [141, 75] on div "A" at bounding box center [140, 76] width 4 height 9
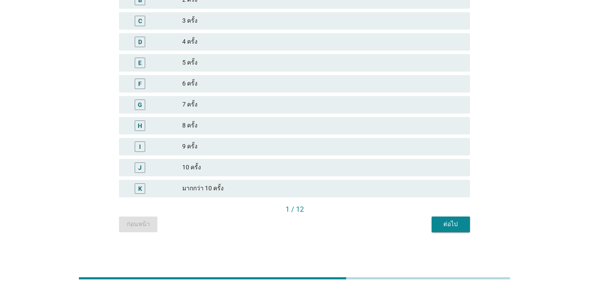
scroll to position [144, 0]
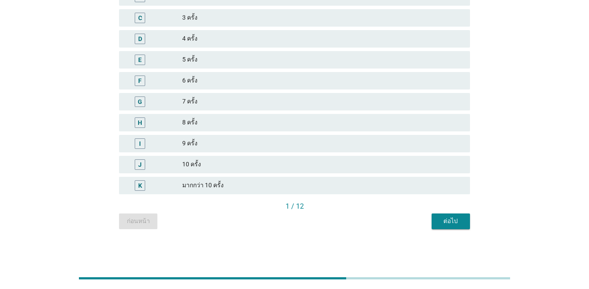
click at [429, 225] on div "ต่อไป" at bounding box center [451, 220] width 24 height 9
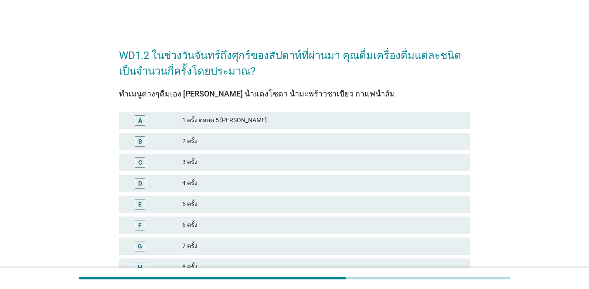
click at [140, 137] on div "B" at bounding box center [140, 141] width 4 height 9
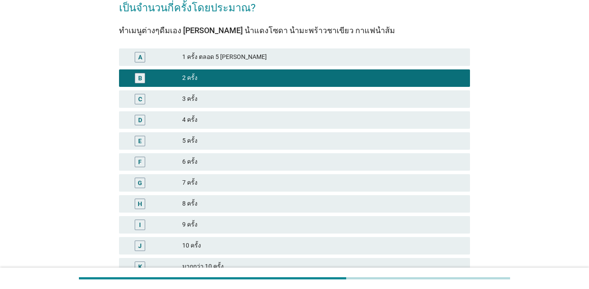
scroll to position [144, 0]
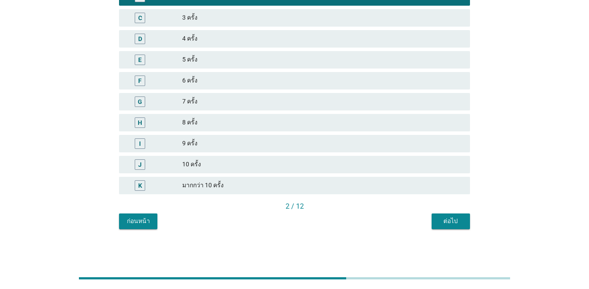
click at [429, 220] on div "ต่อไป" at bounding box center [451, 220] width 24 height 9
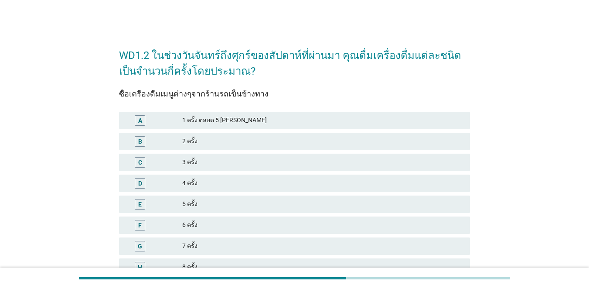
click at [168, 136] on div "B" at bounding box center [154, 141] width 56 height 10
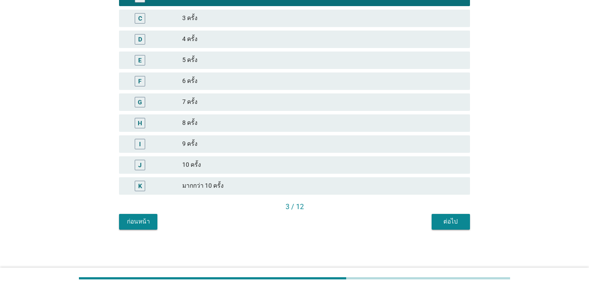
scroll to position [144, 0]
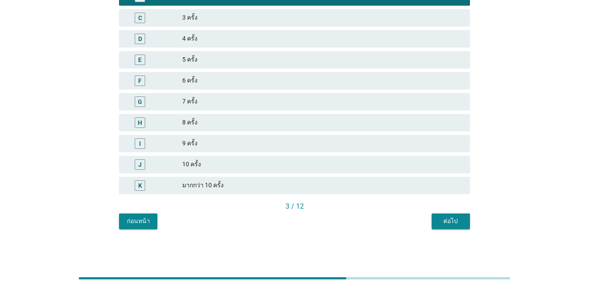
click at [429, 221] on div "ต่อไป" at bounding box center [451, 220] width 24 height 9
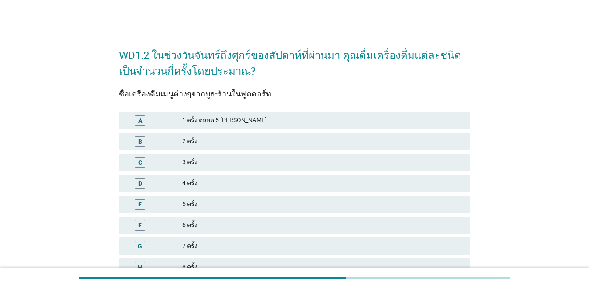
click at [154, 120] on div "A" at bounding box center [140, 120] width 28 height 10
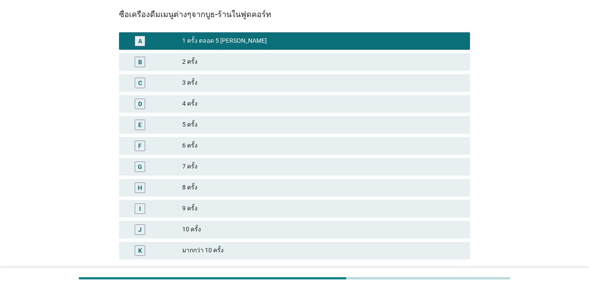
scroll to position [144, 0]
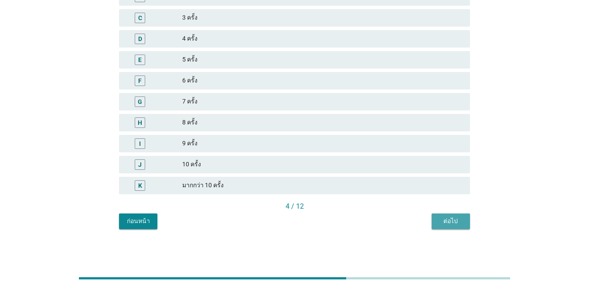
click at [429, 214] on button "ต่อไป" at bounding box center [451, 221] width 38 height 16
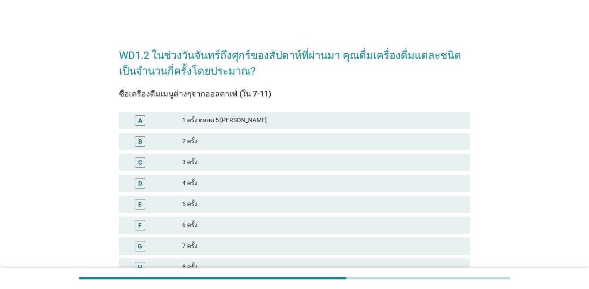
drag, startPoint x: 167, startPoint y: 123, endPoint x: 326, endPoint y: 193, distance: 174.0
click at [167, 123] on div "A" at bounding box center [154, 120] width 56 height 10
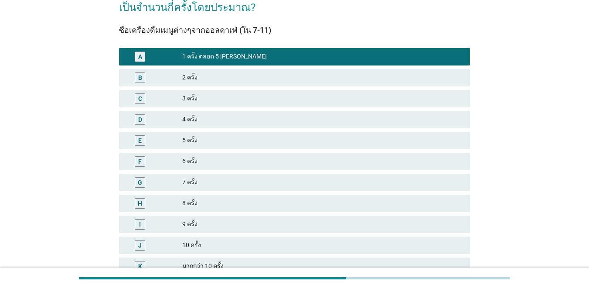
scroll to position [131, 0]
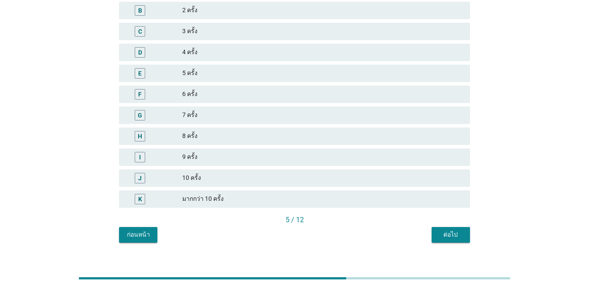
click at [429, 238] on div "ต่อไป" at bounding box center [451, 234] width 24 height 9
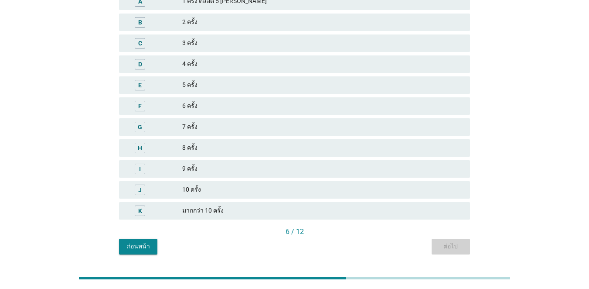
scroll to position [0, 0]
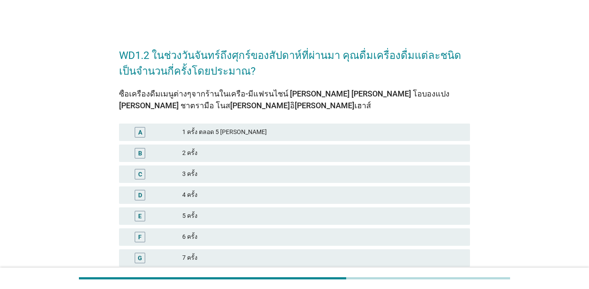
click at [155, 153] on div "B" at bounding box center [154, 153] width 56 height 10
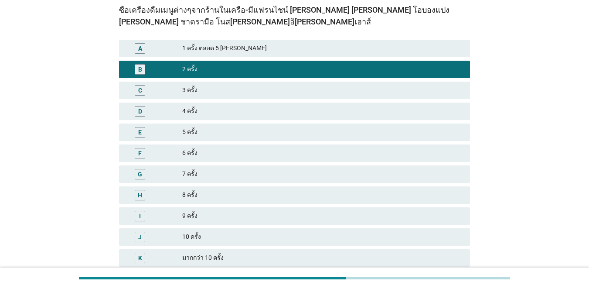
scroll to position [131, 0]
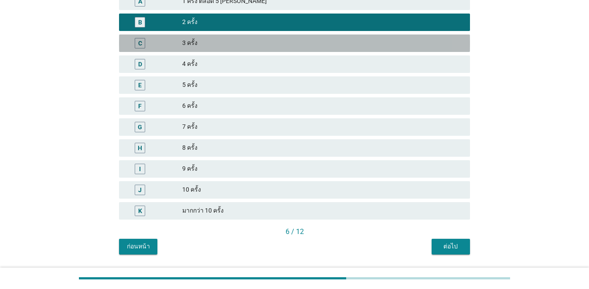
click at [195, 44] on div "3 ครั้ง" at bounding box center [322, 43] width 281 height 10
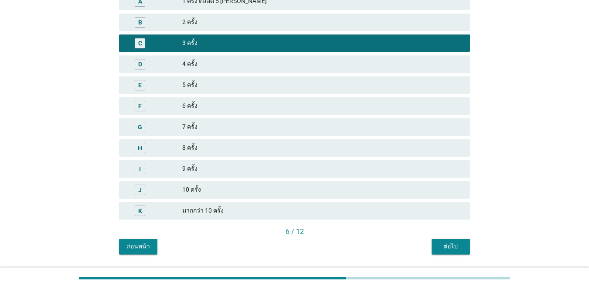
click at [429, 244] on div "ต่อไป" at bounding box center [451, 246] width 24 height 9
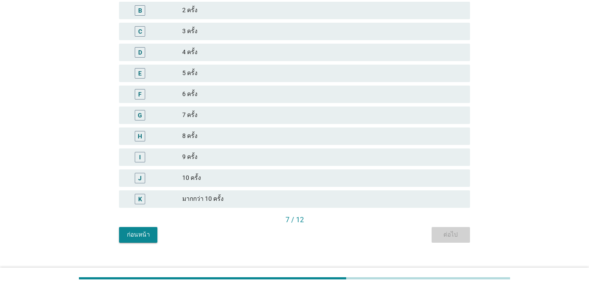
scroll to position [0, 0]
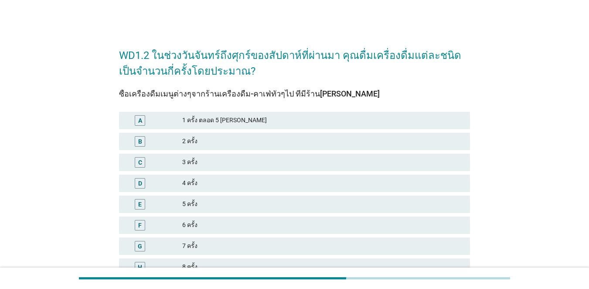
click at [151, 126] on div "A 1 ครั้ง ตลอด 5 [PERSON_NAME]" at bounding box center [294, 120] width 351 height 17
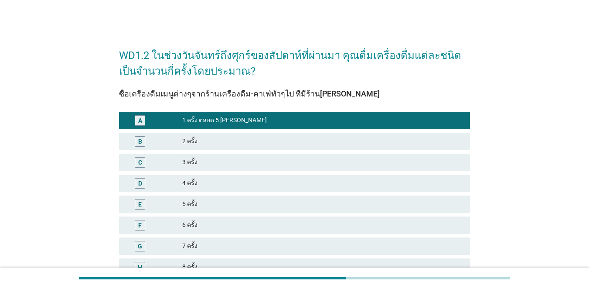
click at [164, 146] on div "B" at bounding box center [154, 141] width 56 height 10
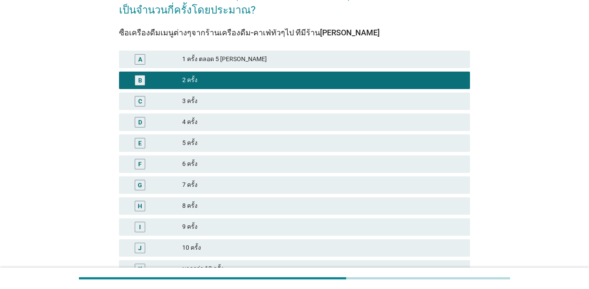
scroll to position [144, 0]
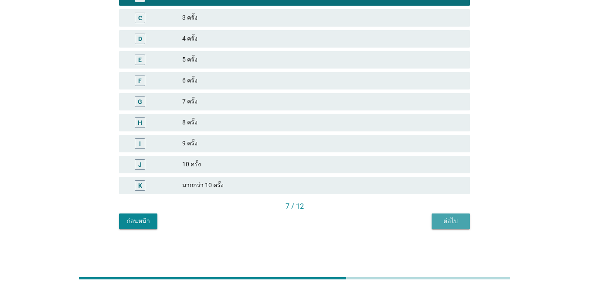
click at [429, 219] on button "ต่อไป" at bounding box center [451, 221] width 38 height 16
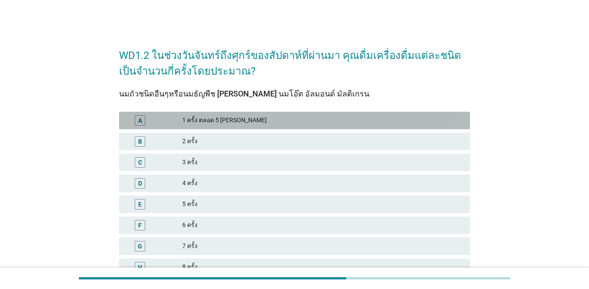
click at [144, 115] on div "A" at bounding box center [140, 120] width 10 height 10
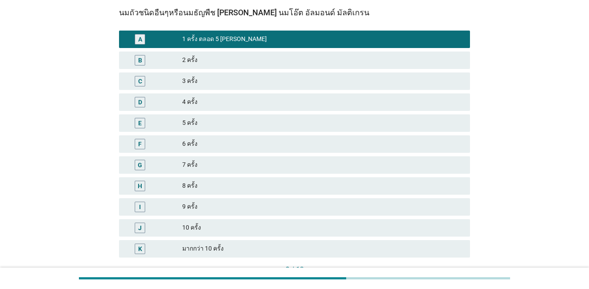
scroll to position [144, 0]
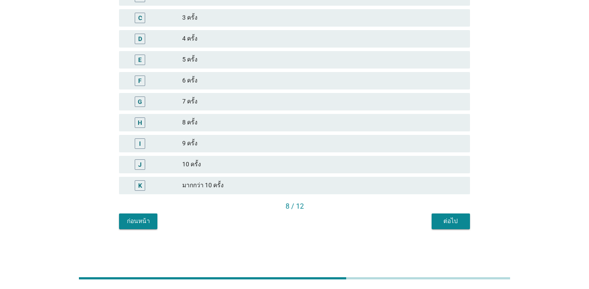
click at [429, 228] on button "ต่อไป" at bounding box center [451, 221] width 38 height 16
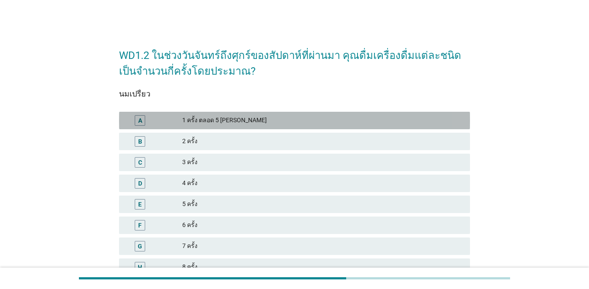
click at [137, 120] on div "A" at bounding box center [140, 120] width 10 height 10
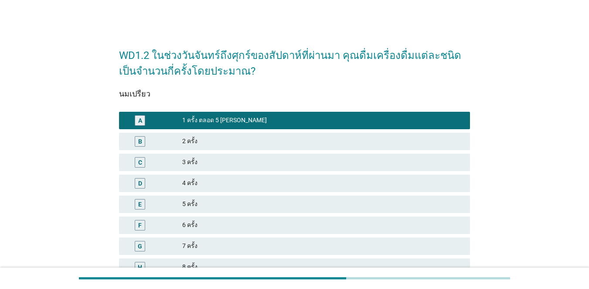
click at [152, 146] on div "B" at bounding box center [140, 141] width 28 height 10
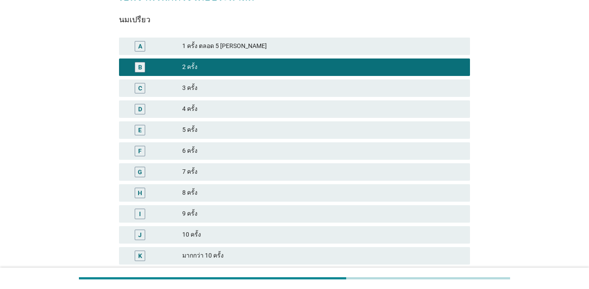
scroll to position [144, 0]
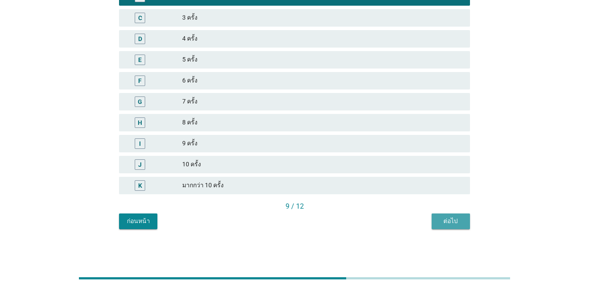
click at [429, 225] on div "ต่อไป" at bounding box center [451, 220] width 24 height 9
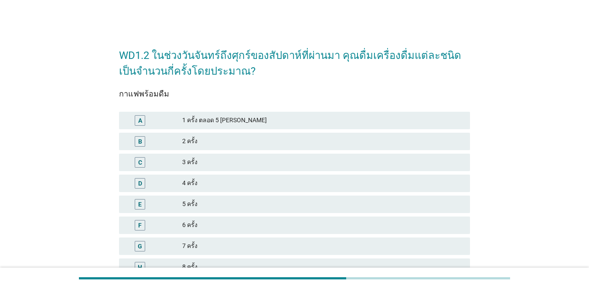
click at [140, 110] on div "A 1 ครั้ง ตลอด 5 [PERSON_NAME]" at bounding box center [294, 120] width 355 height 21
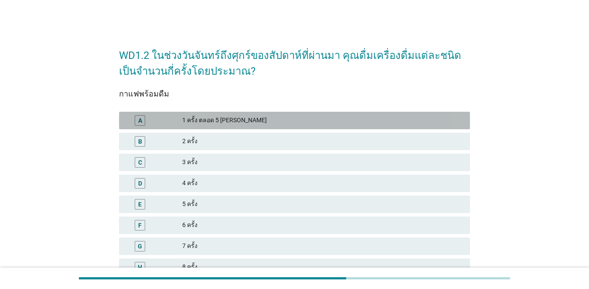
click at [147, 116] on div "A" at bounding box center [140, 120] width 28 height 10
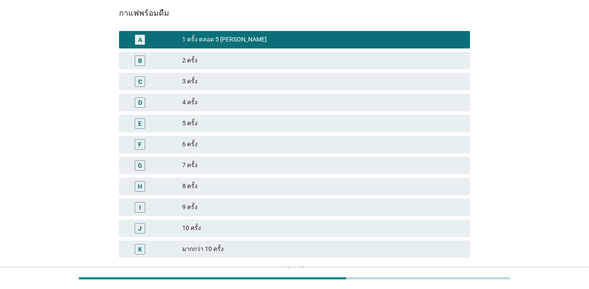
scroll to position [144, 0]
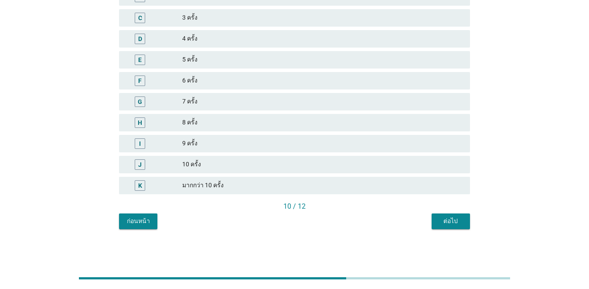
click at [429, 219] on div "ต่อไป" at bounding box center [451, 220] width 24 height 9
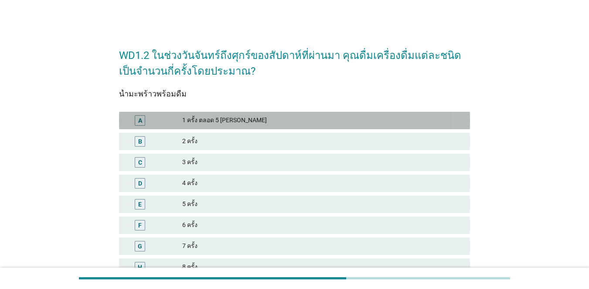
click at [137, 123] on div "A" at bounding box center [140, 120] width 10 height 10
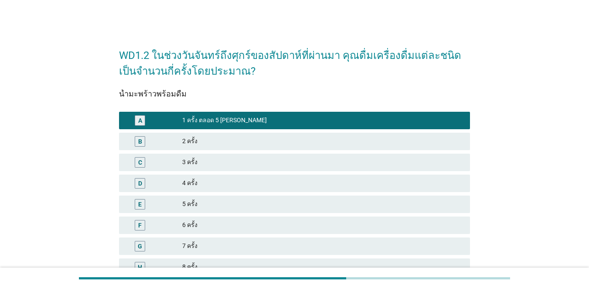
click at [141, 137] on div "B" at bounding box center [140, 141] width 4 height 9
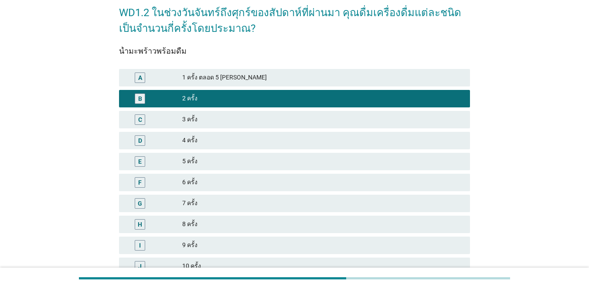
scroll to position [131, 0]
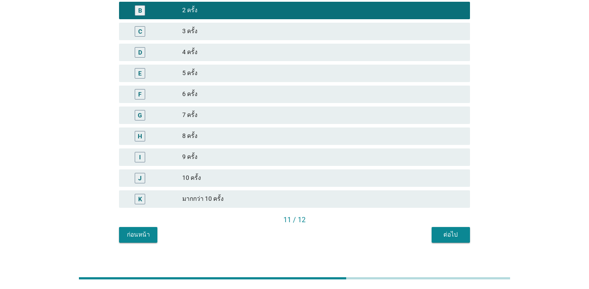
click at [429, 234] on div "ต่อไป" at bounding box center [451, 234] width 24 height 9
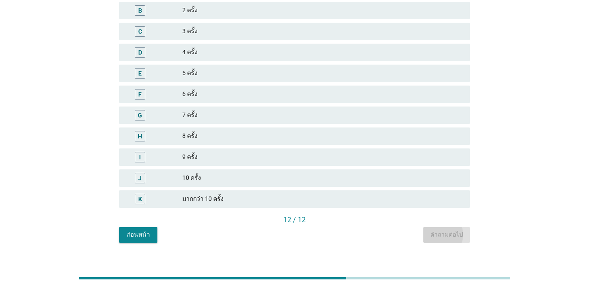
scroll to position [0, 0]
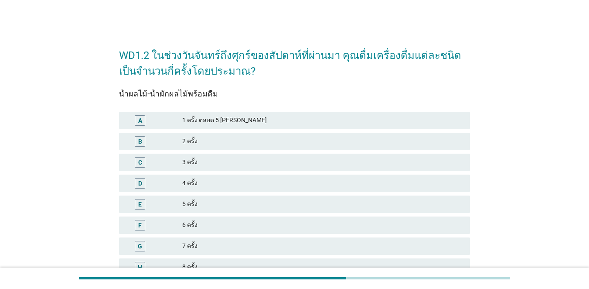
click at [140, 121] on div "A" at bounding box center [140, 120] width 4 height 9
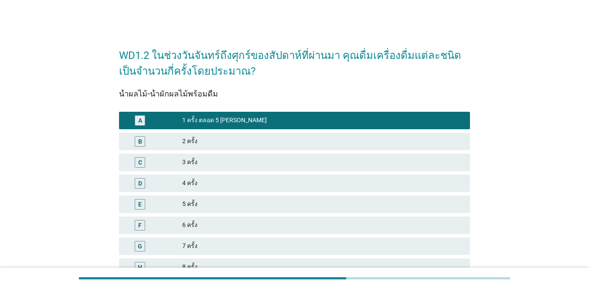
click at [148, 138] on div "B" at bounding box center [140, 141] width 28 height 10
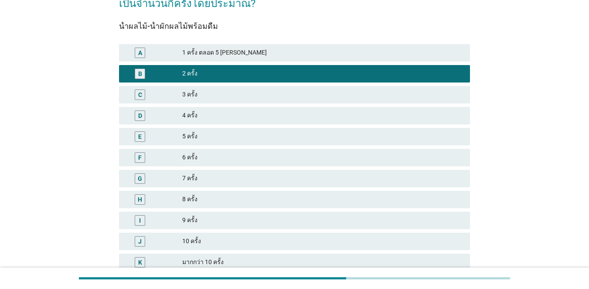
scroll to position [131, 0]
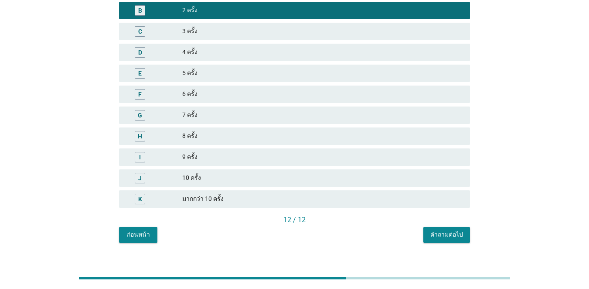
click at [173, 42] on div "D 4 ครั้ง" at bounding box center [294, 52] width 355 height 21
click at [172, 32] on div "C" at bounding box center [154, 31] width 56 height 10
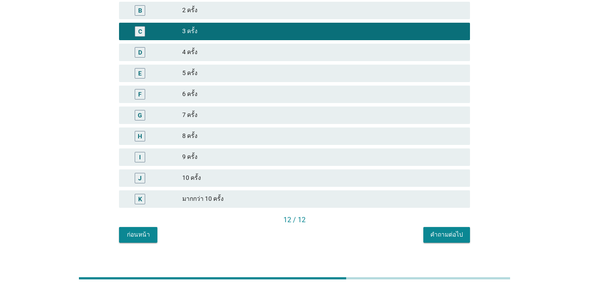
click at [429, 233] on div "คำถามต่อไป" at bounding box center [447, 234] width 33 height 9
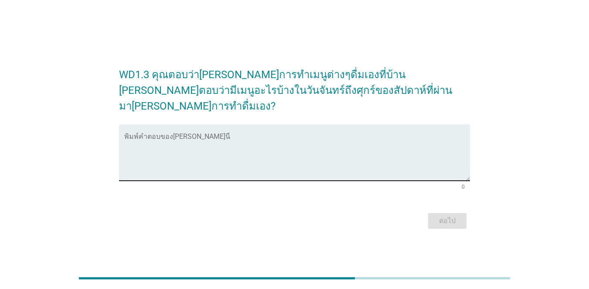
click at [164, 140] on textarea "พิมพ์คำตอบของคุณ ที่นี่" at bounding box center [297, 158] width 346 height 46
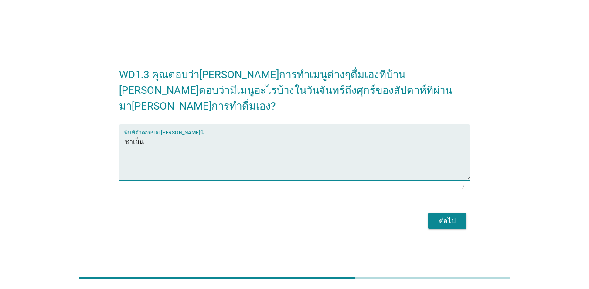
type textarea "ชาเย็น"
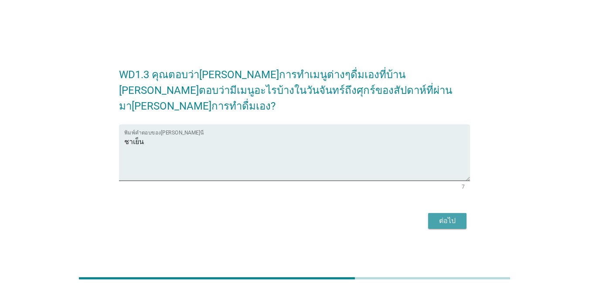
click at [429, 216] on div "ต่อไป" at bounding box center [447, 221] width 24 height 10
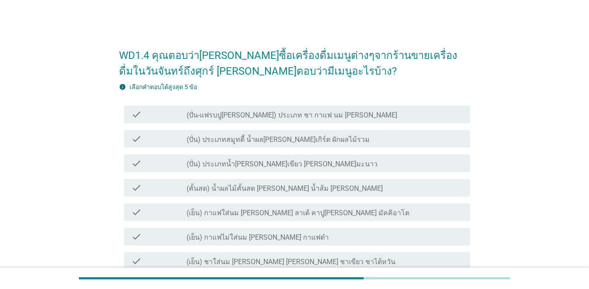
click at [154, 117] on div "check" at bounding box center [158, 114] width 55 height 10
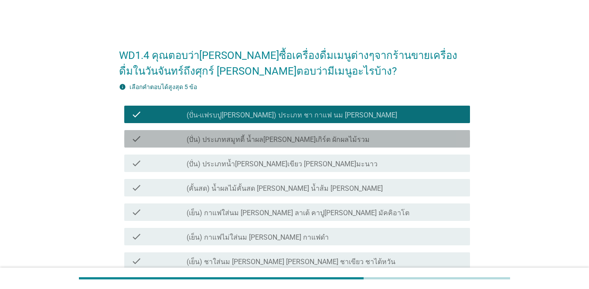
click at [154, 137] on div "check" at bounding box center [158, 138] width 55 height 10
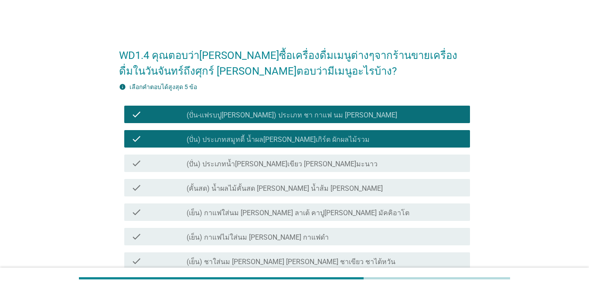
click at [161, 104] on div "check check_box_outline_blank (ปั่น-แฟรบปู[PERSON_NAME]) ประเภท ชา กาแฟ นม [PER…" at bounding box center [294, 114] width 351 height 24
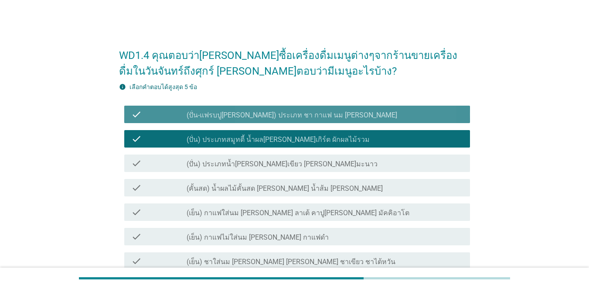
click at [168, 106] on div "check check_box_outline_blank (ปั่น-แฟรบปู[PERSON_NAME]) ประเภท ชา กาแฟ นม [PER…" at bounding box center [297, 114] width 346 height 17
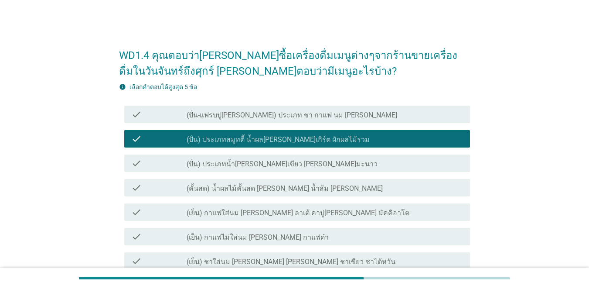
click at [161, 216] on div "check" at bounding box center [158, 212] width 55 height 10
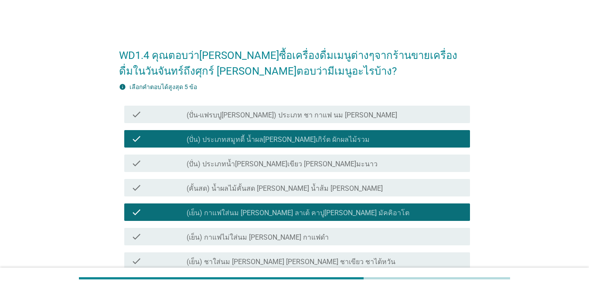
scroll to position [131, 0]
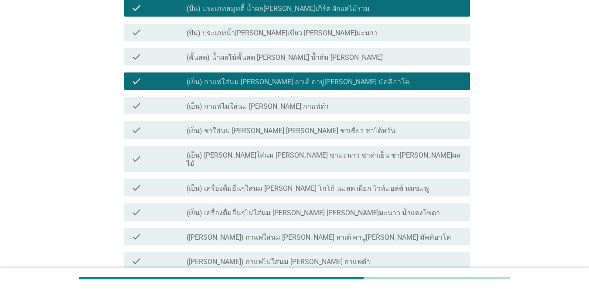
click at [179, 137] on div "check check_box_outline_blank (เย็น) ชาใส่นม [PERSON_NAME] [PERSON_NAME] ชาเขีย…" at bounding box center [297, 129] width 346 height 17
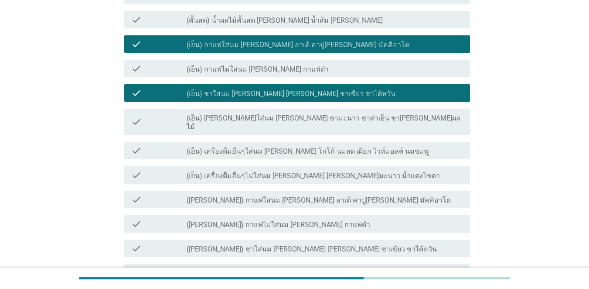
scroll to position [218, 0]
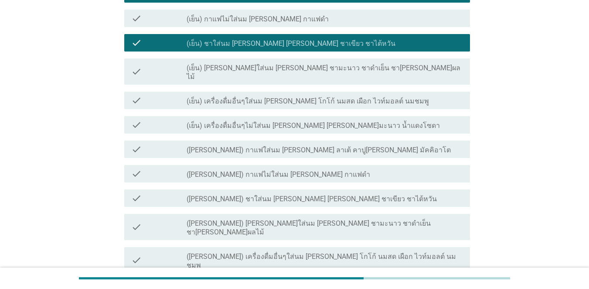
click at [291, 144] on div "check_box_outline_blank ([PERSON_NAME]) กาแฟใส่นม [PERSON_NAME] ลาเต้ คาปู[PERS…" at bounding box center [325, 149] width 277 height 10
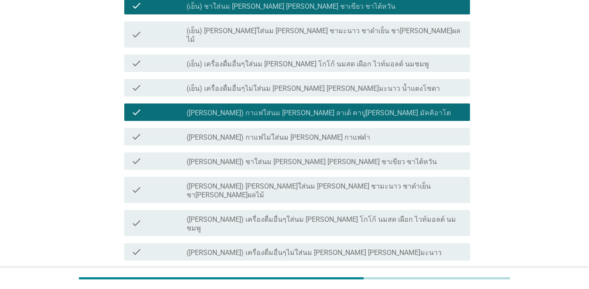
scroll to position [305, 0]
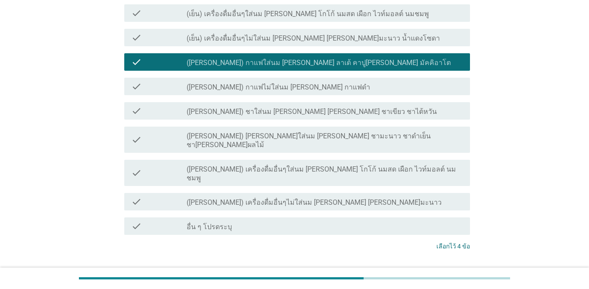
click at [429, 274] on div "ต่อไป" at bounding box center [447, 279] width 24 height 10
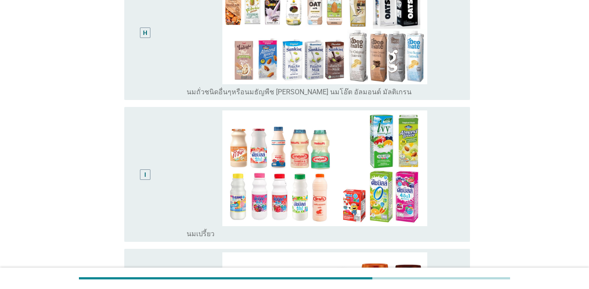
scroll to position [0, 0]
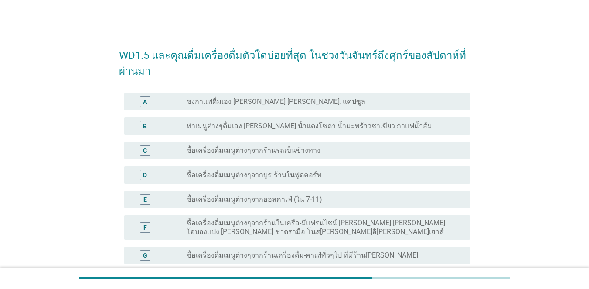
click at [261, 227] on label "ซื้อเครื่องดื่มเมนูต่างๆจากร้านในเครือ-มีแฟรนไชน์ [PERSON_NAME] [PERSON_NAME] โ…" at bounding box center [322, 227] width 270 height 17
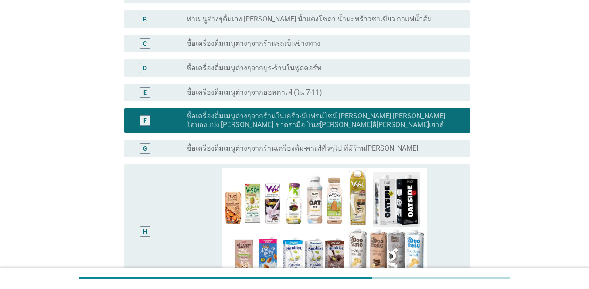
scroll to position [218, 0]
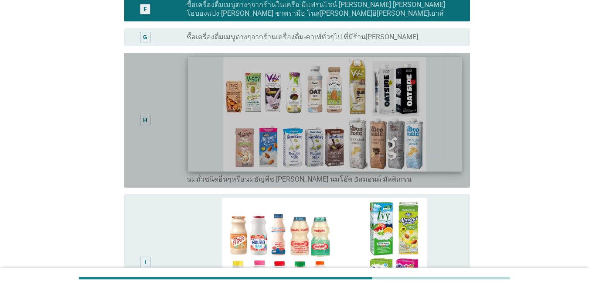
click at [201, 139] on img at bounding box center [325, 114] width 274 height 114
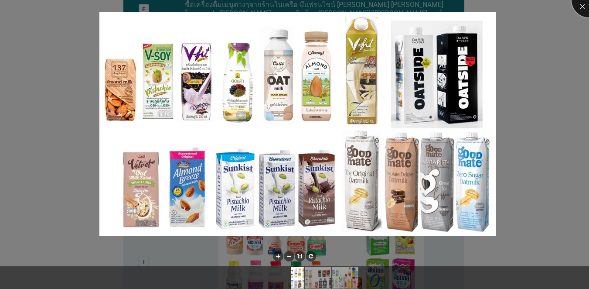
click at [429, 3] on div at bounding box center [589, 0] width 35 height 35
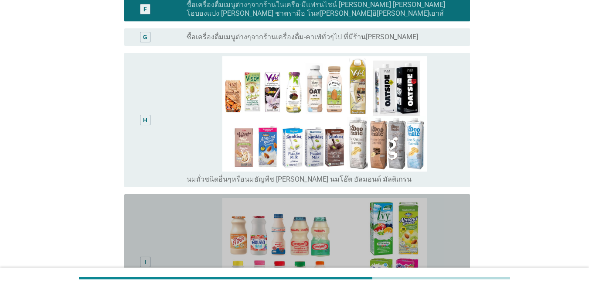
click at [146, 250] on div "I" at bounding box center [144, 262] width 27 height 128
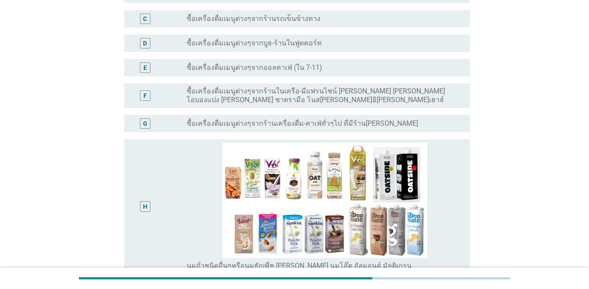
scroll to position [131, 0]
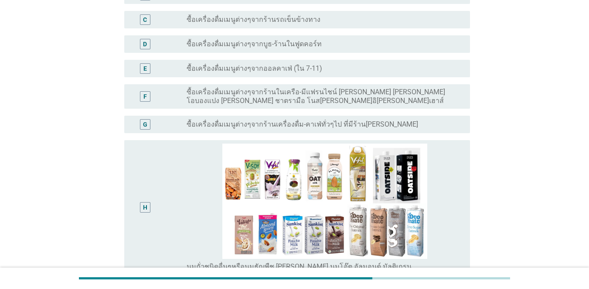
click at [151, 99] on div "F" at bounding box center [144, 96] width 27 height 17
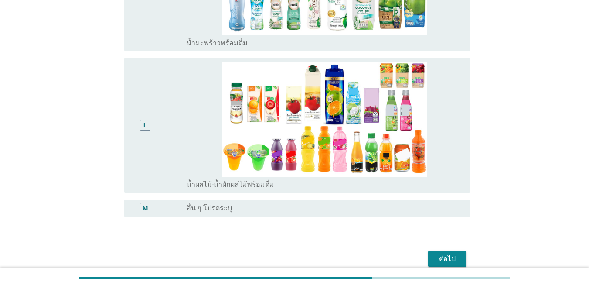
scroll to position [785, 0]
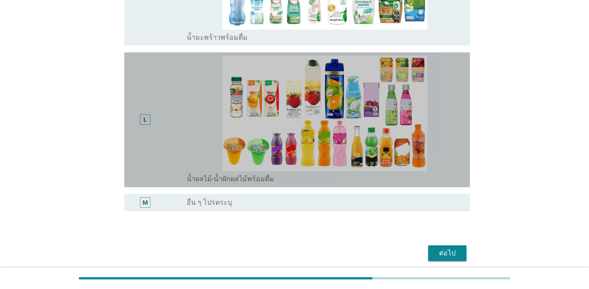
click at [147, 120] on div "L" at bounding box center [145, 119] width 3 height 9
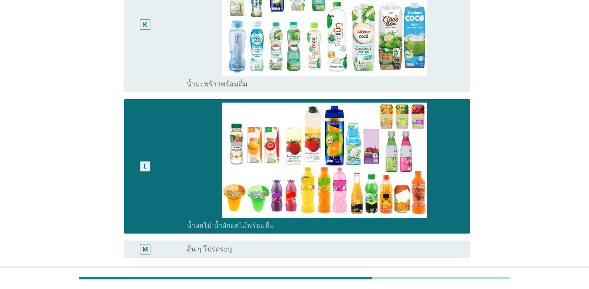
scroll to position [820, 0]
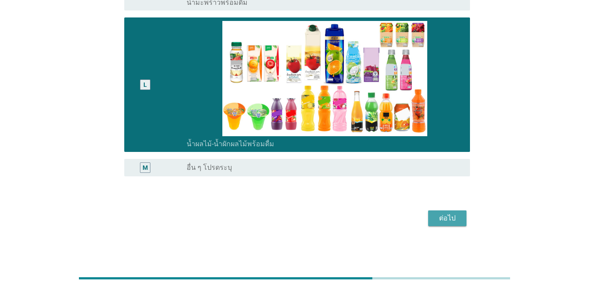
click at [429, 215] on div "ต่อไป" at bounding box center [447, 218] width 24 height 10
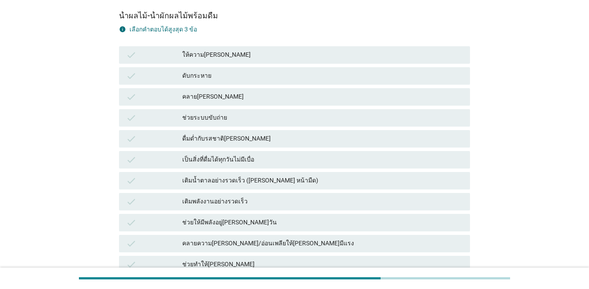
scroll to position [87, 0]
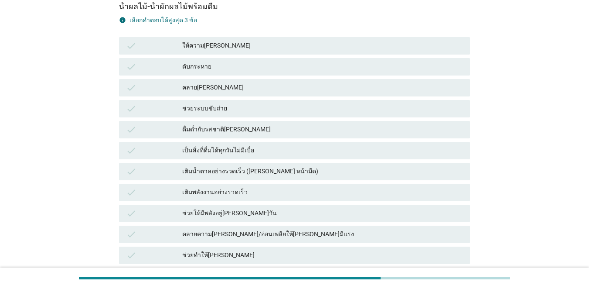
click at [132, 83] on icon "check" at bounding box center [131, 87] width 10 height 10
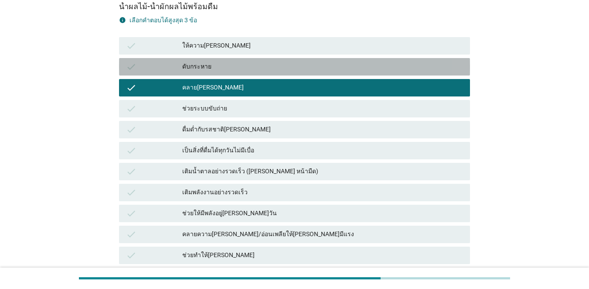
click at [134, 59] on div "check ดับกระหาย" at bounding box center [294, 66] width 351 height 17
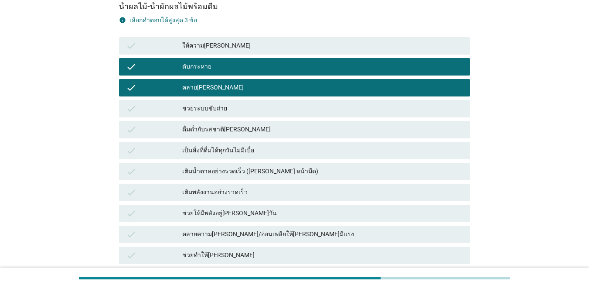
click at [134, 43] on icon "check" at bounding box center [131, 46] width 10 height 10
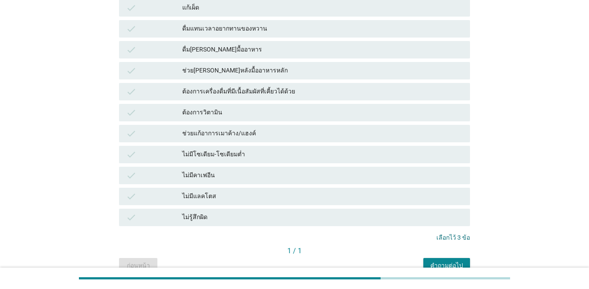
scroll to position [630, 0]
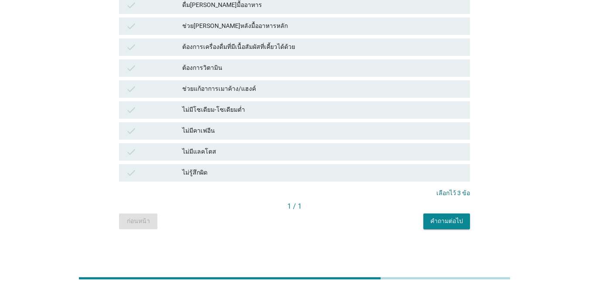
click at [429, 218] on div "คำถามต่อไป" at bounding box center [447, 220] width 33 height 9
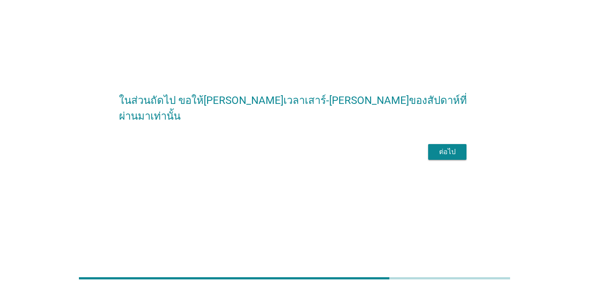
scroll to position [0, 0]
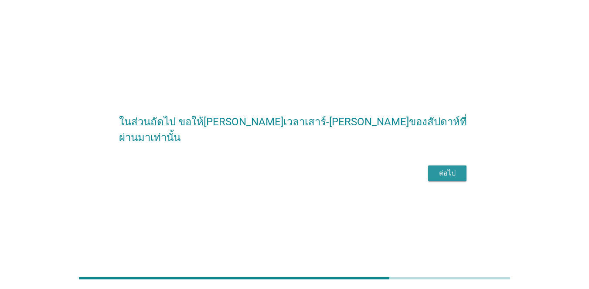
click at [429, 178] on div "ต่อไป" at bounding box center [447, 173] width 24 height 10
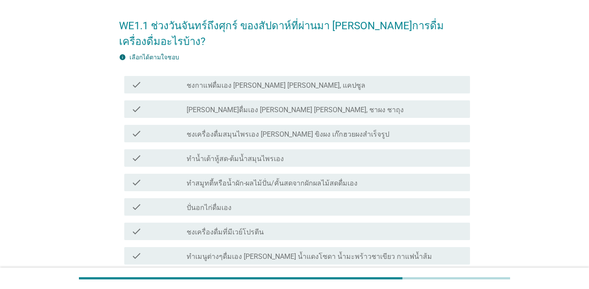
scroll to position [44, 0]
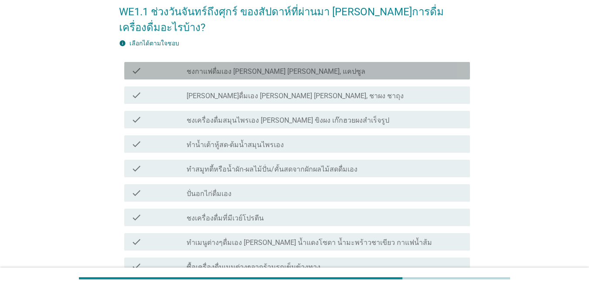
click at [163, 65] on div "check" at bounding box center [158, 70] width 55 height 10
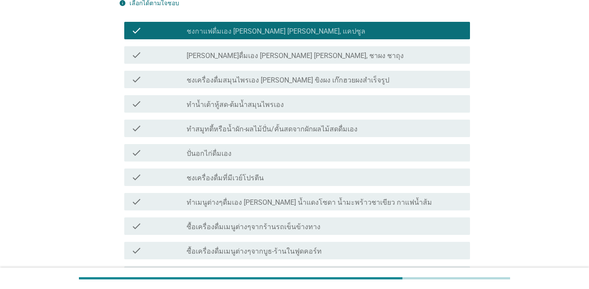
scroll to position [131, 0]
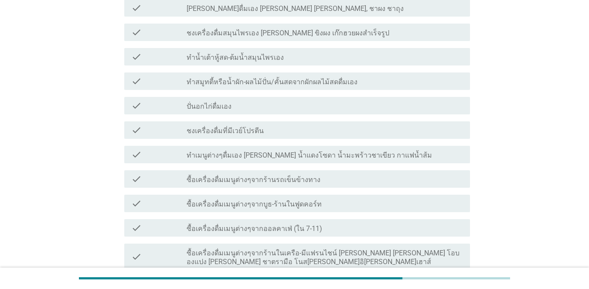
click at [173, 149] on div "check" at bounding box center [158, 154] width 55 height 10
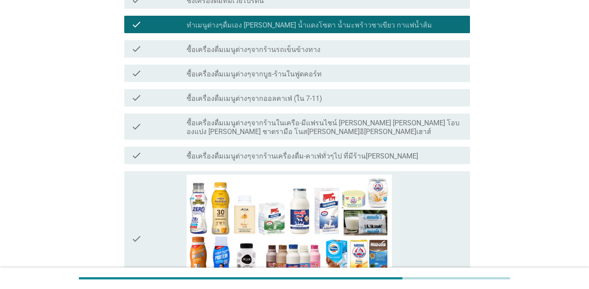
scroll to position [262, 0]
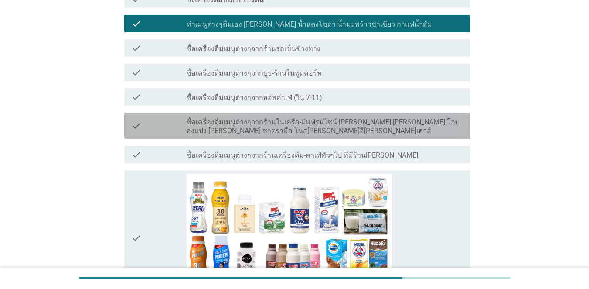
click at [197, 118] on label "ซื้อเครื่องดื่มเมนูต่างๆจากร้านในเครือ-มีแฟรนไชน์ [PERSON_NAME] [PERSON_NAME] โ…" at bounding box center [325, 126] width 277 height 17
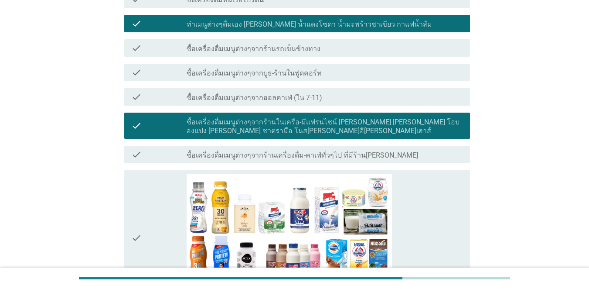
click at [199, 69] on label "ซื้อเครื่องดื่มเมนูต่างๆจากบูธ-ร้านในฟูดคอร์ท" at bounding box center [254, 73] width 135 height 9
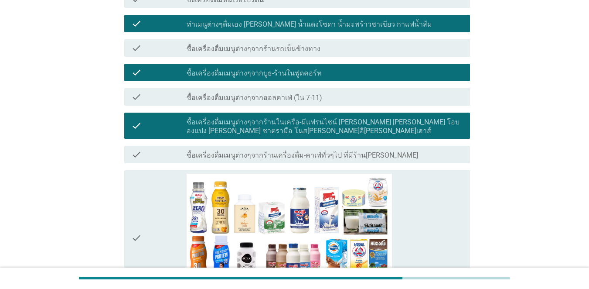
click at [217, 69] on label "ซื้อเครื่องดื่มเมนูต่างๆจากบูธ-ร้านในฟูดคอร์ท" at bounding box center [254, 73] width 135 height 9
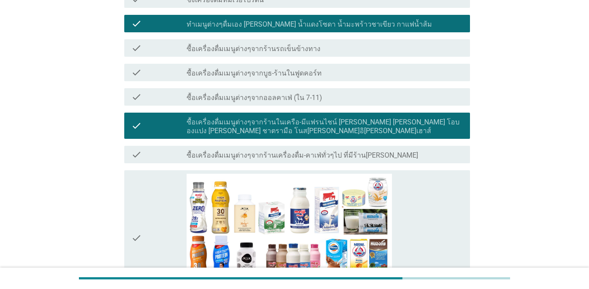
click at [227, 146] on div "check check_box_outline_blank ซื้อเครื่องดื่มเมนูต่างๆจากร้านเครื่องดื่ม-คาเฟ่ท…" at bounding box center [297, 154] width 346 height 17
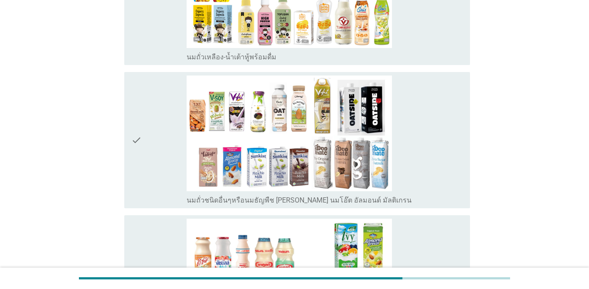
scroll to position [698, 0]
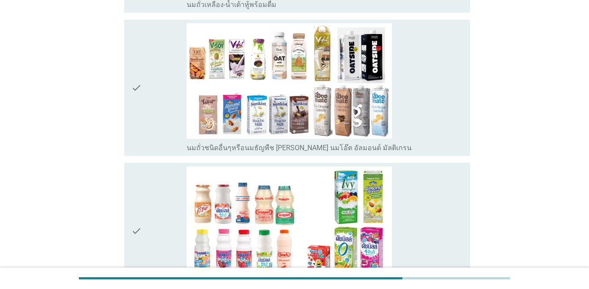
click at [164, 169] on div "check" at bounding box center [158, 230] width 55 height 129
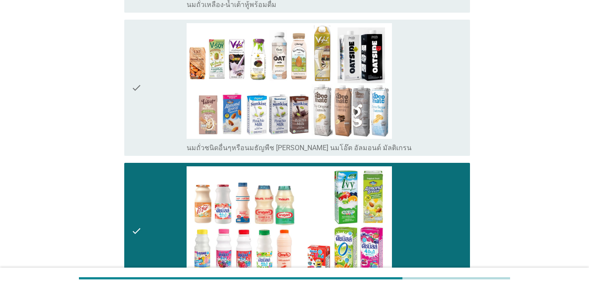
click at [162, 59] on div "check" at bounding box center [158, 87] width 55 height 129
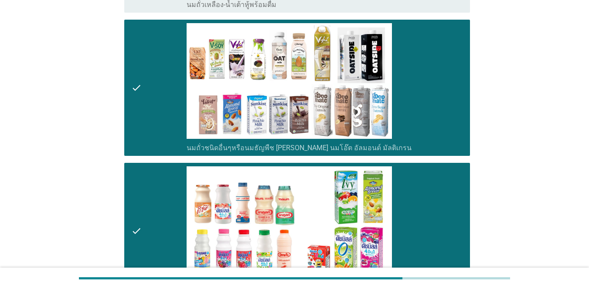
scroll to position [567, 0]
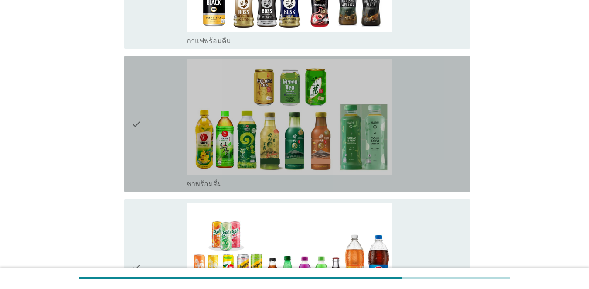
click at [171, 85] on div "check" at bounding box center [158, 123] width 55 height 129
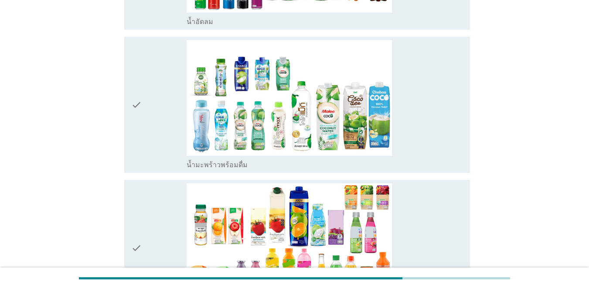
click at [171, 86] on div "check" at bounding box center [158, 104] width 55 height 129
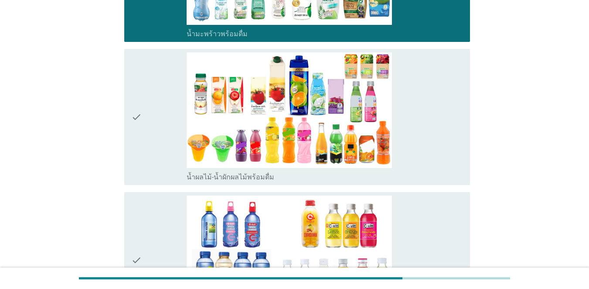
click at [171, 86] on div "check" at bounding box center [158, 116] width 55 height 129
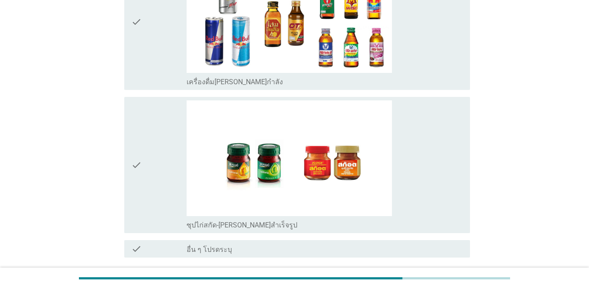
scroll to position [2249, 0]
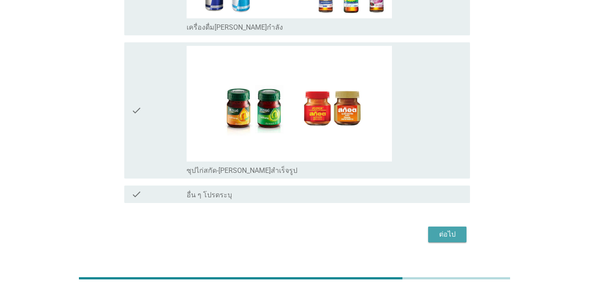
click at [429, 229] on div "ต่อไป" at bounding box center [447, 234] width 24 height 10
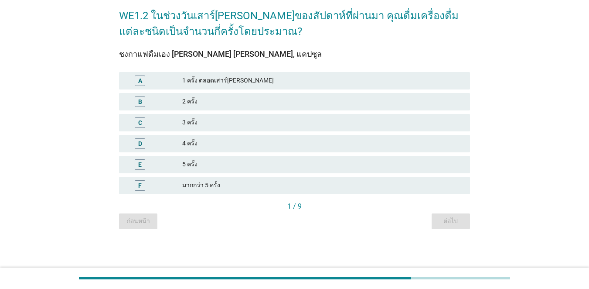
scroll to position [0, 0]
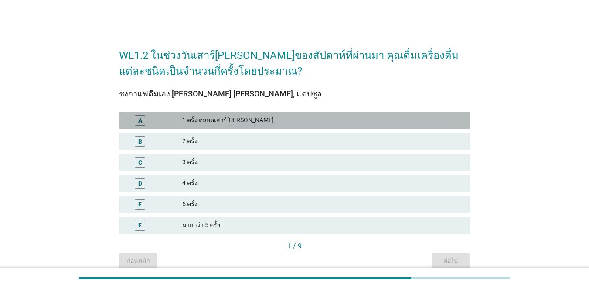
click at [200, 127] on div "A 1 ครั้ง ตลอดเสาร์[PERSON_NAME]" at bounding box center [294, 120] width 351 height 17
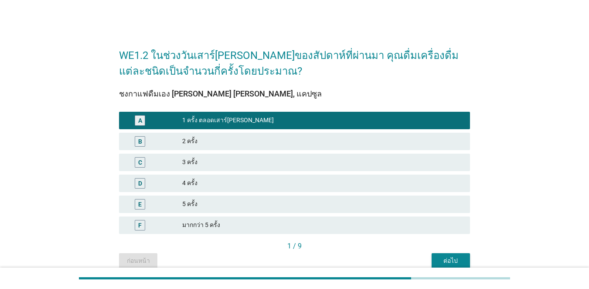
click at [429, 253] on button "ต่อไป" at bounding box center [451, 261] width 38 height 16
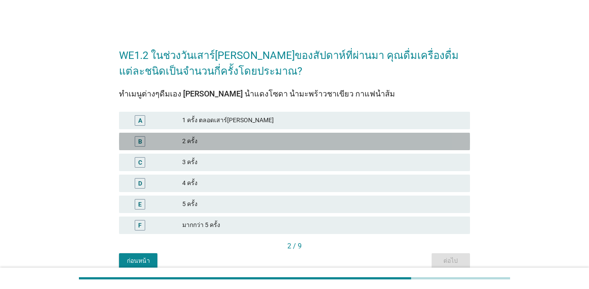
click at [141, 140] on div "B" at bounding box center [140, 141] width 4 height 9
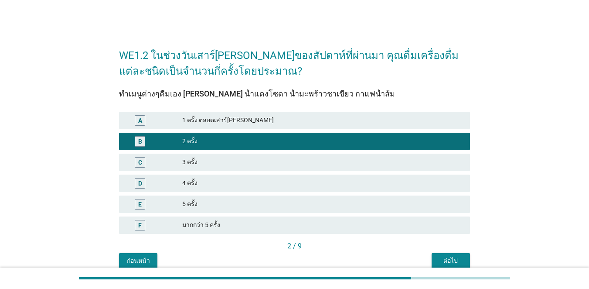
click at [429, 261] on div "ต่อไป" at bounding box center [451, 260] width 24 height 9
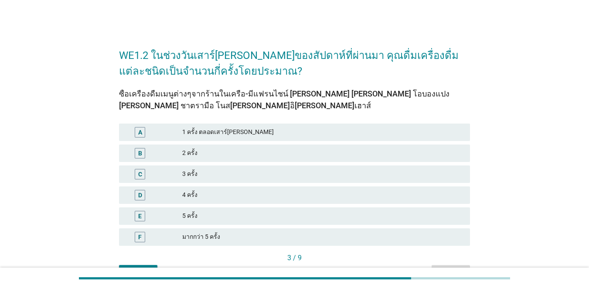
click at [140, 167] on div "C 3 ครั้ง" at bounding box center [294, 173] width 351 height 17
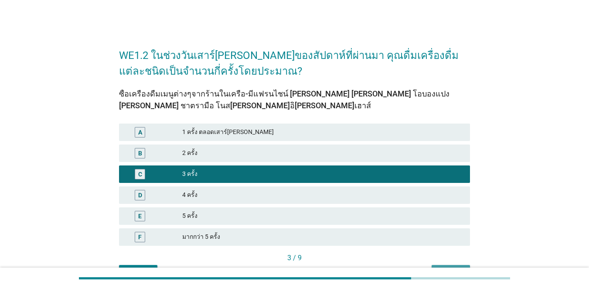
click at [429, 265] on button "ต่อไป" at bounding box center [451, 273] width 38 height 16
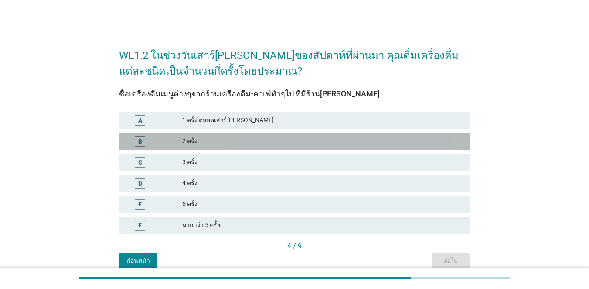
click at [143, 138] on div "B" at bounding box center [140, 141] width 10 height 10
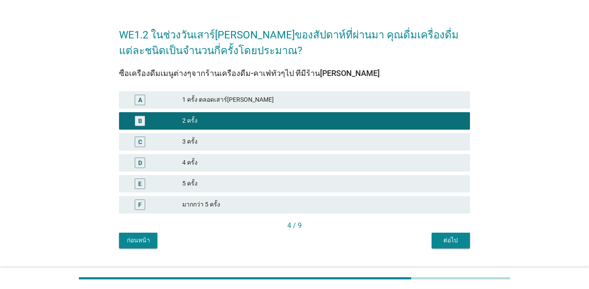
scroll to position [40, 0]
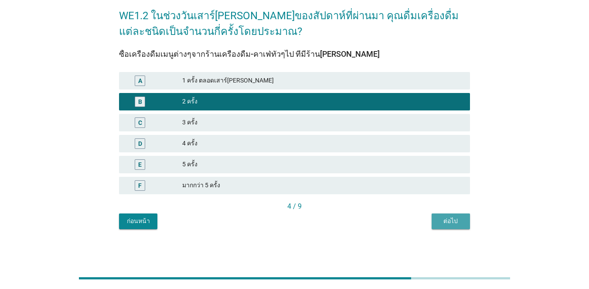
click at [429, 226] on button "ต่อไป" at bounding box center [451, 221] width 38 height 16
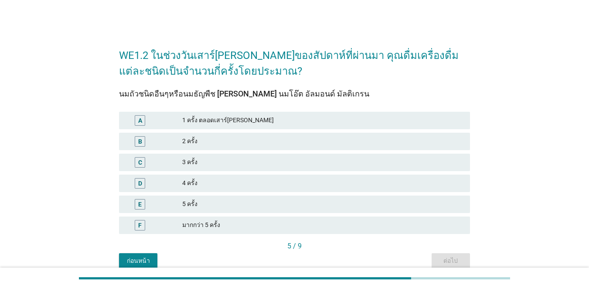
click at [138, 137] on div "B" at bounding box center [140, 141] width 4 height 9
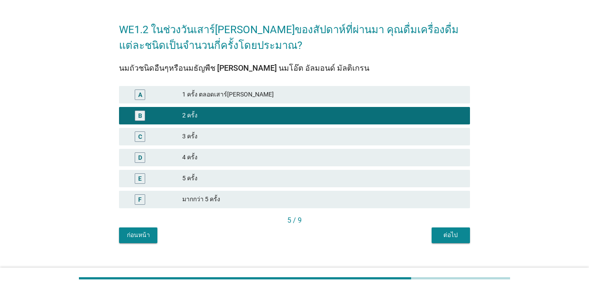
scroll to position [40, 0]
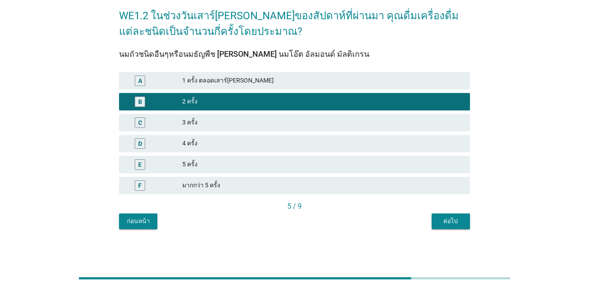
click at [429, 216] on button "ต่อไป" at bounding box center [451, 221] width 38 height 16
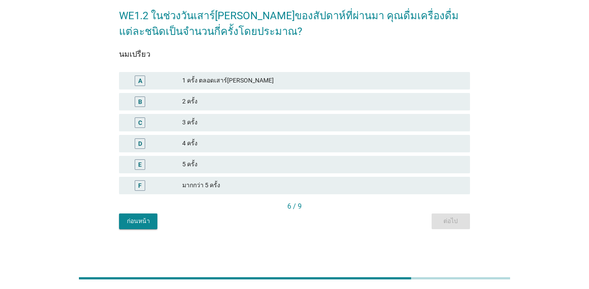
click at [144, 104] on div "B" at bounding box center [140, 101] width 10 height 10
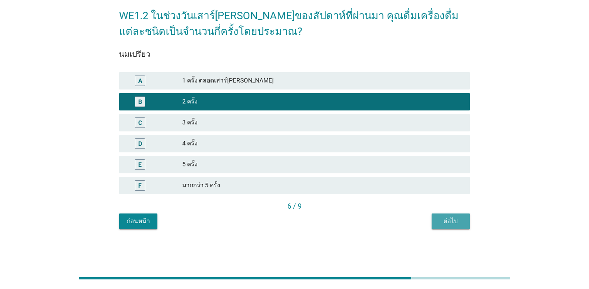
click at [429, 224] on div "ต่อไป" at bounding box center [451, 220] width 24 height 9
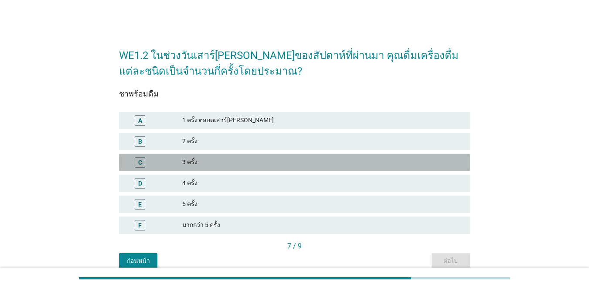
click at [145, 158] on div "C" at bounding box center [140, 162] width 10 height 10
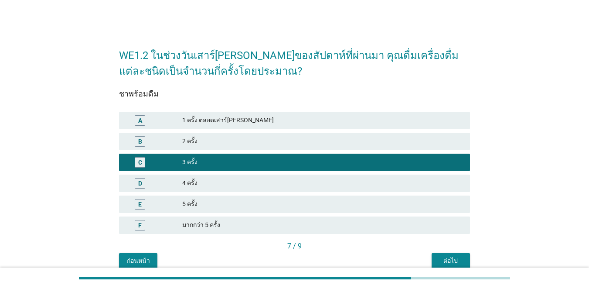
click at [158, 144] on div "B" at bounding box center [154, 141] width 56 height 10
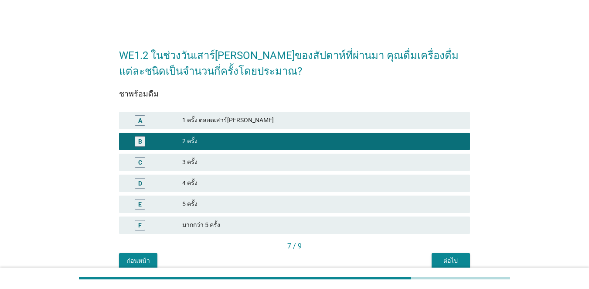
click at [429, 258] on button "ต่อไป" at bounding box center [451, 261] width 38 height 16
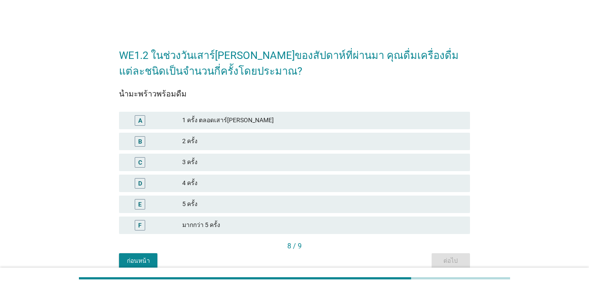
click at [137, 119] on div "A" at bounding box center [140, 120] width 10 height 10
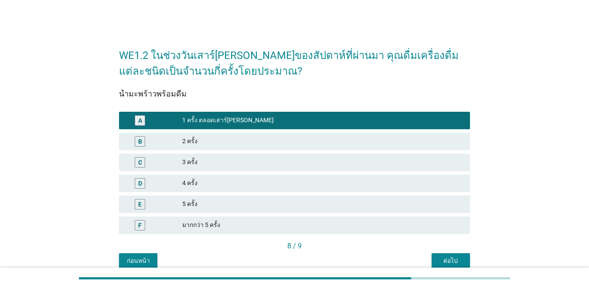
click at [429, 263] on div "ต่อไป" at bounding box center [451, 260] width 24 height 9
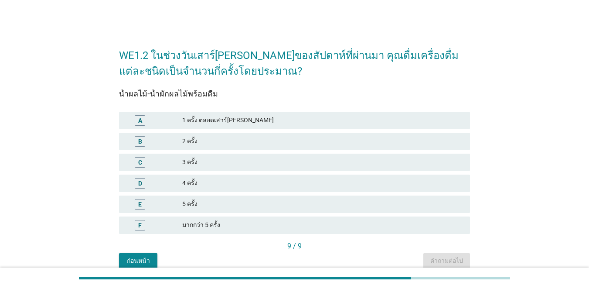
click at [151, 176] on div "D 4 ครั้ง" at bounding box center [294, 183] width 351 height 17
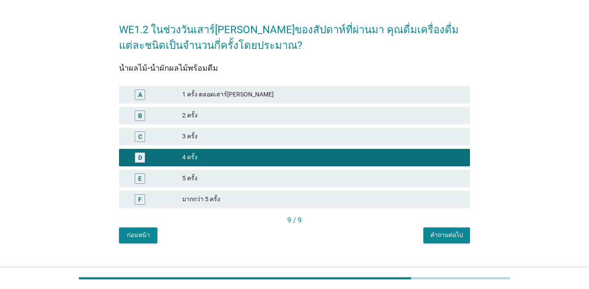
scroll to position [40, 0]
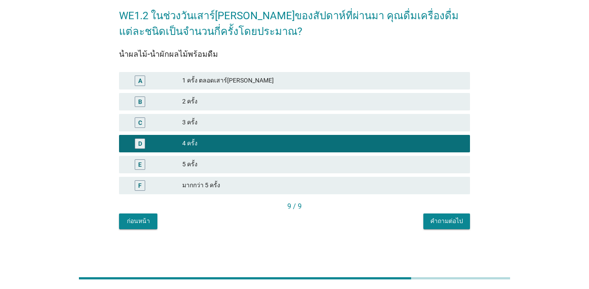
click at [429, 229] on div "WE1.2 ในช่วงวันเสาร์[PERSON_NAME]ของสัปดาห์ที่ผ่านมา คุณดื่มเครื่องดื่มแต่ละชนิ…" at bounding box center [294, 114] width 365 height 244
click at [429, 224] on div "คำถามต่อไป" at bounding box center [447, 220] width 33 height 9
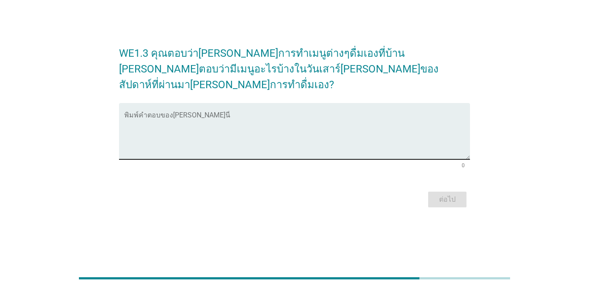
scroll to position [0, 0]
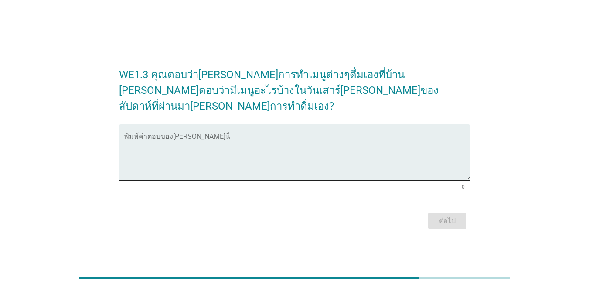
click at [202, 167] on textarea "พิมพ์คำตอบของคุณ ที่นี่" at bounding box center [297, 158] width 346 height 46
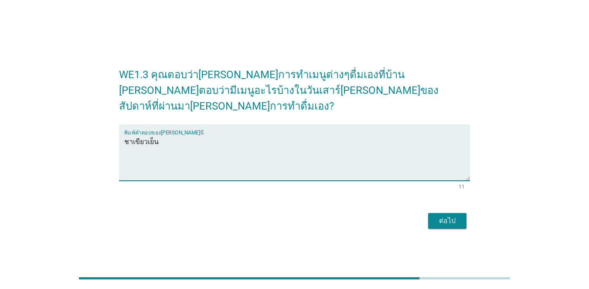
type textarea "ชาเขียวเย็น"
click at [429, 216] on div "ต่อไป" at bounding box center [447, 221] width 24 height 10
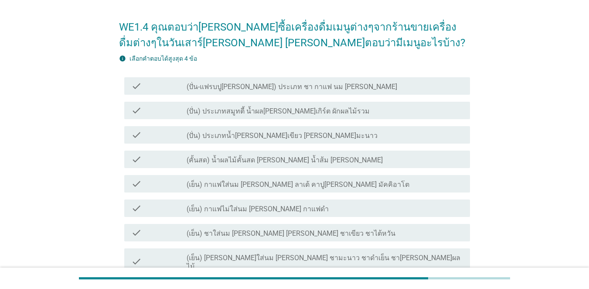
scroll to position [44, 0]
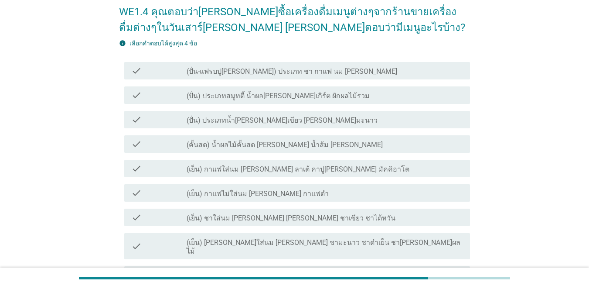
click at [151, 64] on div "check check_box_outline_blank (ปั่น-แฟรบปู[PERSON_NAME]) ประเภท ชา กาแฟ นม [PER…" at bounding box center [297, 70] width 346 height 17
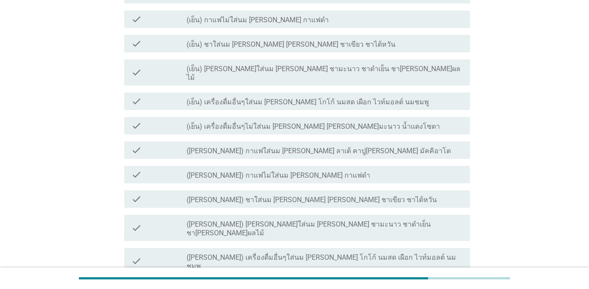
scroll to position [218, 0]
click at [167, 40] on div "check" at bounding box center [158, 43] width 55 height 10
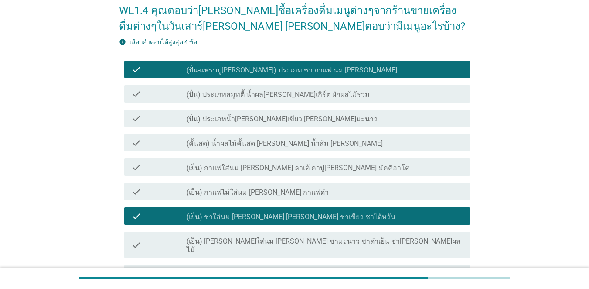
scroll to position [87, 0]
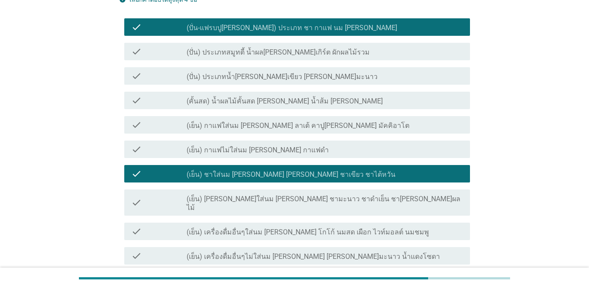
click at [258, 127] on label "(เย็น) กาแฟใส่นม [PERSON_NAME] ลาเต้ คาปู[PERSON_NAME] มัคคิอาโต" at bounding box center [298, 125] width 223 height 9
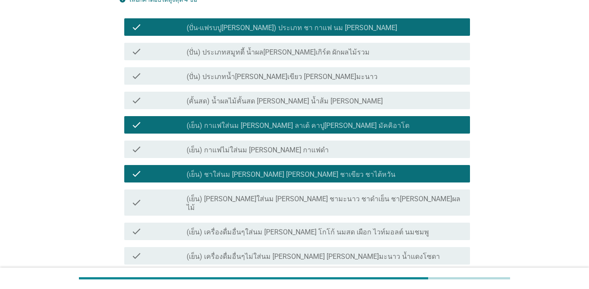
click at [239, 25] on label "(ปั่น-แฟรบปู[PERSON_NAME]) ประเภท ชา กาแฟ นม [PERSON_NAME]" at bounding box center [292, 28] width 211 height 9
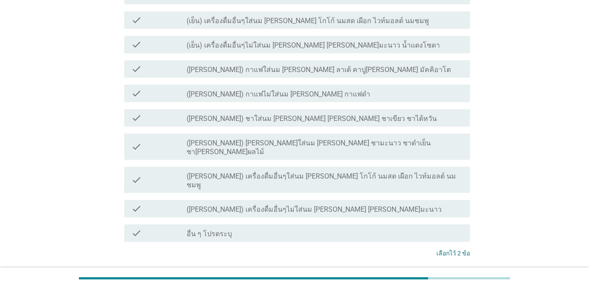
scroll to position [339, 0]
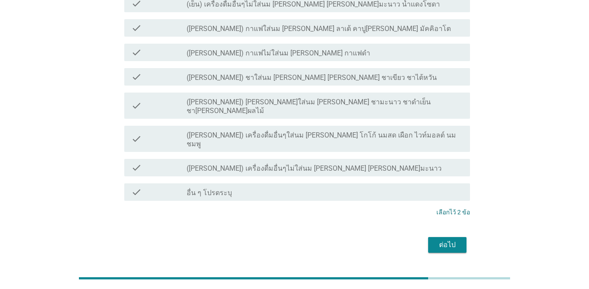
click at [429, 240] on div "ต่อไป" at bounding box center [447, 245] width 24 height 10
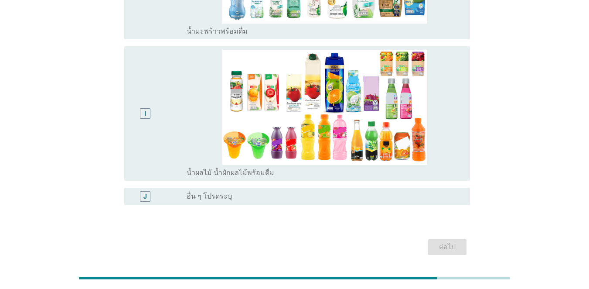
scroll to position [703, 0]
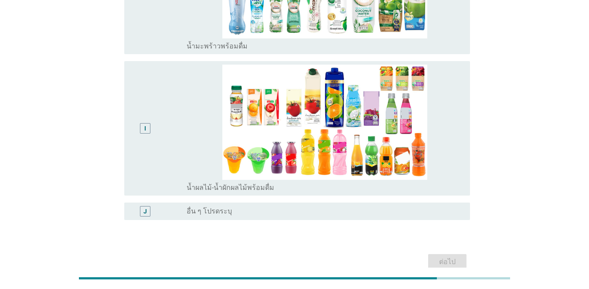
click at [162, 101] on div "I" at bounding box center [158, 129] width 55 height 128
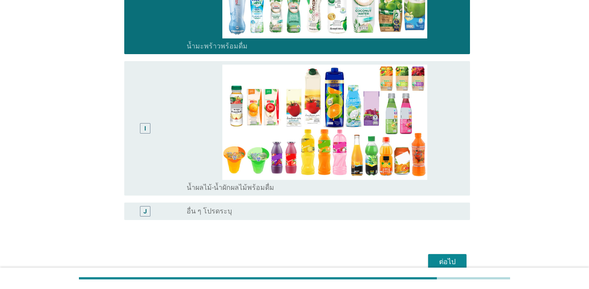
click at [165, 96] on div "I" at bounding box center [158, 129] width 55 height 128
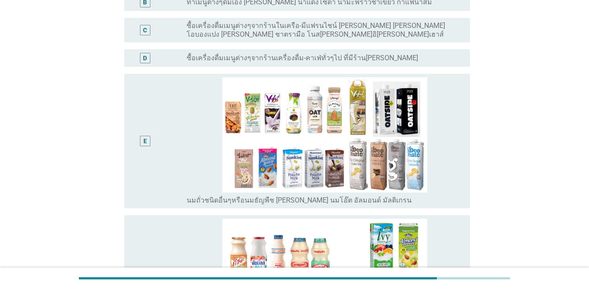
scroll to position [0, 0]
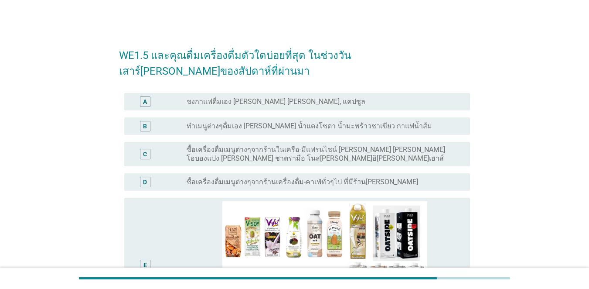
click at [147, 144] on div "C radio_button_unchecked ซื้อเครื่องดื่มเมนูต่างๆจากร้านในเครือ-มีแฟรนไชน์ [PER…" at bounding box center [297, 154] width 346 height 24
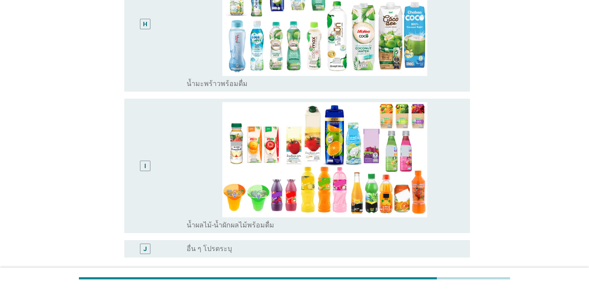
scroll to position [747, 0]
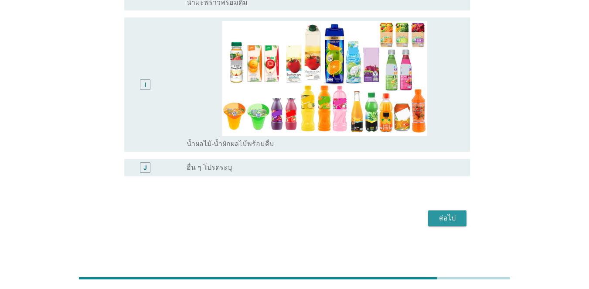
click at [429, 219] on div "ต่อไป" at bounding box center [447, 218] width 24 height 10
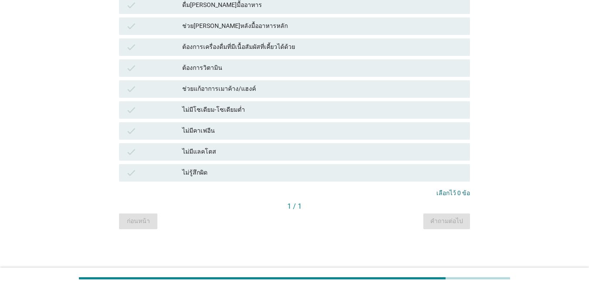
scroll to position [0, 0]
